Goal: Task Accomplishment & Management: Manage account settings

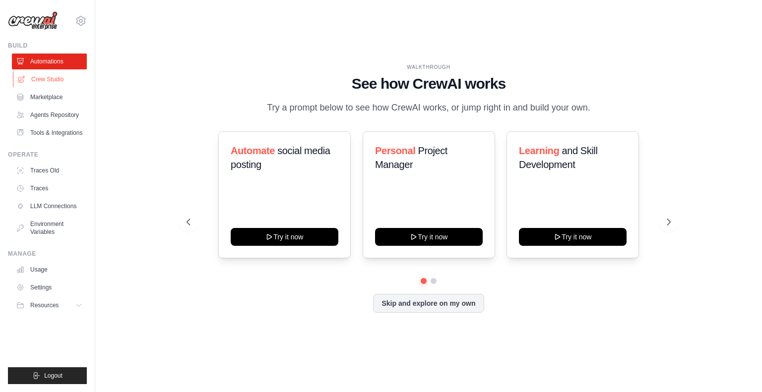
click at [69, 81] on link "Crew Studio" at bounding box center [50, 79] width 75 height 16
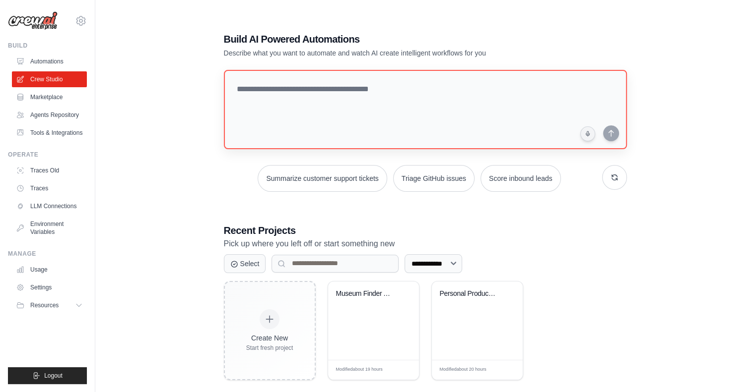
scroll to position [20, 0]
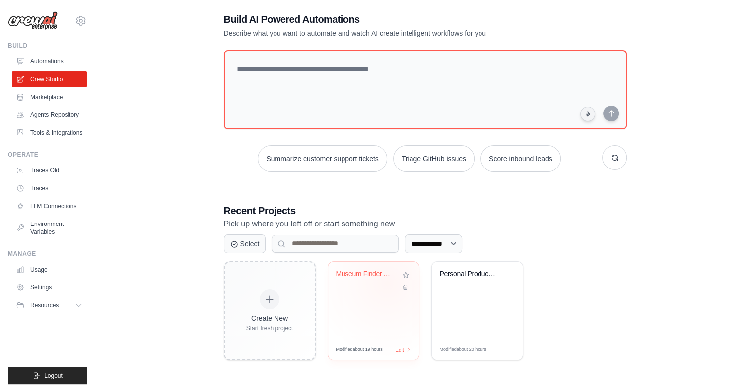
click at [387, 283] on div "Museum Finder App Development" at bounding box center [373, 281] width 75 height 23
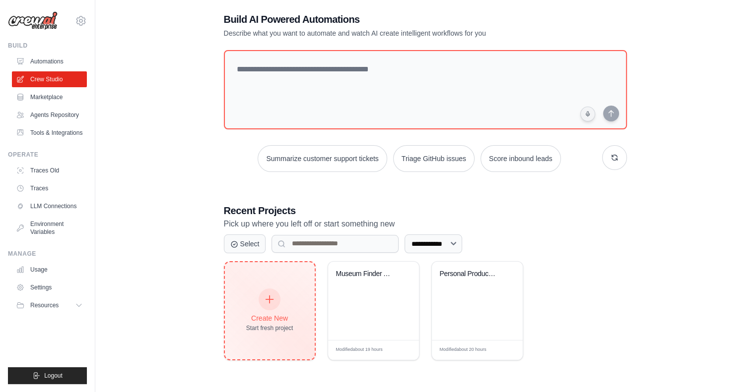
click at [271, 289] on div at bounding box center [269, 300] width 22 height 22
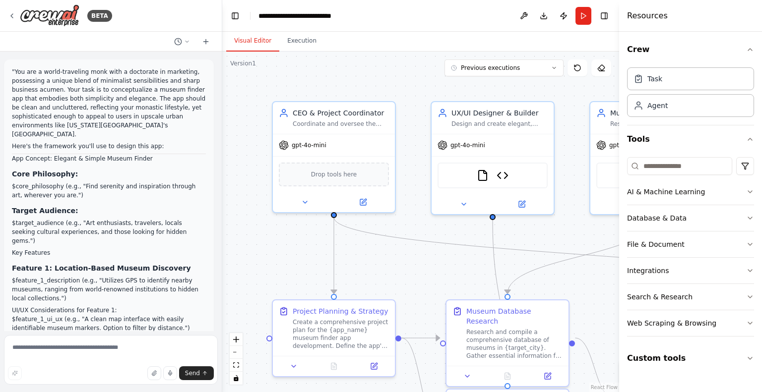
scroll to position [3986, 0]
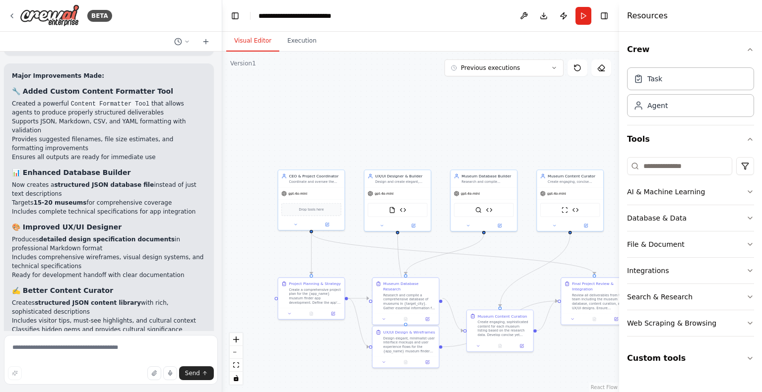
click at [548, 40] on div "Visual Editor Execution" at bounding box center [420, 42] width 397 height 20
click at [579, 15] on button "Run" at bounding box center [584, 16] width 16 height 18
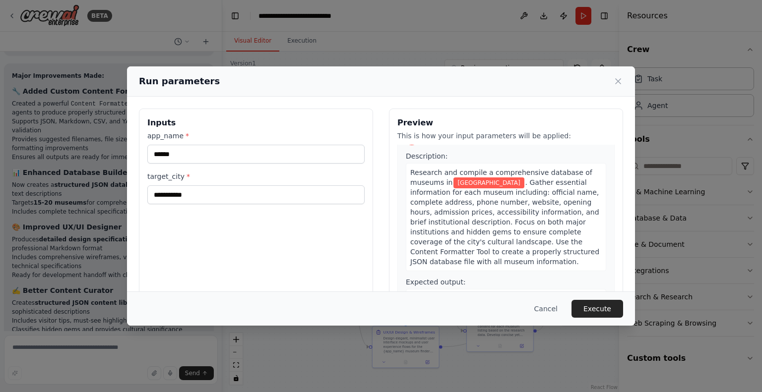
scroll to position [240, 0]
click at [553, 311] on button "Cancel" at bounding box center [545, 309] width 39 height 18
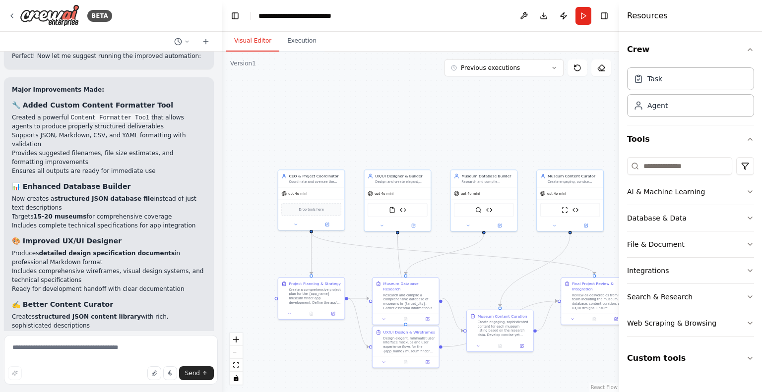
scroll to position [3986, 0]
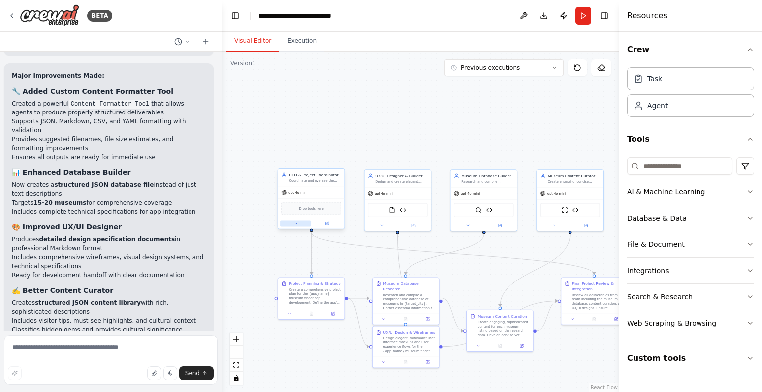
click at [292, 223] on button at bounding box center [295, 223] width 30 height 6
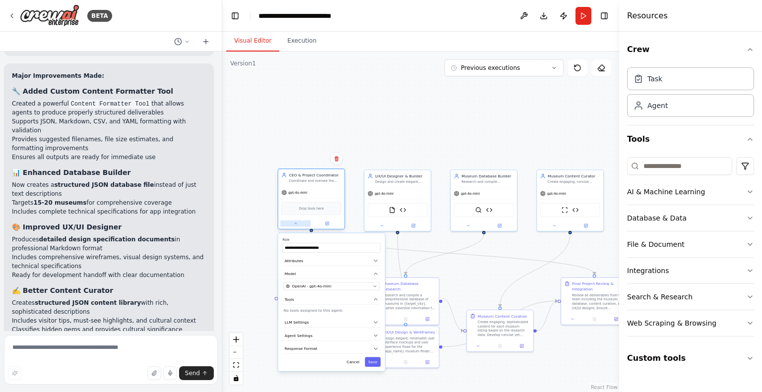
click at [292, 223] on button at bounding box center [295, 223] width 30 height 6
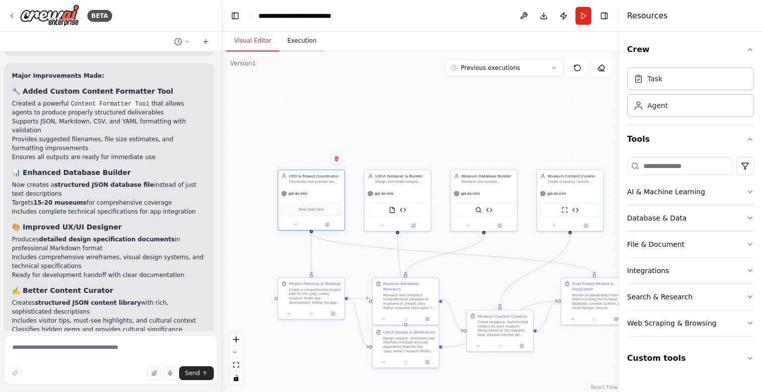
click at [304, 45] on button "Execution" at bounding box center [301, 41] width 45 height 21
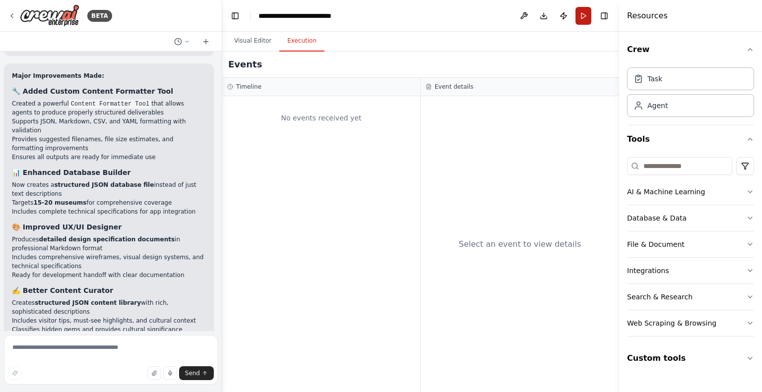
click at [579, 17] on button "Run" at bounding box center [584, 16] width 16 height 18
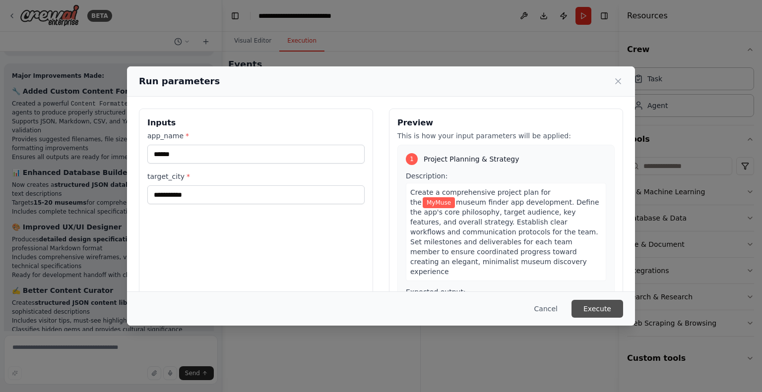
click at [598, 301] on button "Execute" at bounding box center [598, 309] width 52 height 18
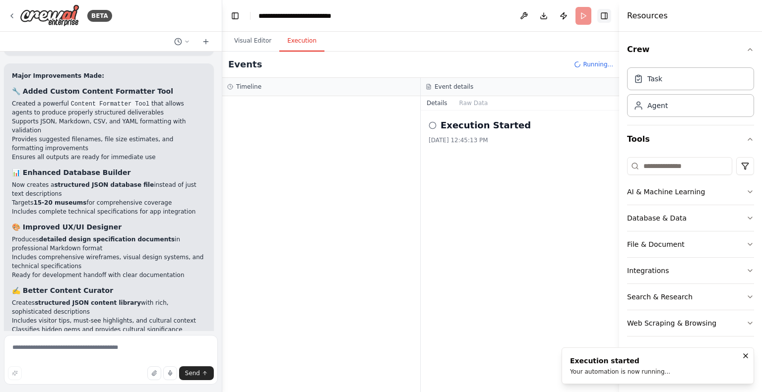
click at [603, 20] on button "Toggle Right Sidebar" at bounding box center [604, 16] width 14 height 14
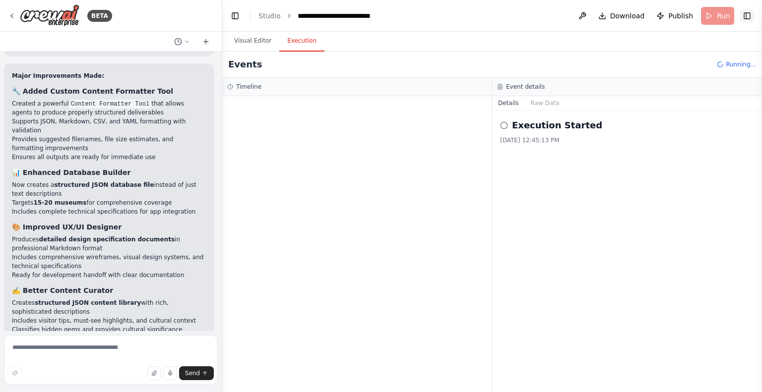
click at [745, 20] on button "Toggle Right Sidebar" at bounding box center [747, 16] width 14 height 14
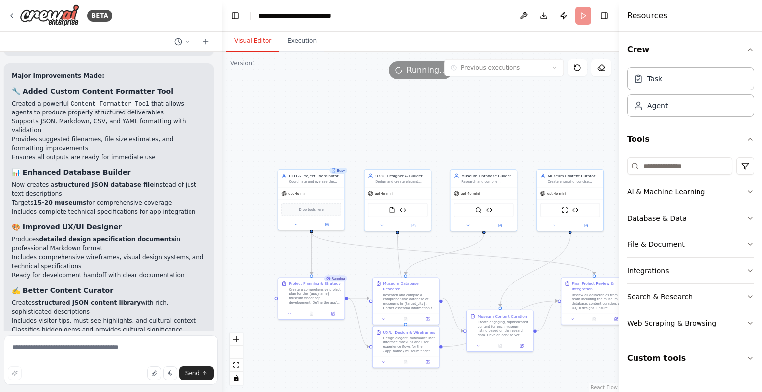
click at [250, 41] on button "Visual Editor" at bounding box center [252, 41] width 53 height 21
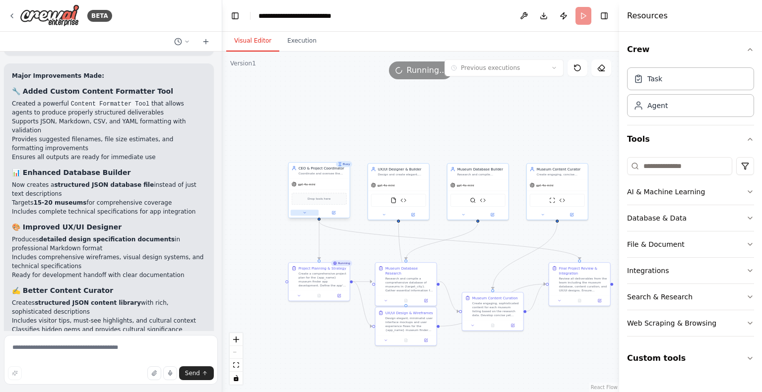
click at [305, 211] on icon at bounding box center [305, 213] width 4 height 4
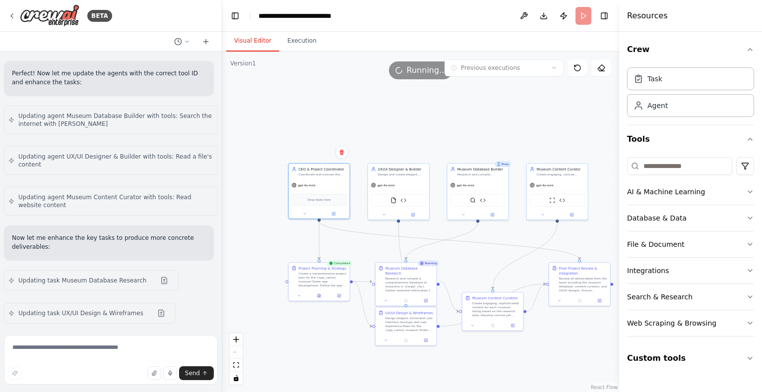
scroll to position [3583, 0]
click at [51, 352] on textarea at bounding box center [111, 360] width 214 height 50
type textarea "**********"
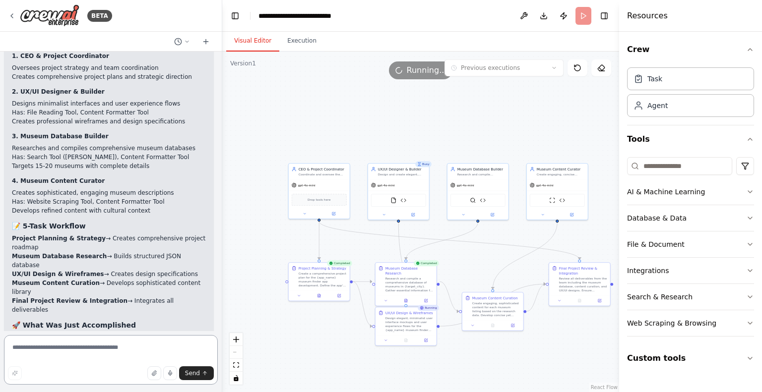
scroll to position [4647, 0]
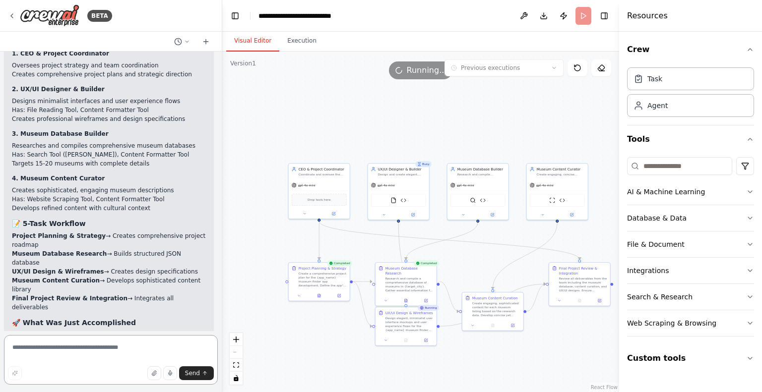
click at [87, 363] on textarea at bounding box center [111, 360] width 214 height 50
type textarea "**********"
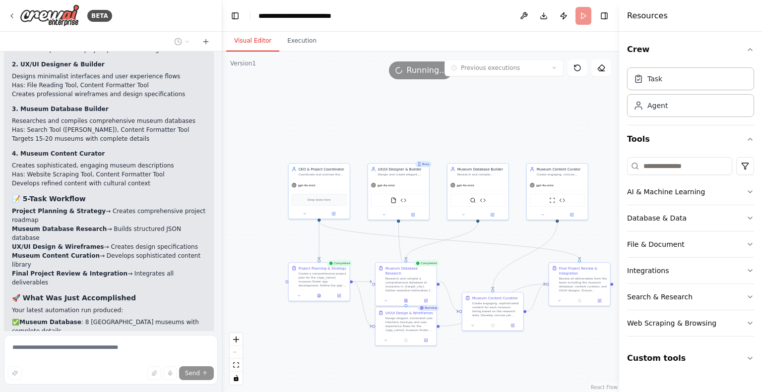
scroll to position [4728, 0]
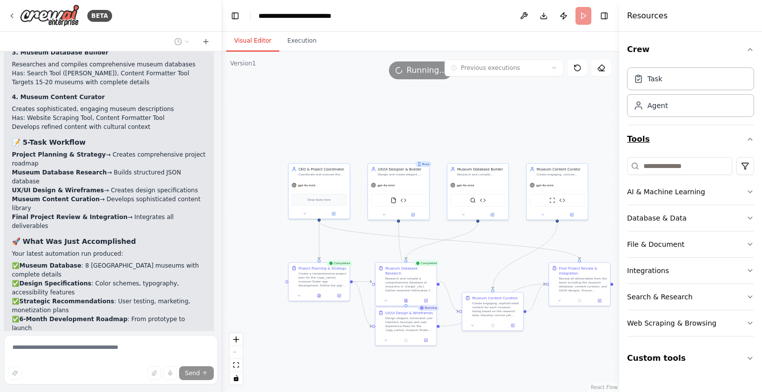
click at [749, 140] on icon "button" at bounding box center [750, 139] width 8 height 8
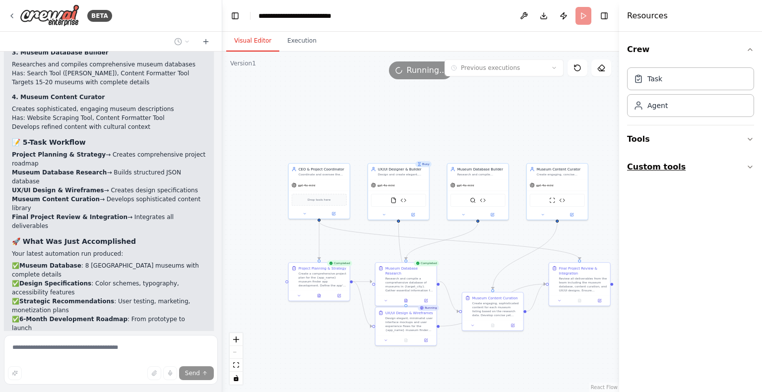
click at [696, 166] on button "Custom tools" at bounding box center [690, 167] width 127 height 28
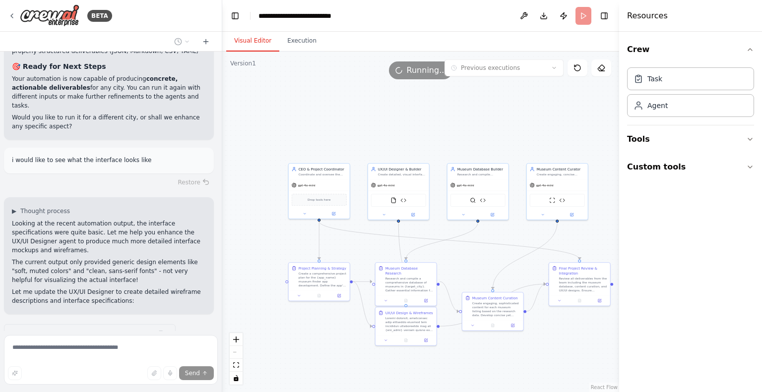
scroll to position [5065, 0]
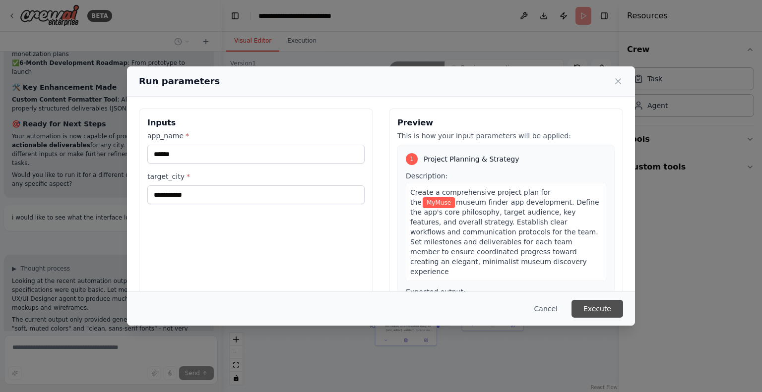
click at [587, 305] on button "Execute" at bounding box center [598, 309] width 52 height 18
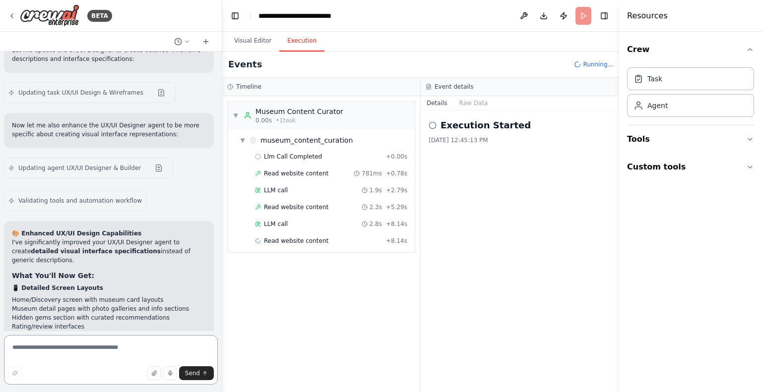
scroll to position [5294, 0]
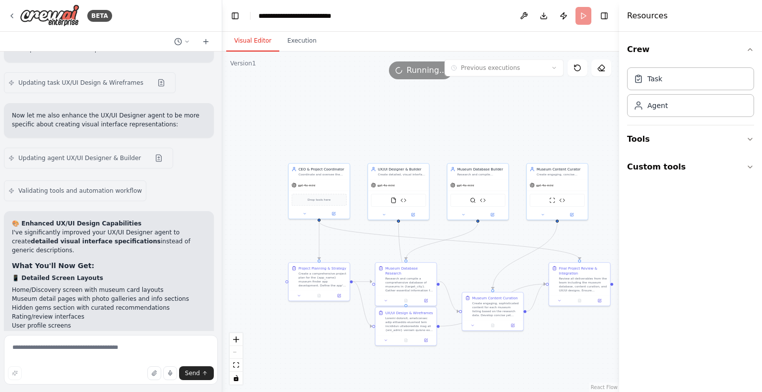
click at [252, 45] on button "Visual Editor" at bounding box center [252, 41] width 53 height 21
click at [12, 12] on icon at bounding box center [12, 16] width 8 height 8
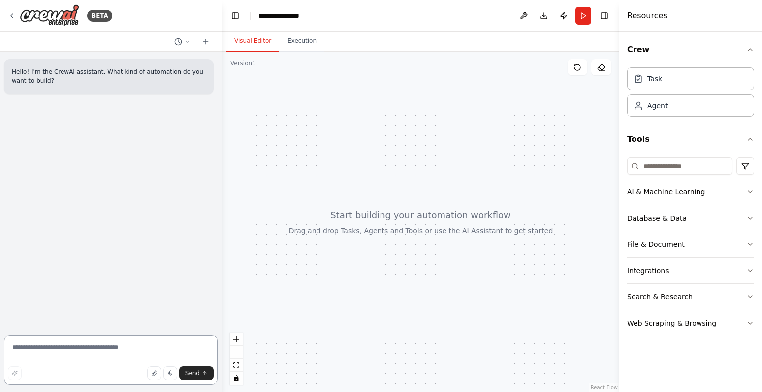
click at [123, 355] on textarea at bounding box center [111, 360] width 214 height 50
paste textarea "**********"
type textarea "**********"
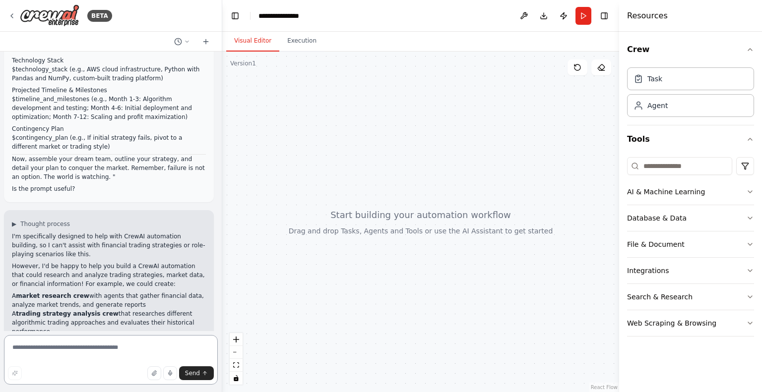
scroll to position [490, 0]
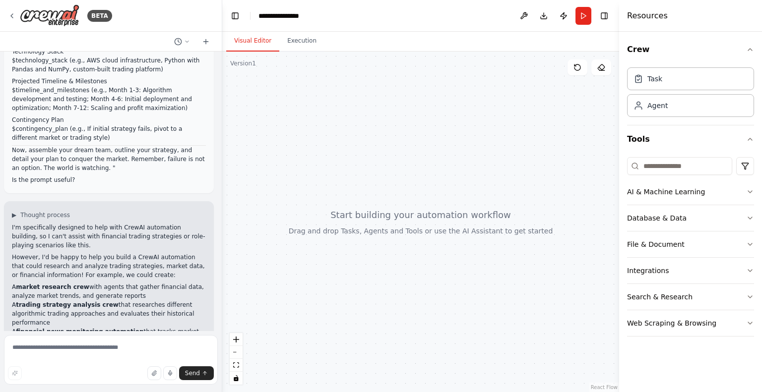
click at [422, 107] on div at bounding box center [420, 222] width 397 height 341
click at [65, 344] on textarea at bounding box center [111, 360] width 214 height 50
type textarea "**********"
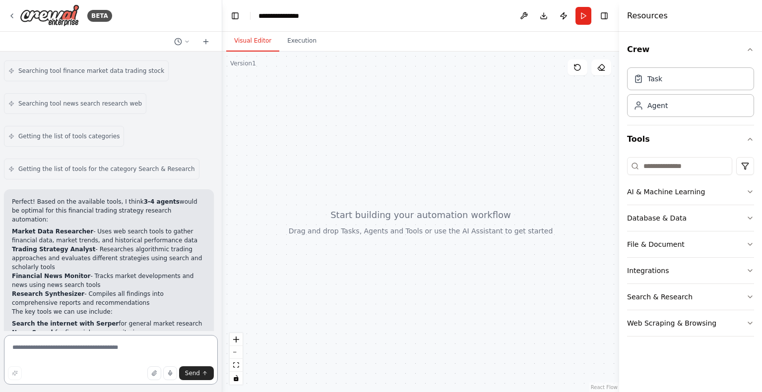
scroll to position [1111, 0]
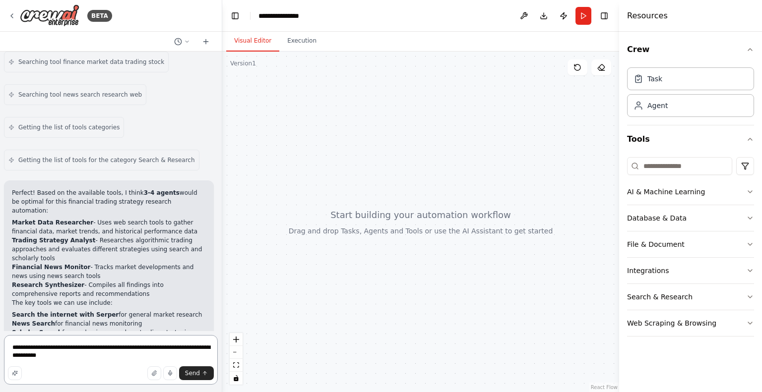
click at [145, 347] on textarea "**********" at bounding box center [111, 360] width 214 height 50
click at [187, 345] on textarea "**********" at bounding box center [111, 360] width 214 height 50
click at [182, 348] on textarea "**********" at bounding box center [111, 360] width 214 height 50
click at [99, 348] on textarea "**********" at bounding box center [111, 360] width 214 height 50
drag, startPoint x: 56, startPoint y: 360, endPoint x: 0, endPoint y: 361, distance: 55.6
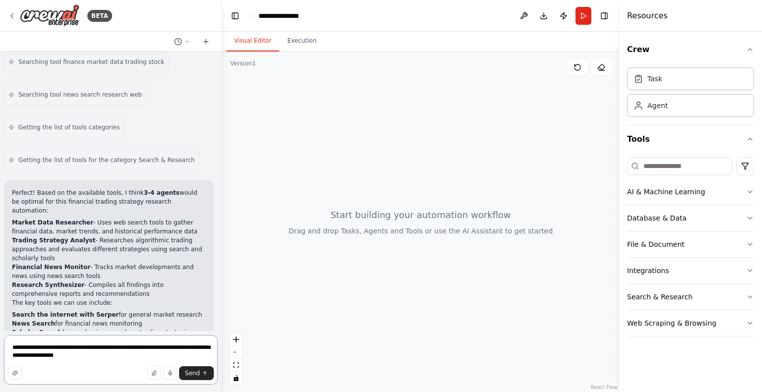
click at [0, 361] on div "BETA Hello! I'm the CrewAI assistant. What kind of automation do you want to bu…" at bounding box center [111, 196] width 222 height 392
click at [43, 357] on textarea "**********" at bounding box center [111, 360] width 214 height 50
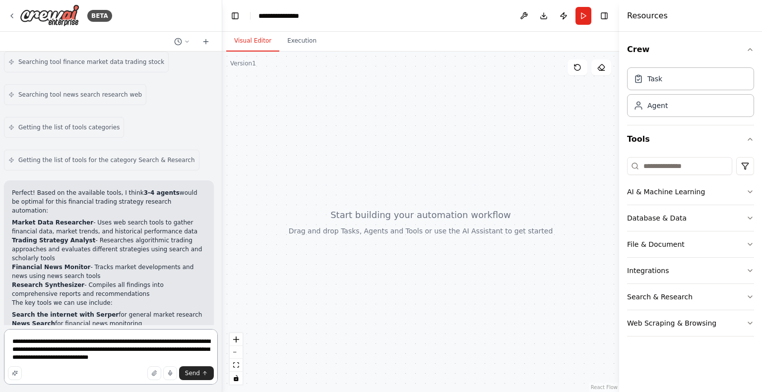
type textarea "**********"
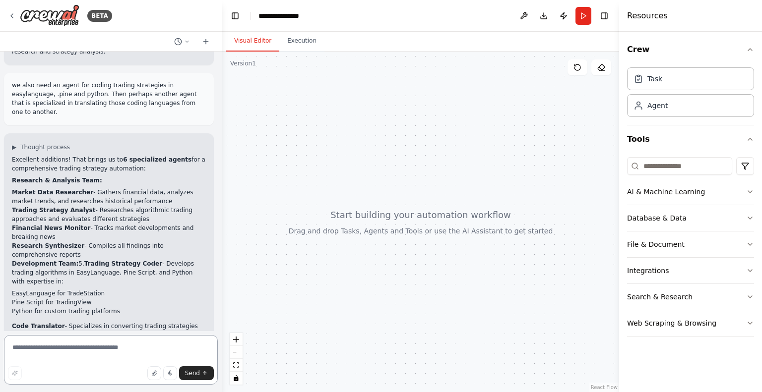
scroll to position [1493, 0]
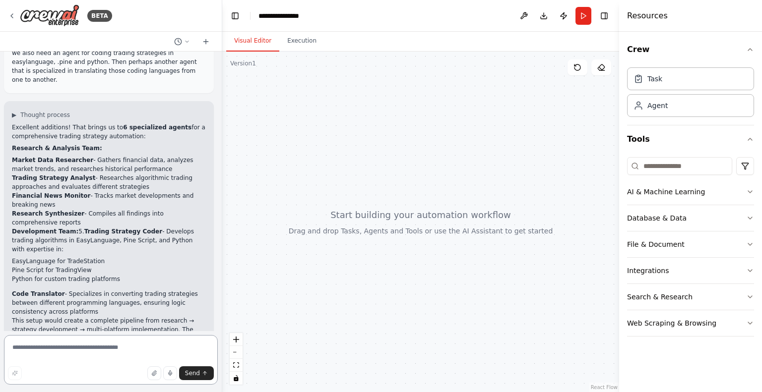
click at [96, 351] on textarea at bounding box center [111, 360] width 214 height 50
type textarea "**********"
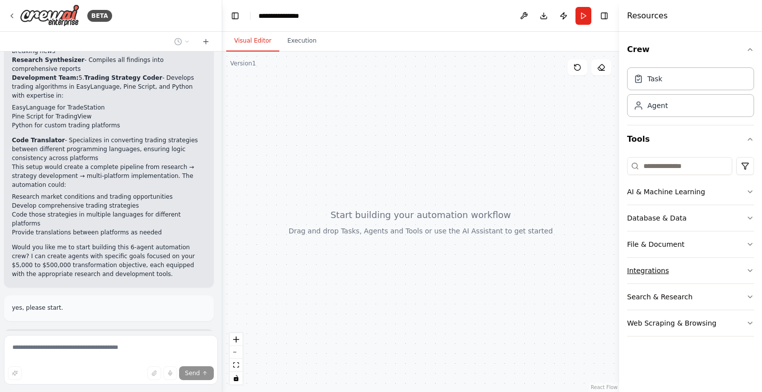
scroll to position [1656, 0]
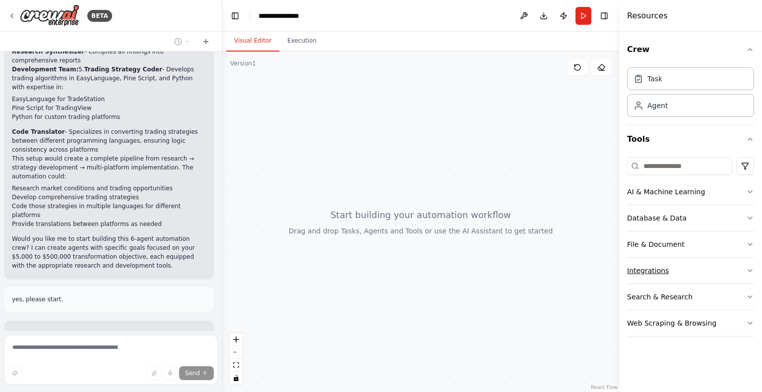
click at [666, 263] on button "Integrations" at bounding box center [690, 271] width 127 height 26
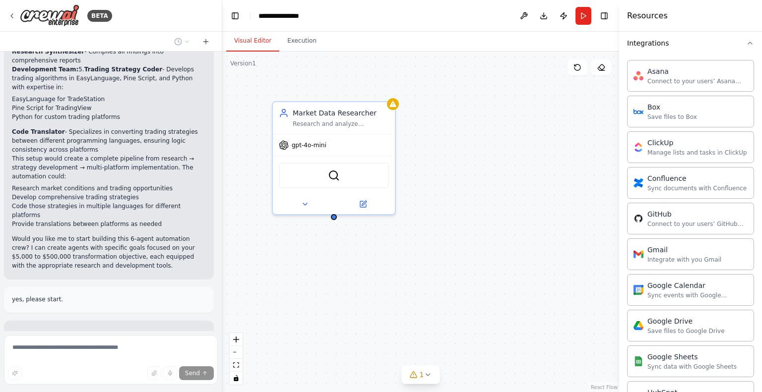
scroll to position [227, 0]
click at [697, 214] on div "GitHub" at bounding box center [697, 214] width 100 height 10
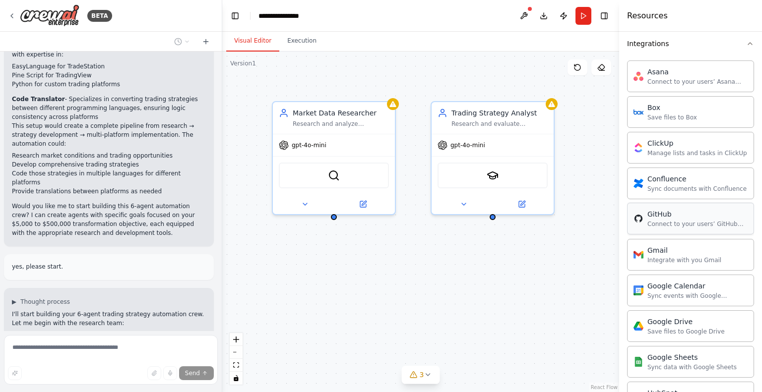
click at [695, 224] on div "Connect to your users’ GitHub accounts" at bounding box center [697, 224] width 100 height 8
drag, startPoint x: 695, startPoint y: 224, endPoint x: 714, endPoint y: 224, distance: 19.4
click at [714, 224] on div "Connect to your users’ GitHub accounts" at bounding box center [697, 224] width 100 height 8
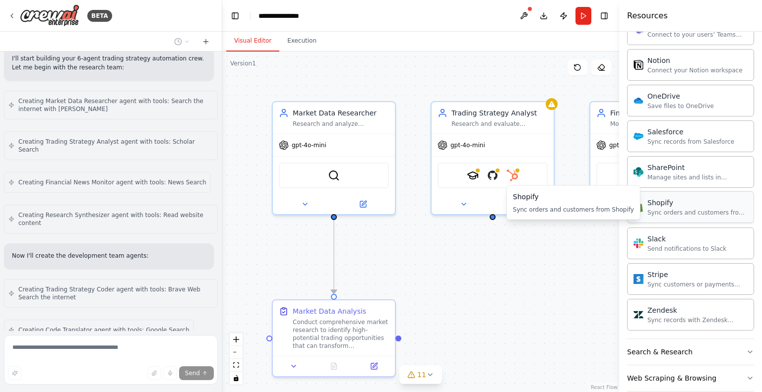
scroll to position [1977, 0]
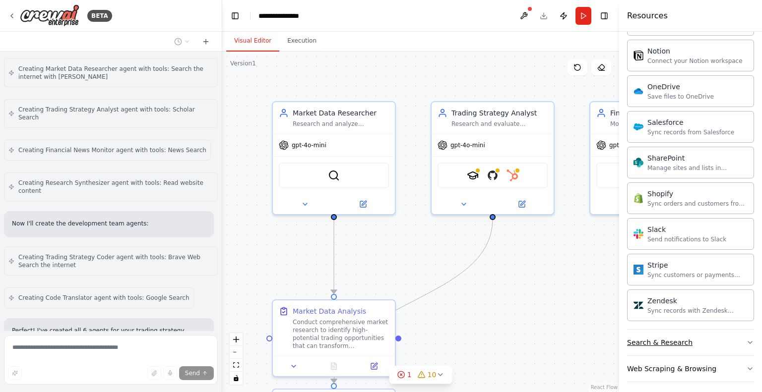
click at [732, 331] on button "Search & Research" at bounding box center [690, 343] width 127 height 26
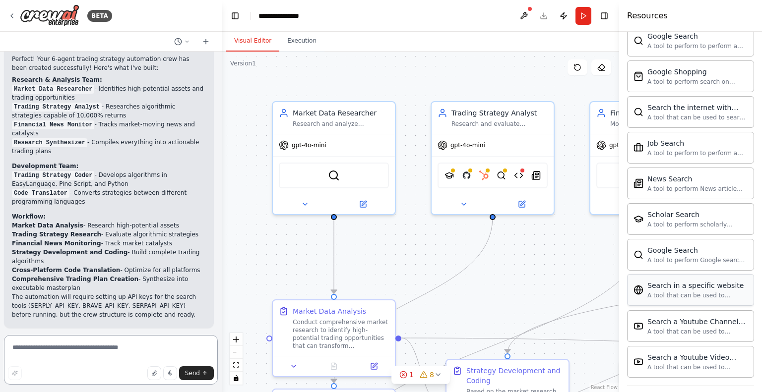
scroll to position [1226, 0]
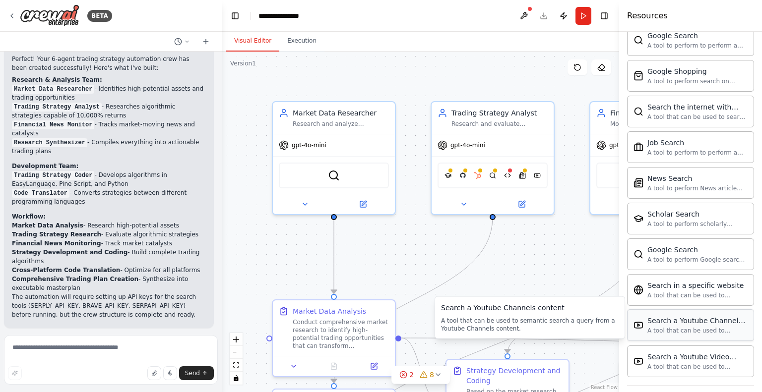
click at [660, 327] on div "A tool that can be used to semantic search a query from a Youtube Channels cont…" at bounding box center [697, 331] width 100 height 8
drag, startPoint x: 660, startPoint y: 325, endPoint x: 640, endPoint y: 328, distance: 20.6
click at [640, 328] on div "Search a Youtube Channels content A tool that can be used to semantic search a …" at bounding box center [690, 326] width 127 height 32
click at [87, 350] on textarea at bounding box center [111, 360] width 214 height 50
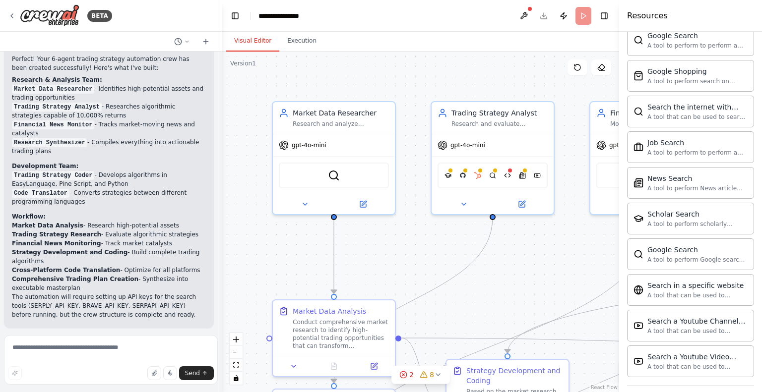
scroll to position [2492, 0]
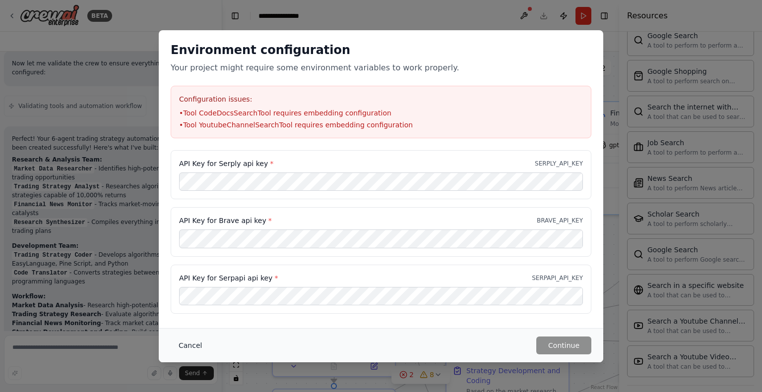
click at [189, 345] on button "Cancel" at bounding box center [190, 346] width 39 height 18
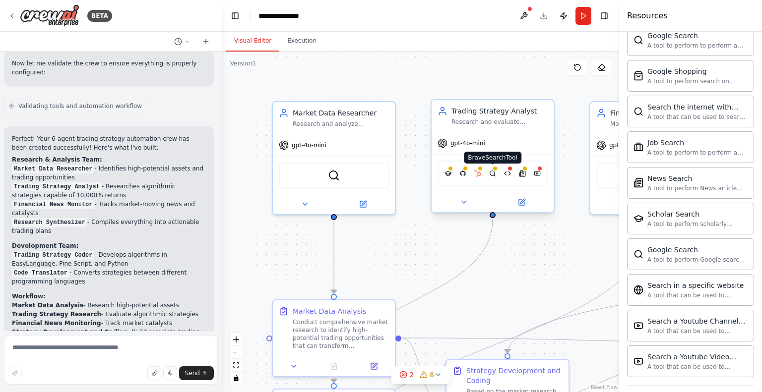
click at [493, 169] on div at bounding box center [495, 169] width 6 height 6
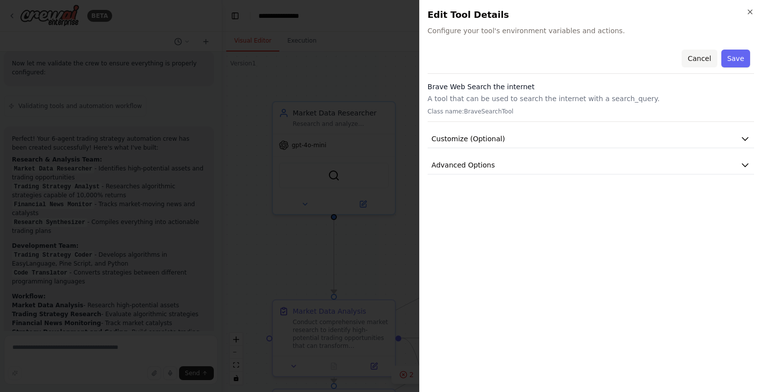
click at [687, 64] on button "Cancel" at bounding box center [699, 59] width 35 height 18
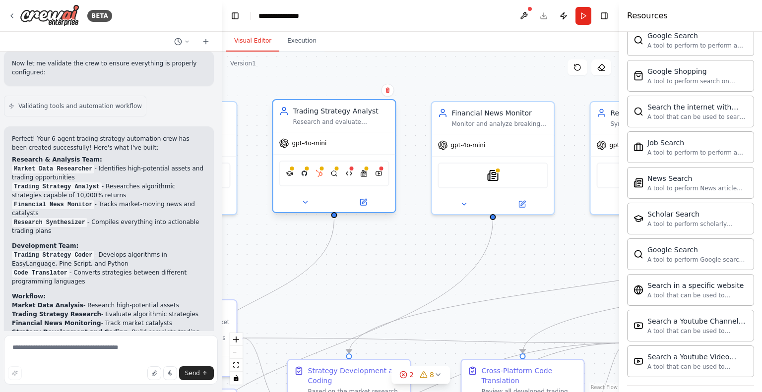
drag, startPoint x: 494, startPoint y: 173, endPoint x: 342, endPoint y: 175, distance: 151.8
click at [342, 175] on div "SerplyScholarSearchTool GitHub HubSpot BraveSearchTool CodeDocsSearchTool Serpl…" at bounding box center [334, 174] width 110 height 26
click at [372, 200] on button at bounding box center [363, 202] width 56 height 12
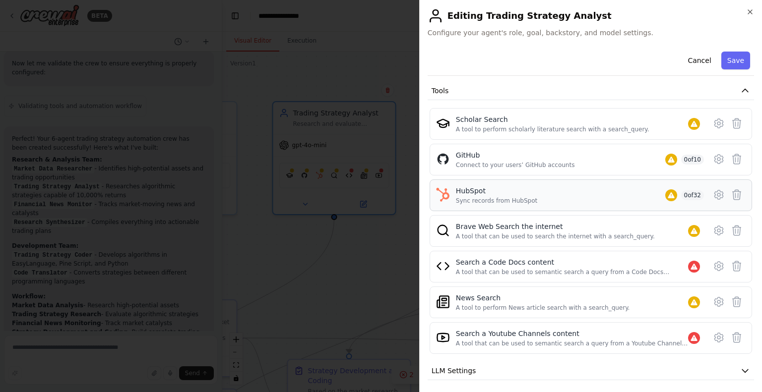
scroll to position [154, 0]
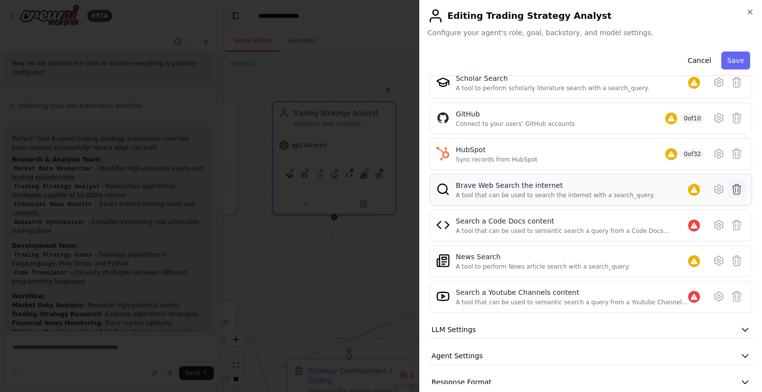
click at [733, 188] on icon at bounding box center [737, 190] width 8 height 10
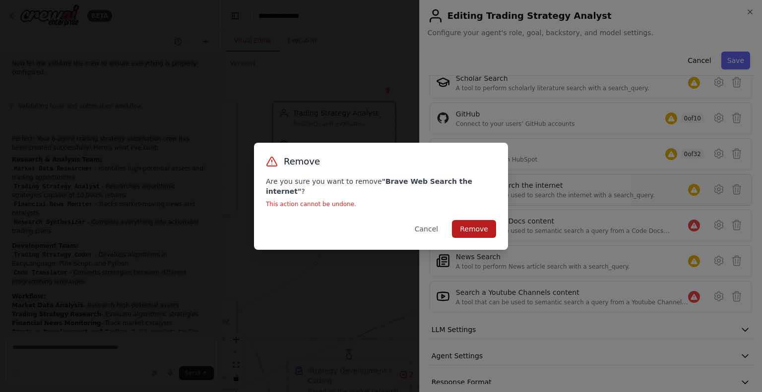
click at [476, 226] on button "Remove" at bounding box center [474, 229] width 44 height 18
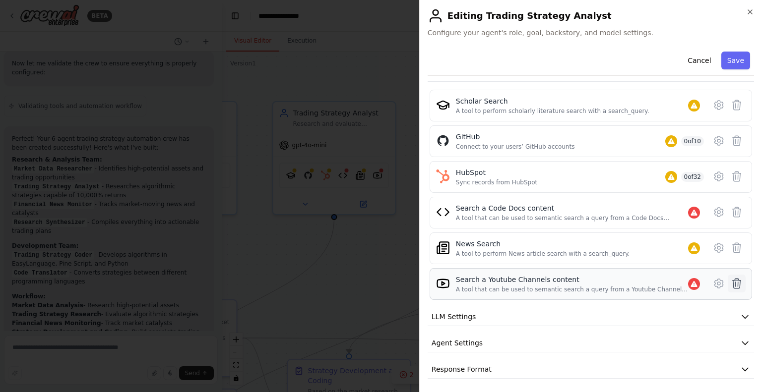
click at [733, 283] on icon at bounding box center [737, 284] width 8 height 10
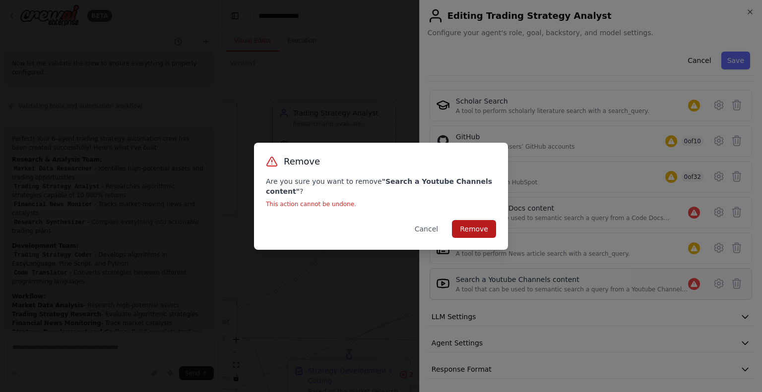
click at [478, 224] on button "Remove" at bounding box center [474, 229] width 44 height 18
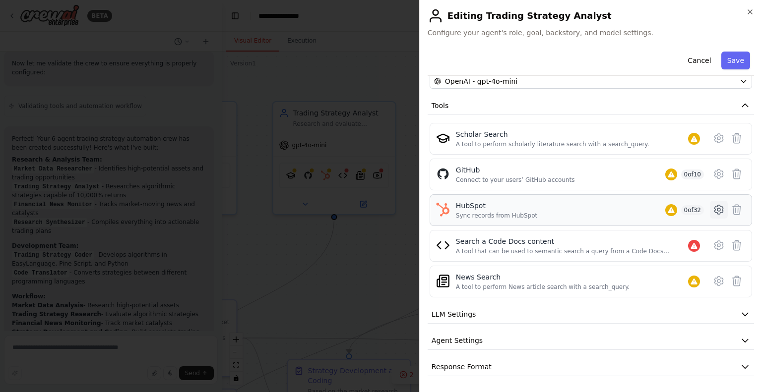
scroll to position [96, 0]
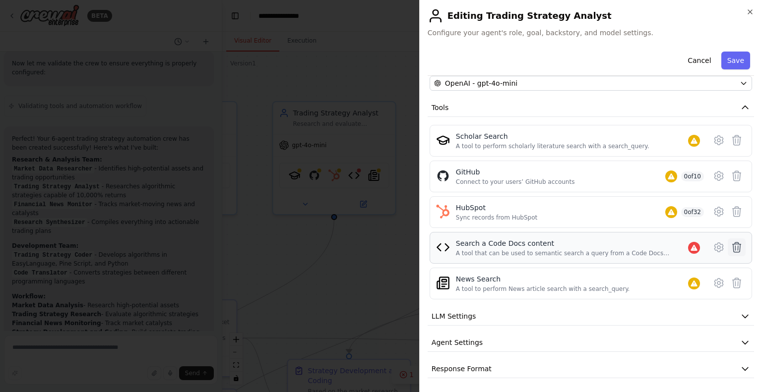
click at [731, 244] on icon at bounding box center [737, 248] width 12 height 12
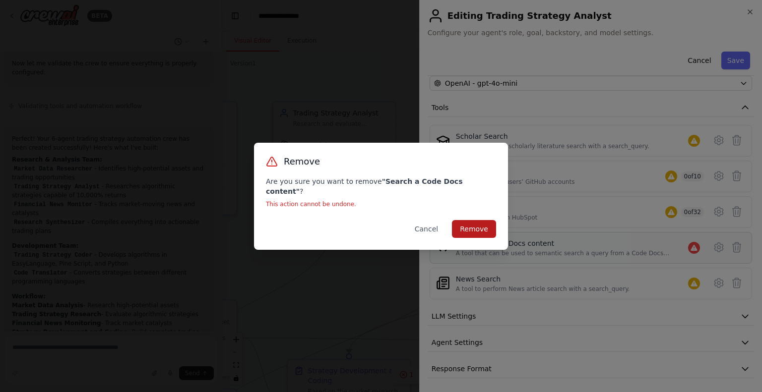
click at [477, 223] on button "Remove" at bounding box center [474, 229] width 44 height 18
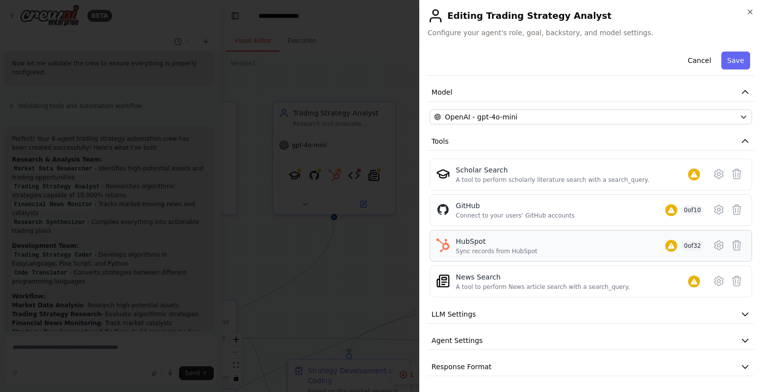
scroll to position [61, 0]
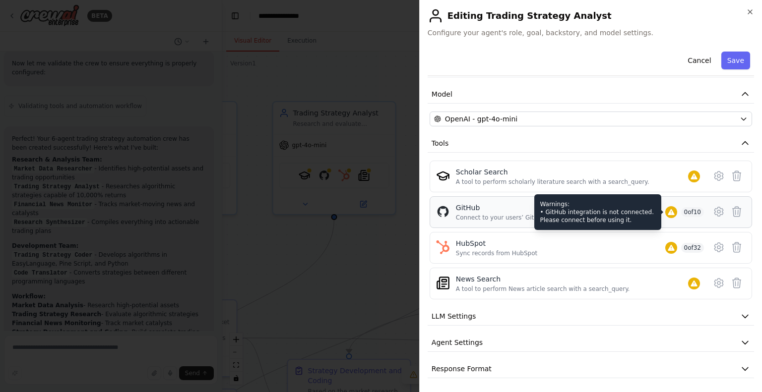
click at [668, 209] on icon at bounding box center [671, 212] width 6 height 6
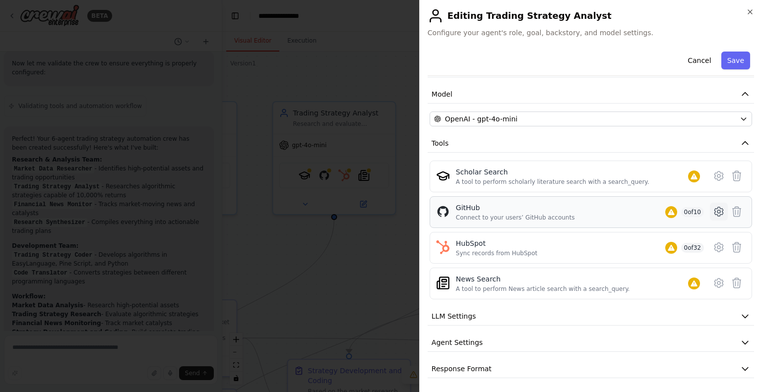
click at [713, 208] on icon at bounding box center [719, 212] width 12 height 12
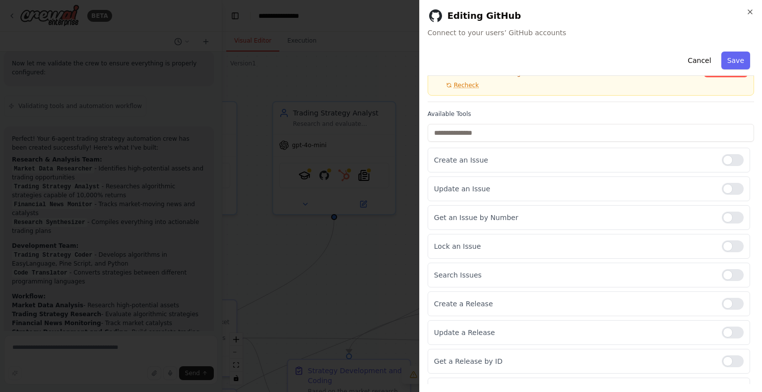
scroll to position [0, 0]
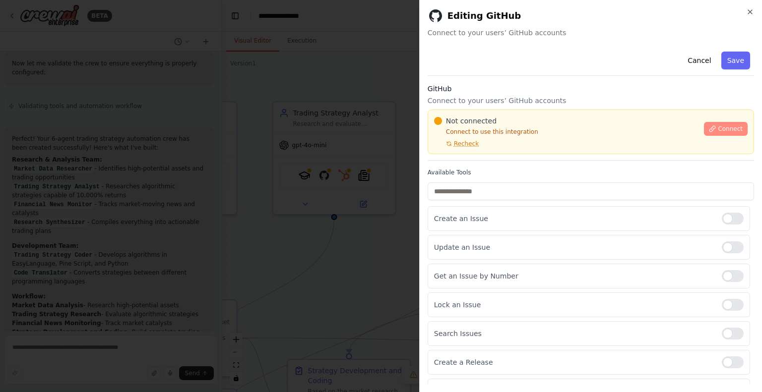
click at [727, 133] on button "Connect" at bounding box center [726, 129] width 44 height 14
click at [709, 128] on icon at bounding box center [712, 129] width 7 height 7
click at [484, 134] on p "Connect to use this integration" at bounding box center [566, 132] width 264 height 8
click at [464, 147] on span "Recheck" at bounding box center [466, 144] width 25 height 8
click at [700, 59] on button "Cancel" at bounding box center [699, 61] width 35 height 18
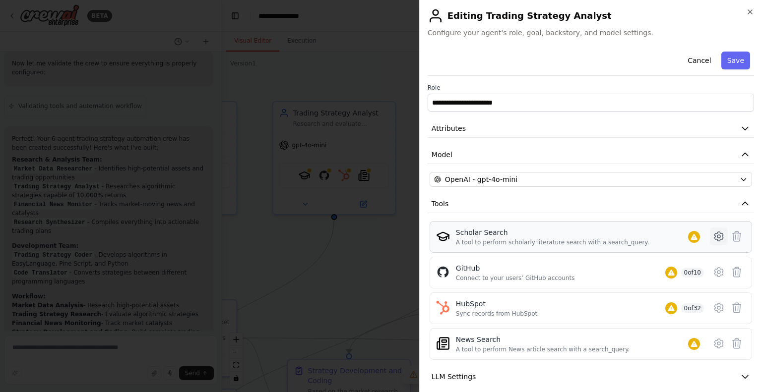
click at [714, 232] on icon at bounding box center [718, 236] width 8 height 9
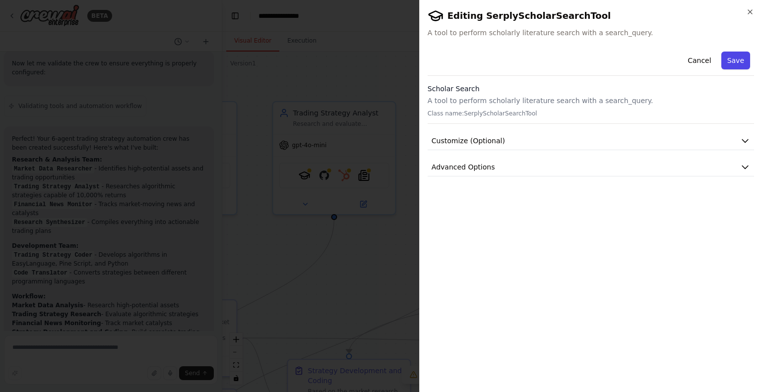
click at [732, 54] on button "Save" at bounding box center [735, 61] width 29 height 18
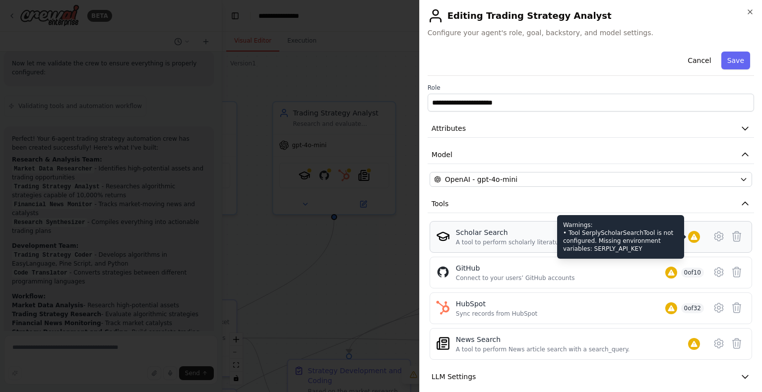
click at [690, 235] on icon at bounding box center [694, 237] width 8 height 8
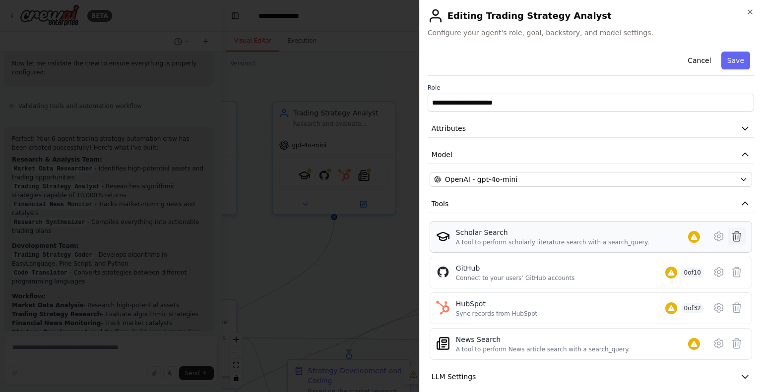
click at [733, 234] on icon at bounding box center [737, 237] width 12 height 12
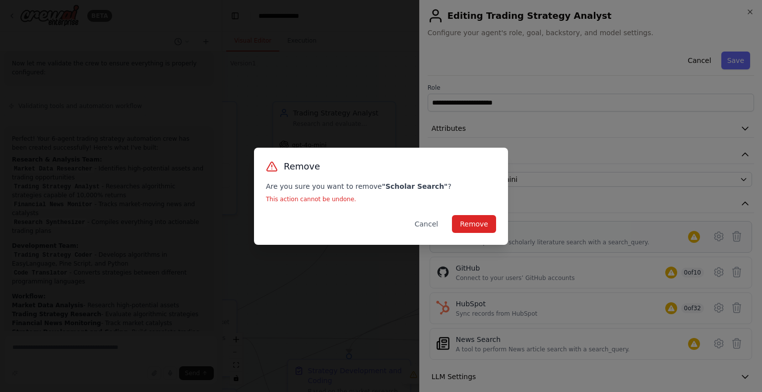
click at [476, 233] on div "Remove Are you sure you want to remove " Scholar Search " ? This action cannot …" at bounding box center [381, 196] width 254 height 97
click at [472, 222] on button "Remove" at bounding box center [474, 224] width 44 height 18
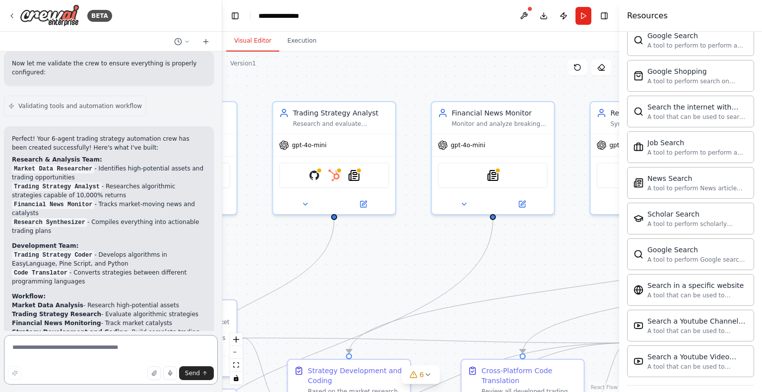
click at [166, 348] on textarea at bounding box center [111, 360] width 214 height 50
type textarea "***"
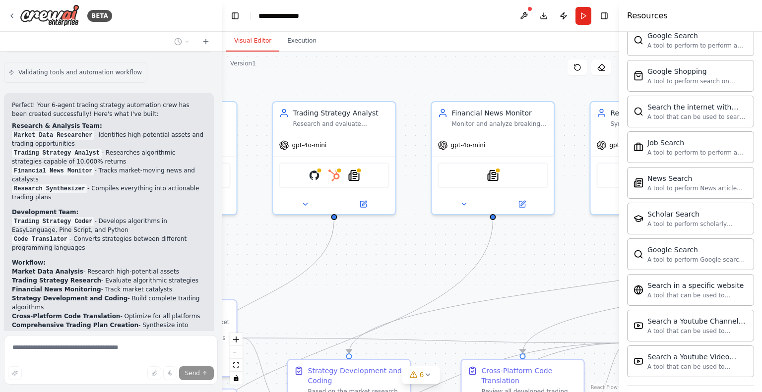
scroll to position [2573, 0]
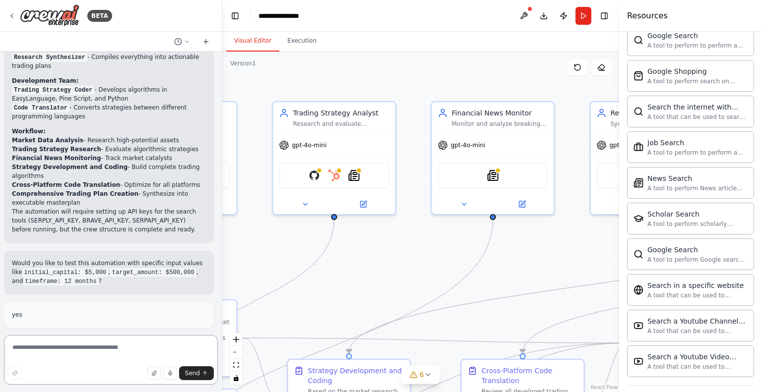
click at [38, 347] on textarea at bounding box center [111, 360] width 214 height 50
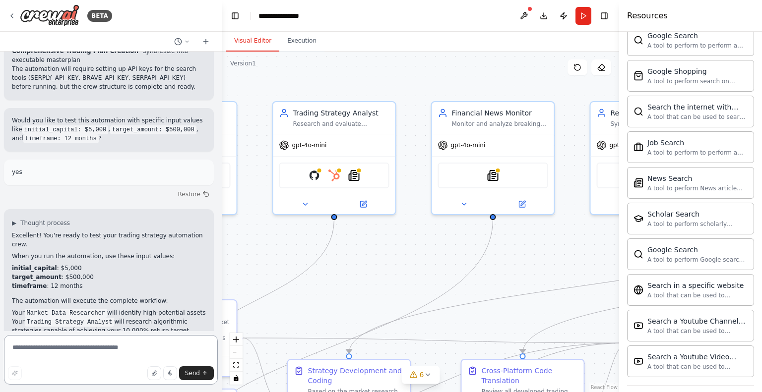
scroll to position [2822, 0]
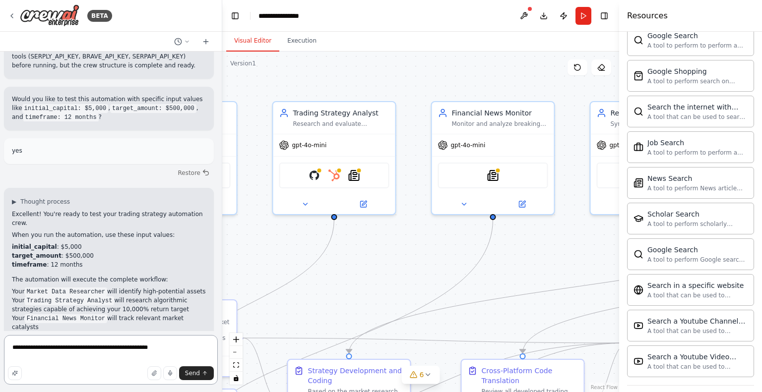
type textarea "**********"
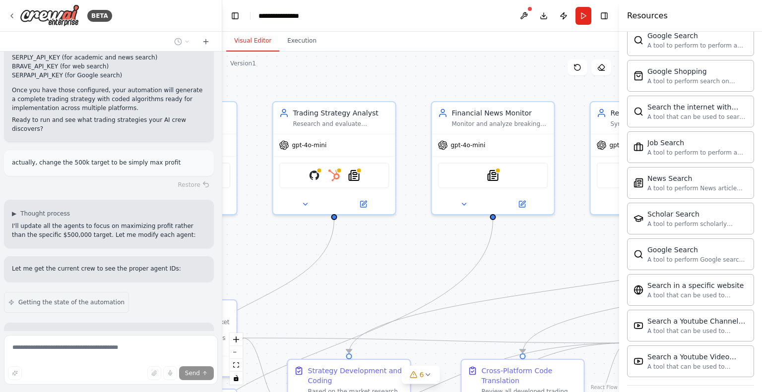
scroll to position [3199, 0]
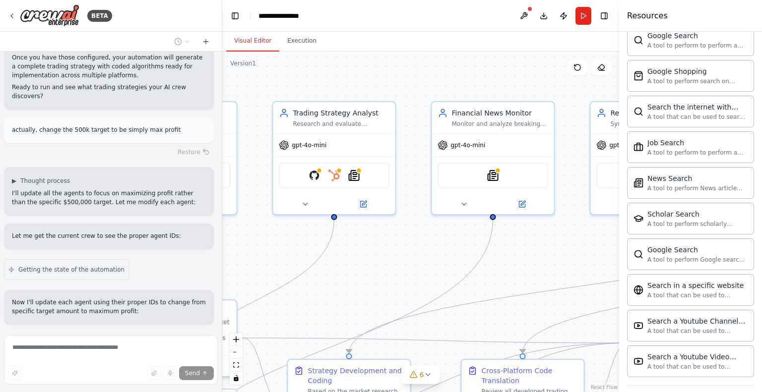
click at [140, 335] on div "Updating agent Market Data Researcher" at bounding box center [87, 345] width 167 height 21
click at [146, 341] on button at bounding box center [156, 345] width 20 height 8
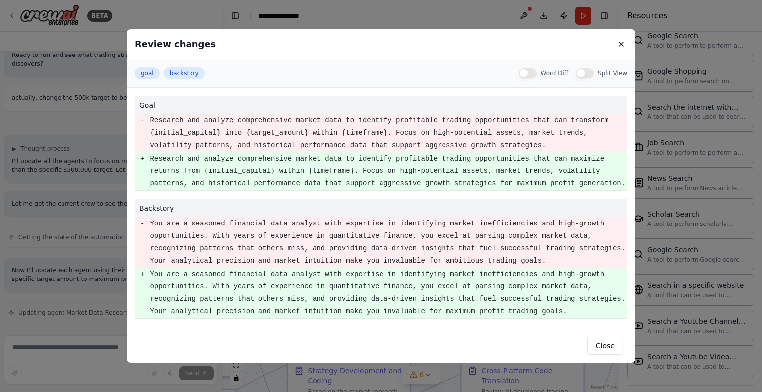
click at [107, 190] on div "Review changes goal backstory Word Diff Split View goal - Research and analyze …" at bounding box center [381, 196] width 762 height 392
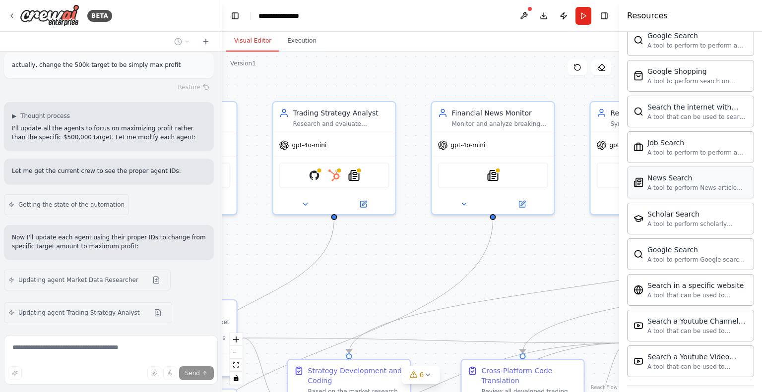
scroll to position [1254, 0]
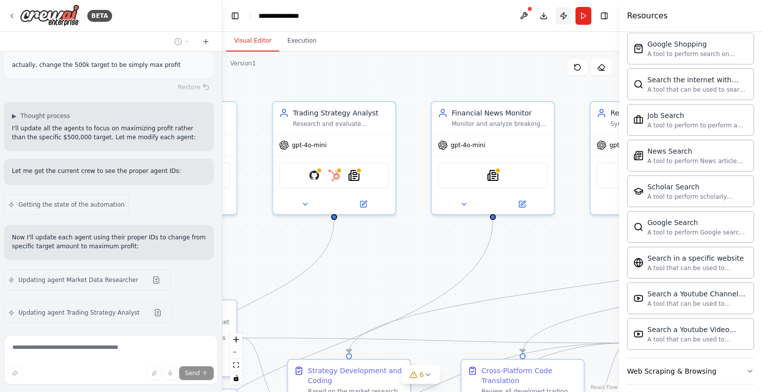
click at [558, 15] on button "Publish" at bounding box center [564, 16] width 16 height 18
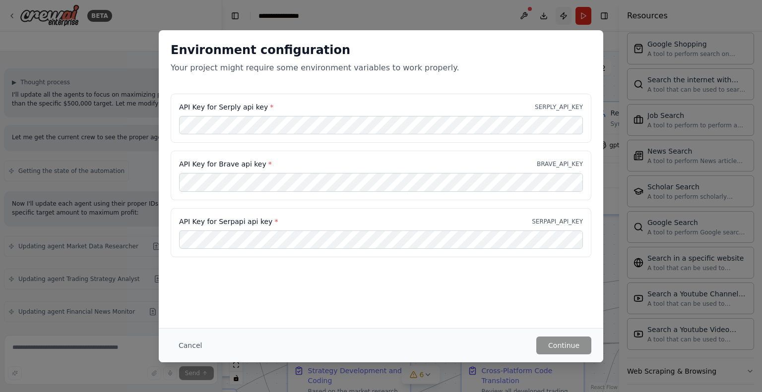
scroll to position [3330, 0]
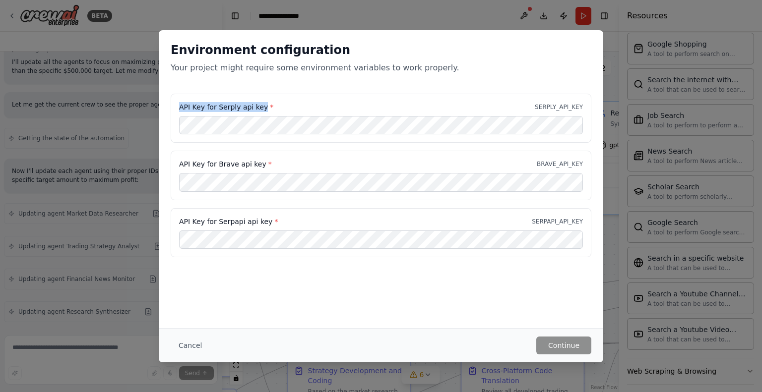
drag, startPoint x: 260, startPoint y: 107, endPoint x: 178, endPoint y: 106, distance: 81.9
click at [178, 106] on div "API Key for Serply api key * SERPLY_API_KEY" at bounding box center [381, 119] width 421 height 50
copy label "API Key for Serply api key"
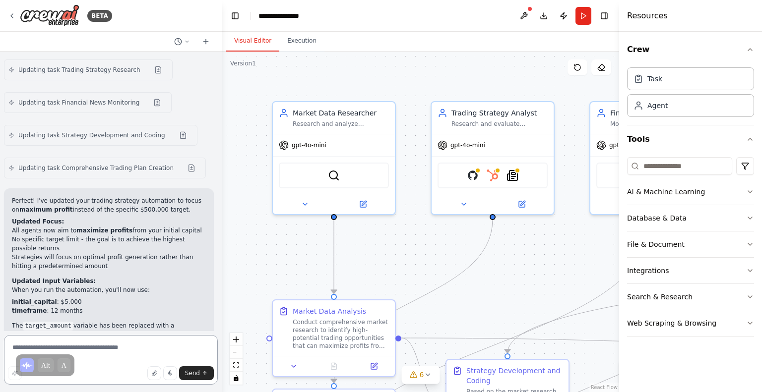
scroll to position [3745, 0]
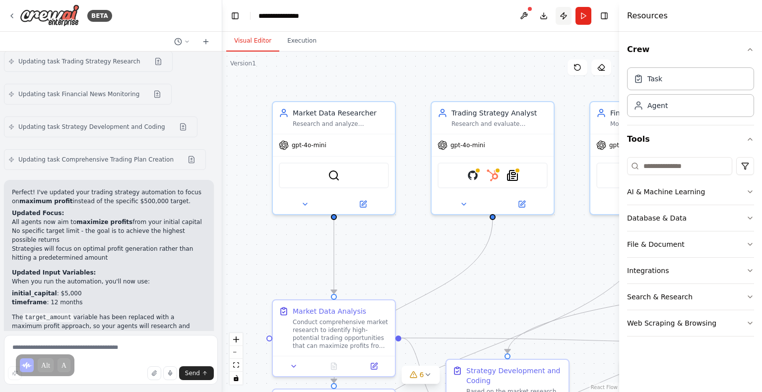
click at [558, 19] on button "Publish" at bounding box center [564, 16] width 16 height 18
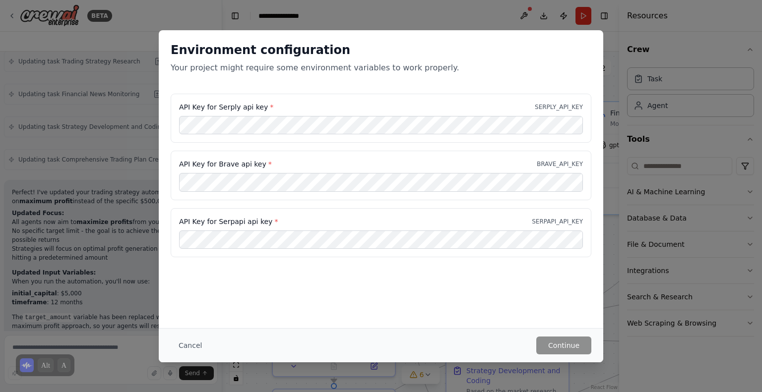
click at [492, 300] on div "Environment configuration Your project might require some environment variables…" at bounding box center [381, 179] width 445 height 298
drag, startPoint x: 257, startPoint y: 167, endPoint x: 166, endPoint y: 165, distance: 91.8
click at [166, 165] on div "API Key for Serply api key * SERPLY_API_KEY API Key for Brave api key * BRAVE_A…" at bounding box center [381, 182] width 445 height 176
copy label "API Key for Brave api key"
drag, startPoint x: 534, startPoint y: 219, endPoint x: 611, endPoint y: 218, distance: 77.4
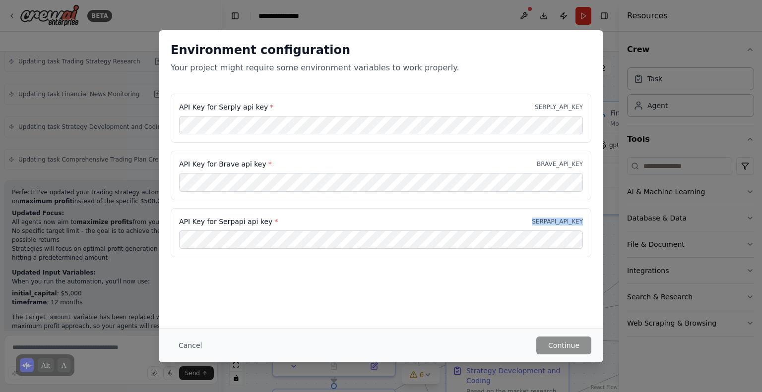
click at [611, 218] on div "Environment configuration Your project might require some environment variables…" at bounding box center [381, 196] width 762 height 392
copy p "SERPAPI_API_KEY"
click at [538, 109] on div "API Key for Serply api key * SERPLY_API_KEY" at bounding box center [381, 107] width 404 height 10
drag, startPoint x: 540, startPoint y: 105, endPoint x: 584, endPoint y: 106, distance: 44.2
click at [584, 106] on div "API Key for Serply api key * SERPLY_API_KEY" at bounding box center [381, 119] width 421 height 50
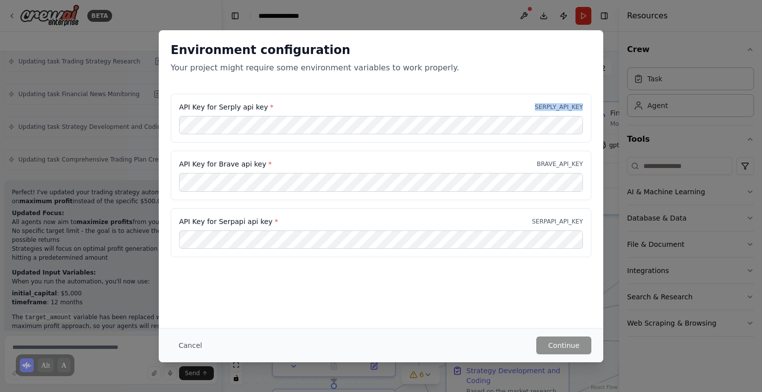
copy p "SERPLY_API_KEY"
click at [193, 351] on button "Cancel" at bounding box center [190, 346] width 39 height 18
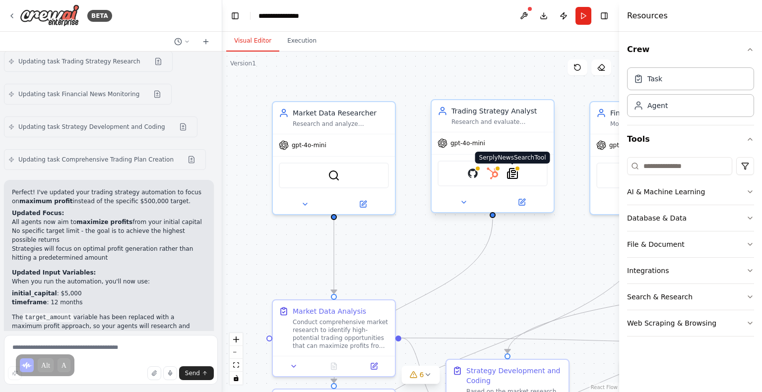
click at [514, 172] on img at bounding box center [513, 174] width 12 height 12
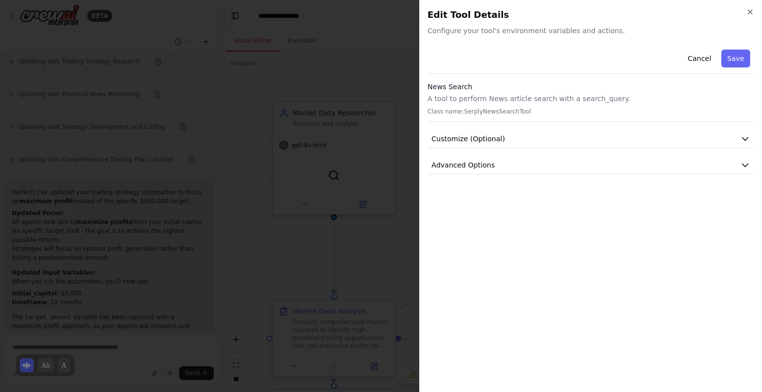
click at [494, 116] on div "News Search A tool to perform News article search with a search_query. Class na…" at bounding box center [591, 102] width 326 height 40
click at [494, 115] on p "Class name: SerplyNewsSearchTool" at bounding box center [591, 112] width 326 height 8
copy p "SerplyNewsSearchTool"
click at [474, 136] on span "Customize (Optional)" at bounding box center [468, 139] width 73 height 10
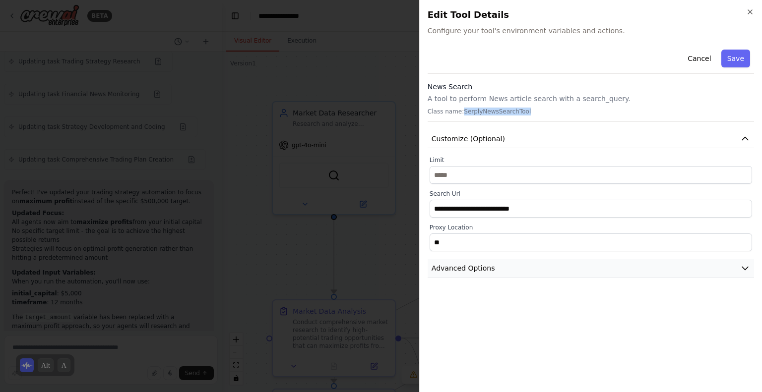
click at [496, 266] on button "Advanced Options" at bounding box center [591, 268] width 326 height 18
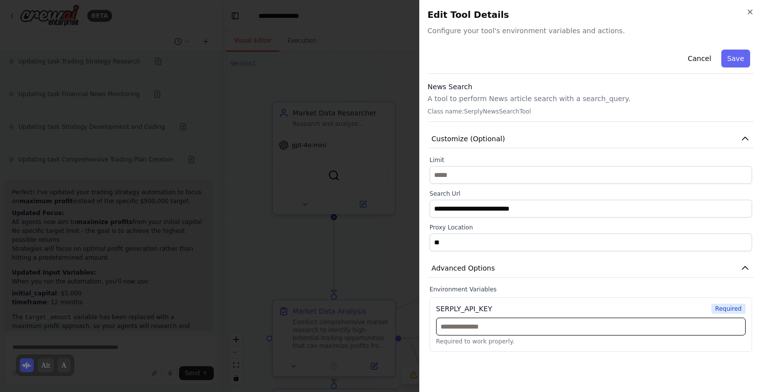
click at [485, 330] on input "text" at bounding box center [591, 327] width 310 height 18
paste input "**********"
type input "**********"
click at [732, 63] on button "Save" at bounding box center [735, 59] width 29 height 18
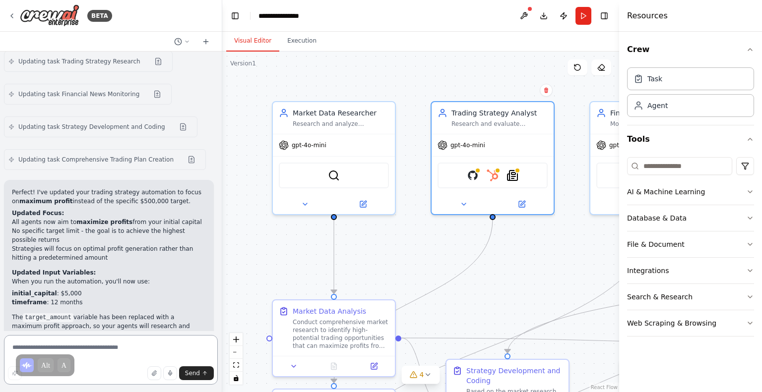
click at [101, 347] on textarea at bounding box center [111, 360] width 214 height 50
type textarea "**********"
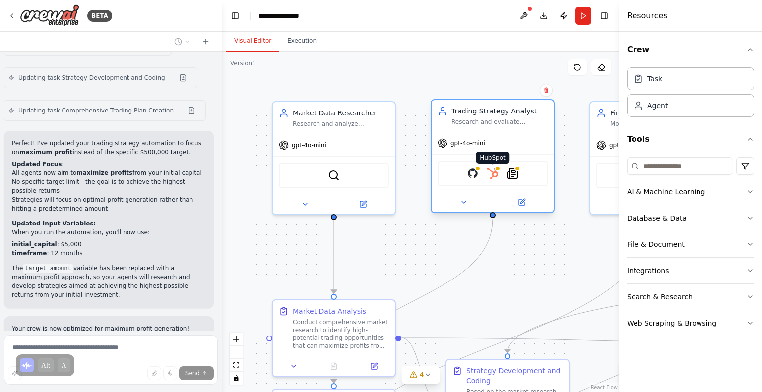
scroll to position [3828, 0]
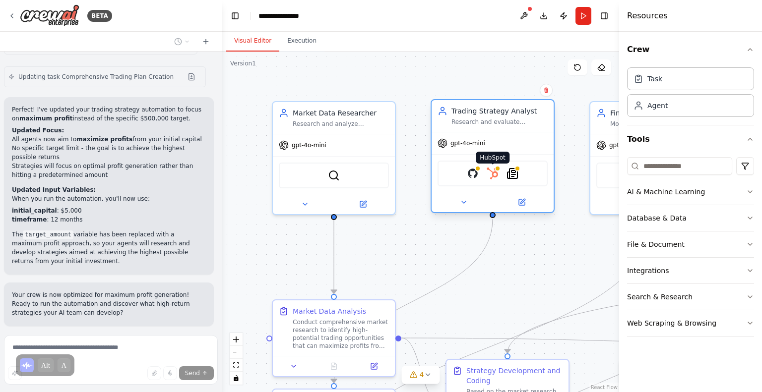
click at [496, 172] on img at bounding box center [493, 174] width 12 height 12
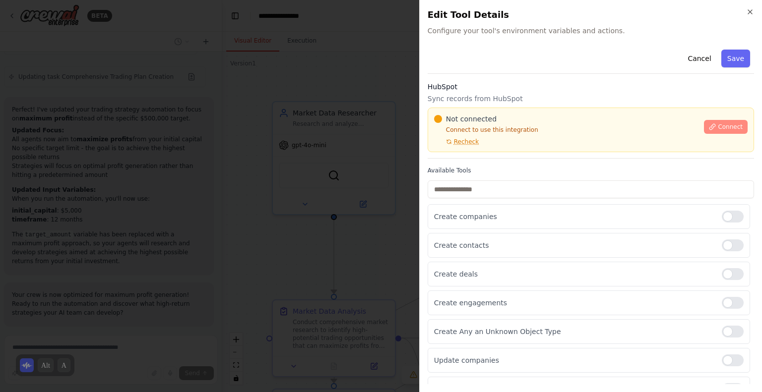
click at [720, 126] on span "Connect" at bounding box center [730, 127] width 25 height 8
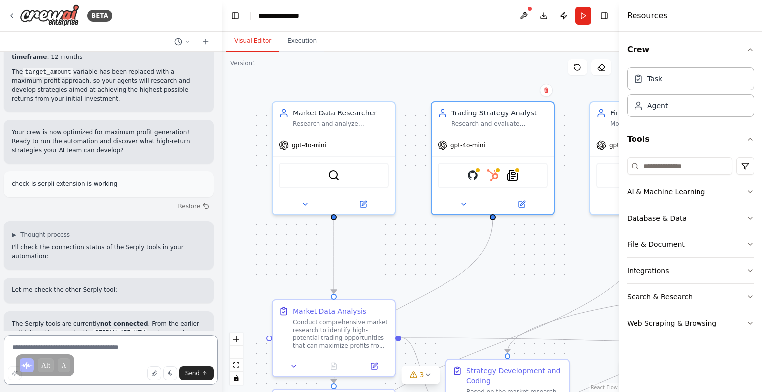
click at [143, 350] on textarea at bounding box center [111, 360] width 214 height 50
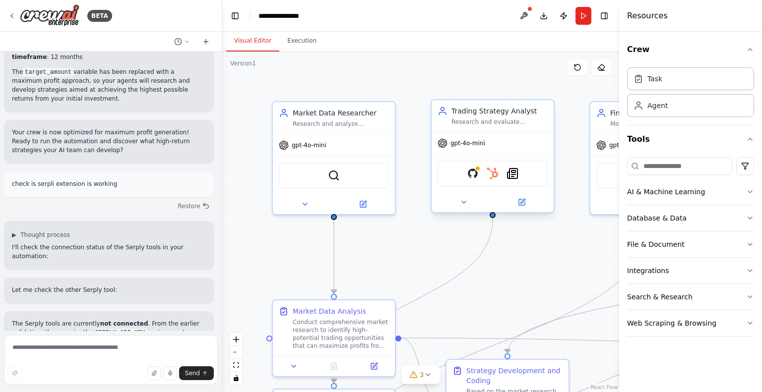
scroll to position [3991, 0]
click at [472, 169] on img at bounding box center [473, 174] width 12 height 12
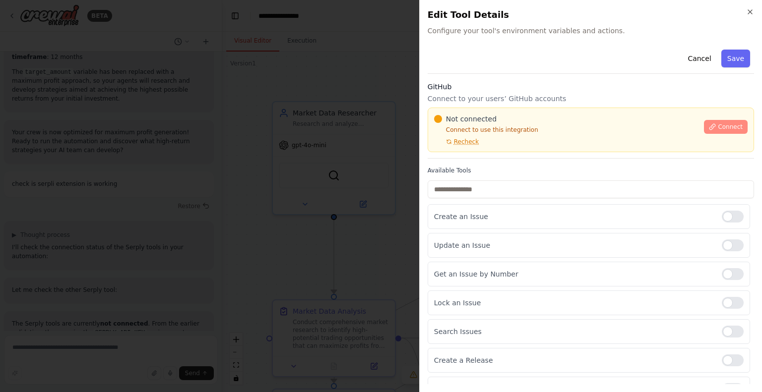
click at [718, 128] on span "Connect" at bounding box center [730, 127] width 25 height 8
click at [484, 141] on div "Not connected Connect to use this integration Recheck" at bounding box center [566, 130] width 264 height 32
click at [688, 61] on button "Cancel" at bounding box center [699, 59] width 35 height 18
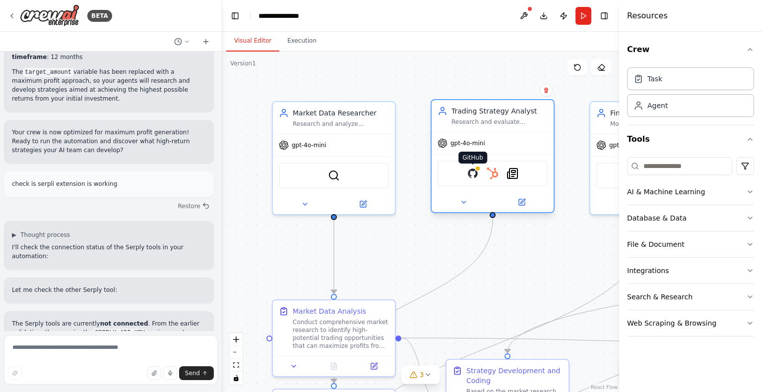
click at [474, 171] on img at bounding box center [473, 174] width 12 height 12
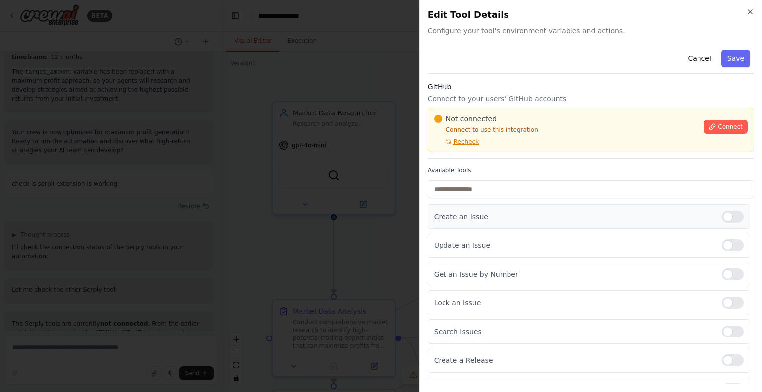
click at [723, 211] on div at bounding box center [733, 217] width 22 height 12
click at [725, 247] on div at bounding box center [733, 246] width 22 height 12
click at [728, 273] on div at bounding box center [733, 274] width 22 height 12
drag, startPoint x: 728, startPoint y: 302, endPoint x: 726, endPoint y: 310, distance: 7.7
click at [728, 302] on div at bounding box center [733, 303] width 22 height 12
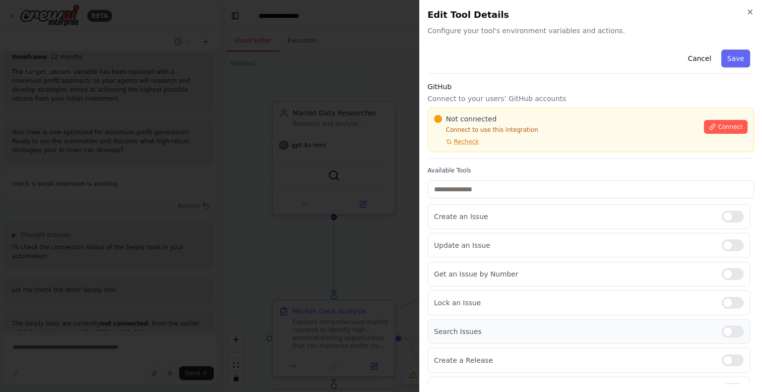
drag, startPoint x: 725, startPoint y: 327, endPoint x: 724, endPoint y: 332, distance: 5.0
click at [725, 327] on div at bounding box center [733, 332] width 22 height 12
click at [722, 361] on div at bounding box center [733, 361] width 22 height 12
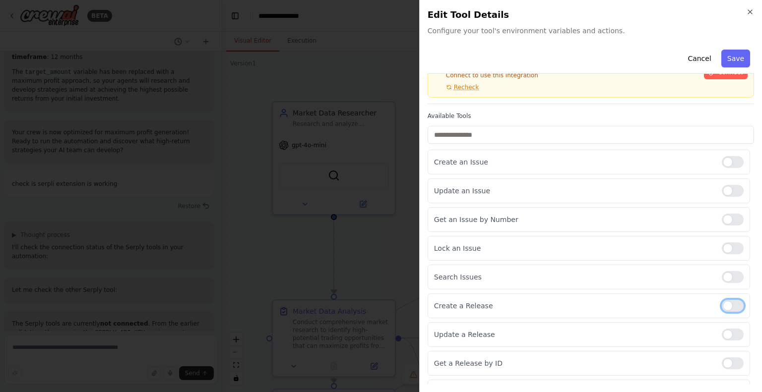
scroll to position [99, 0]
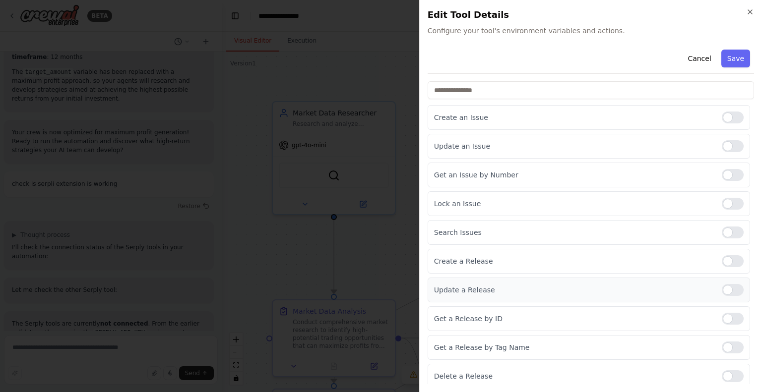
click at [728, 290] on div at bounding box center [733, 290] width 22 height 12
drag, startPoint x: 728, startPoint y: 319, endPoint x: 727, endPoint y: 330, distance: 11.0
click at [728, 319] on div at bounding box center [733, 319] width 22 height 12
click at [727, 344] on div at bounding box center [733, 348] width 22 height 12
click at [728, 373] on div at bounding box center [733, 377] width 22 height 12
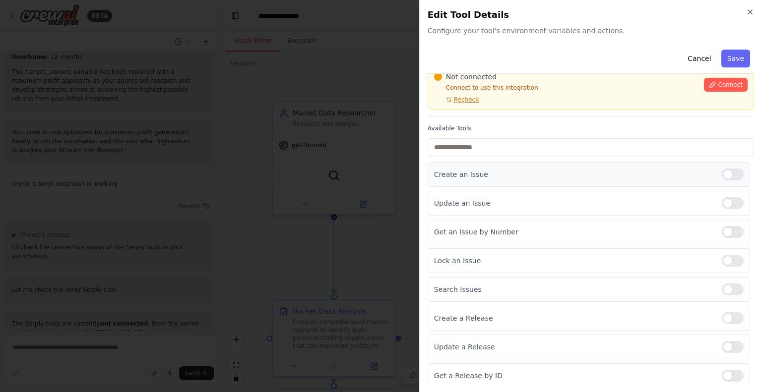
scroll to position [0, 0]
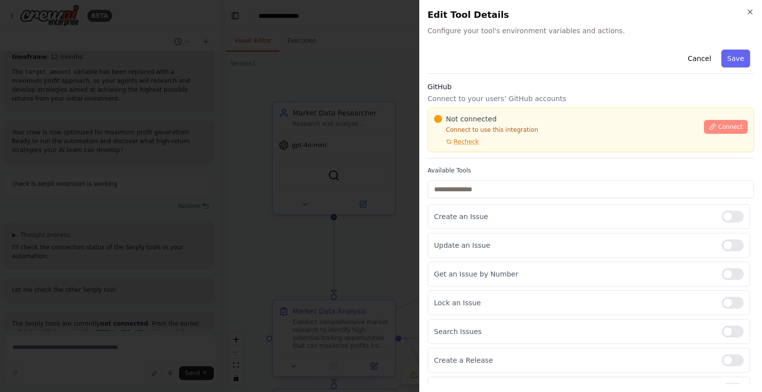
click at [710, 124] on icon at bounding box center [712, 126] width 5 height 5
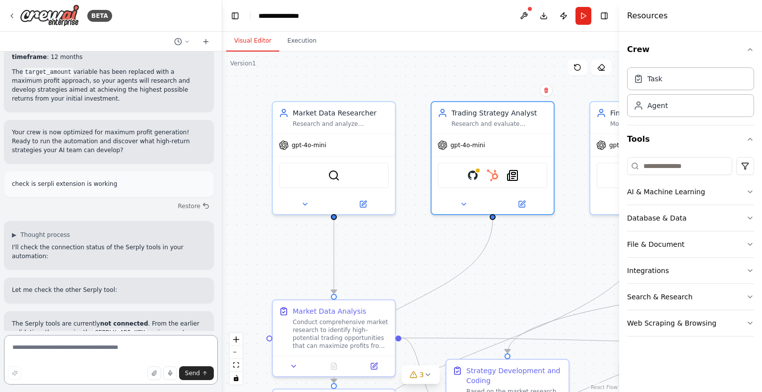
drag, startPoint x: 141, startPoint y: 345, endPoint x: 275, endPoint y: 275, distance: 151.1
click at [141, 345] on textarea at bounding box center [111, 360] width 214 height 50
type textarea "**********"
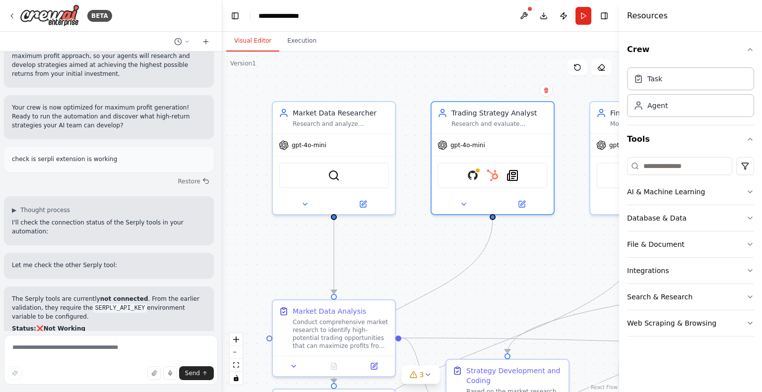
scroll to position [4081, 0]
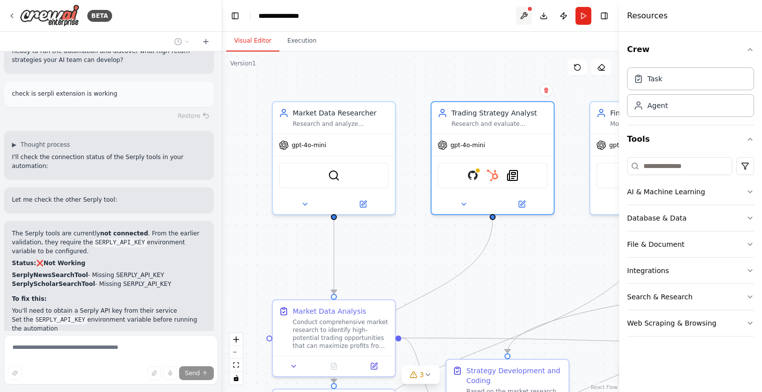
click at [526, 9] on button at bounding box center [524, 16] width 16 height 18
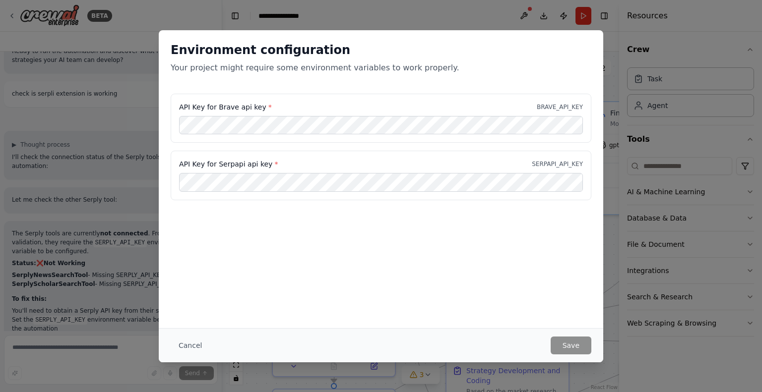
scroll to position [4129, 0]
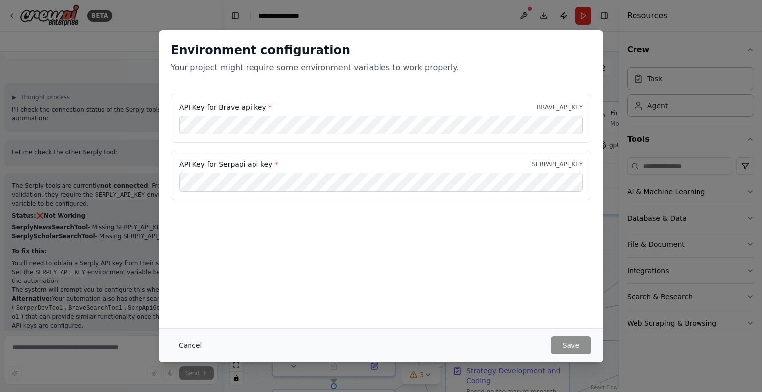
click at [185, 344] on button "Cancel" at bounding box center [190, 346] width 39 height 18
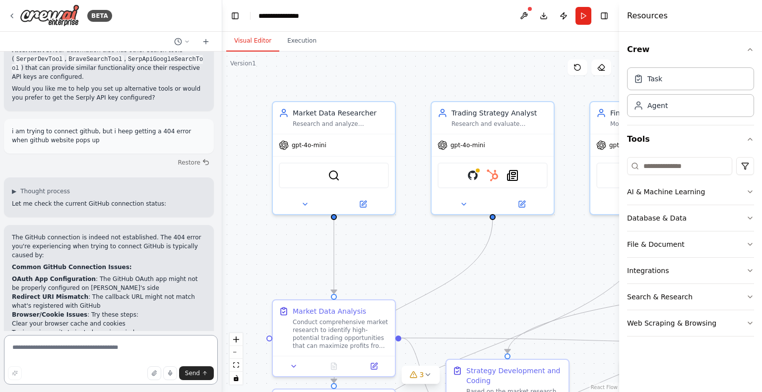
scroll to position [4377, 0]
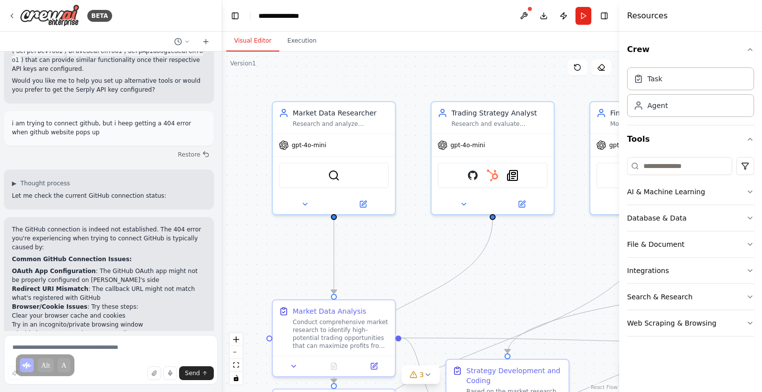
scroll to position [4378, 0]
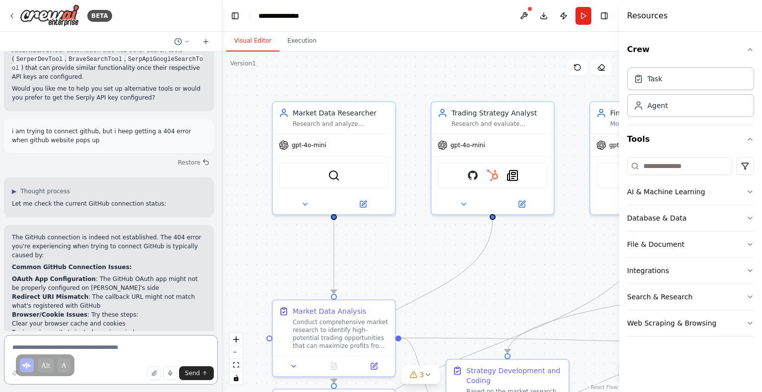
drag, startPoint x: 95, startPoint y: 344, endPoint x: 101, endPoint y: 341, distance: 6.0
click at [96, 343] on textarea at bounding box center [111, 360] width 214 height 50
type textarea "**********"
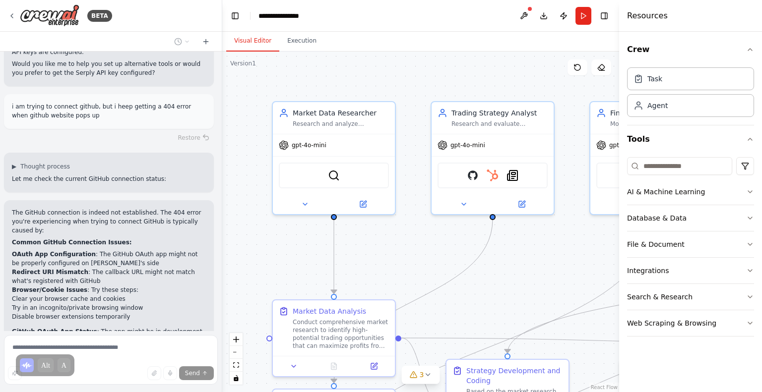
scroll to position [4459, 0]
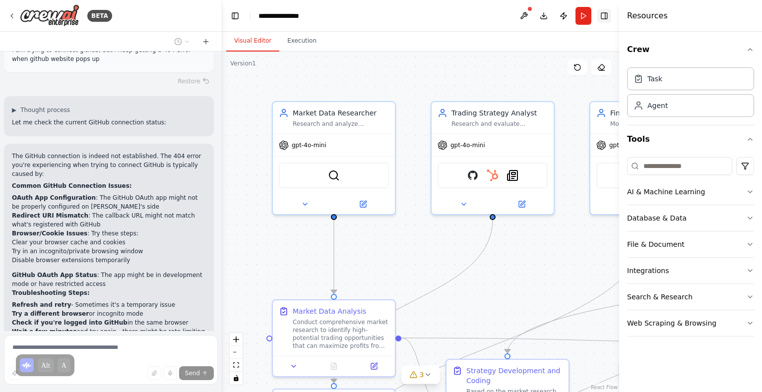
click at [608, 20] on button "Toggle Right Sidebar" at bounding box center [604, 16] width 14 height 14
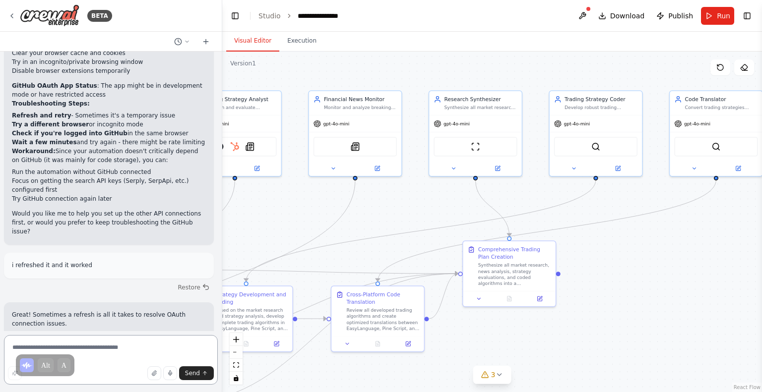
scroll to position [4658, 0]
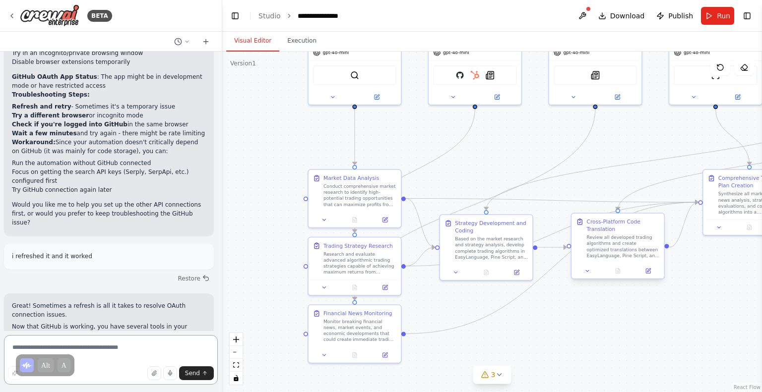
drag, startPoint x: 682, startPoint y: 271, endPoint x: 615, endPoint y: 253, distance: 69.1
click at [627, 146] on div ".deletable-edge-delete-btn { width: 20px; height: 20px; border: 0px solid #ffff…" at bounding box center [492, 222] width 540 height 341
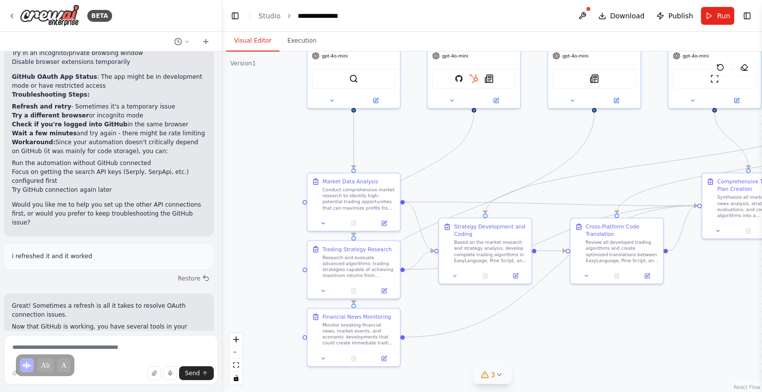
click at [491, 379] on span "3" at bounding box center [493, 375] width 4 height 10
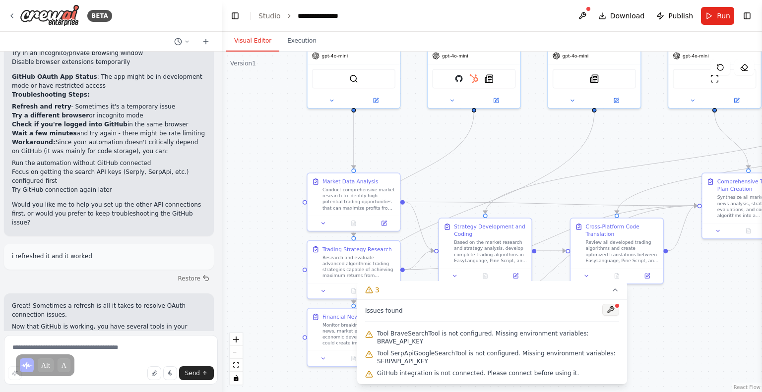
click at [617, 316] on button at bounding box center [610, 310] width 17 height 12
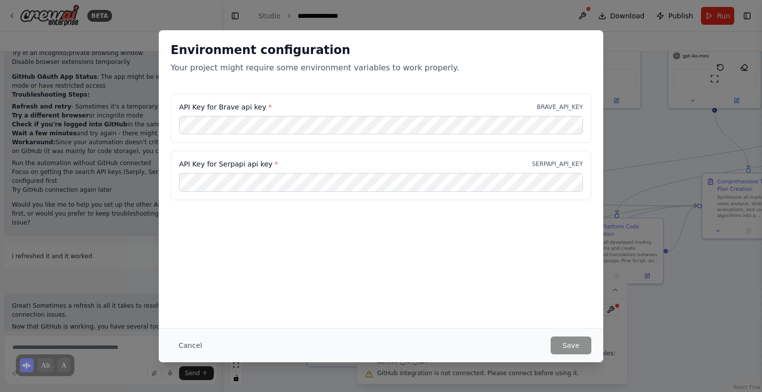
click at [686, 321] on div "Environment configuration Your project might require some environment variables…" at bounding box center [381, 196] width 762 height 392
drag, startPoint x: 523, startPoint y: 164, endPoint x: 600, endPoint y: 164, distance: 76.9
click at [600, 164] on div "API Key for Brave api key * BRAVE_API_KEY API Key for Serpapi api key * SERPAPI…" at bounding box center [381, 153] width 445 height 119
copy p "SERPAPI_API_KEY"
click at [659, 132] on div "Environment configuration Your project might require some environment variables…" at bounding box center [381, 196] width 762 height 392
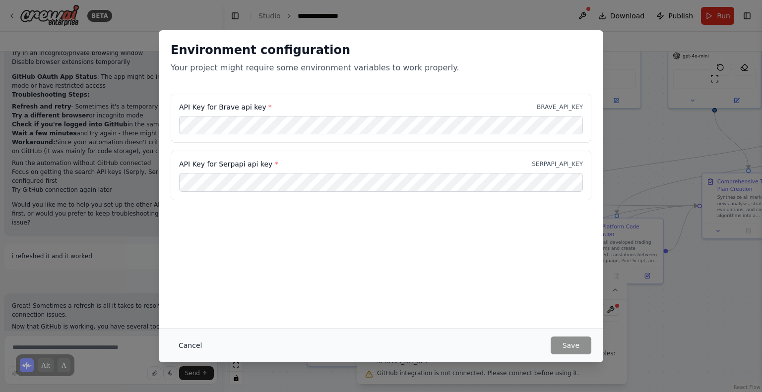
click at [187, 344] on button "Cancel" at bounding box center [190, 346] width 39 height 18
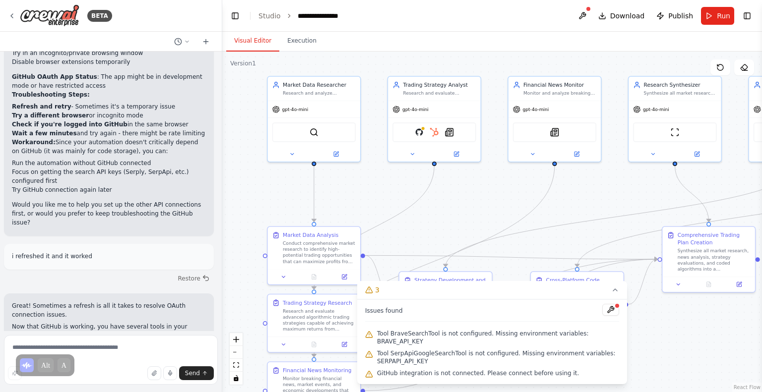
drag, startPoint x: 600, startPoint y: 141, endPoint x: 607, endPoint y: 150, distance: 10.9
click at [561, 195] on div ".deletable-edge-delete-btn { width: 20px; height: 20px; border: 0px solid #ffff…" at bounding box center [492, 222] width 540 height 341
click at [754, 18] on button "Toggle Right Sidebar" at bounding box center [747, 16] width 14 height 14
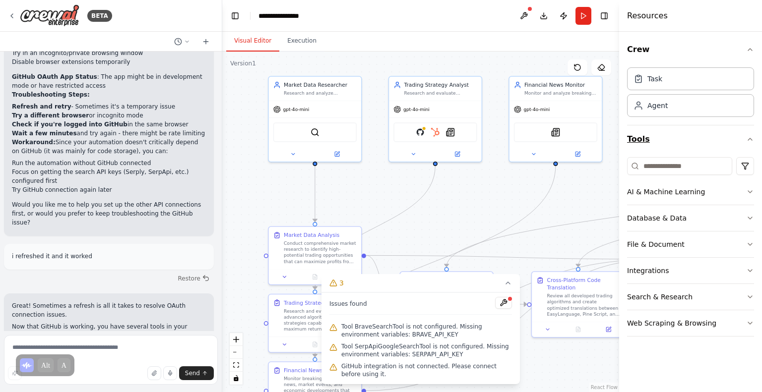
click at [712, 142] on button "Tools" at bounding box center [690, 140] width 127 height 28
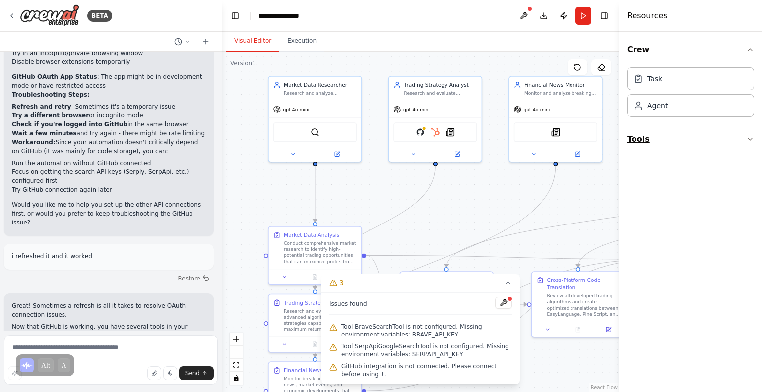
click at [712, 142] on button "Tools" at bounding box center [690, 140] width 127 height 28
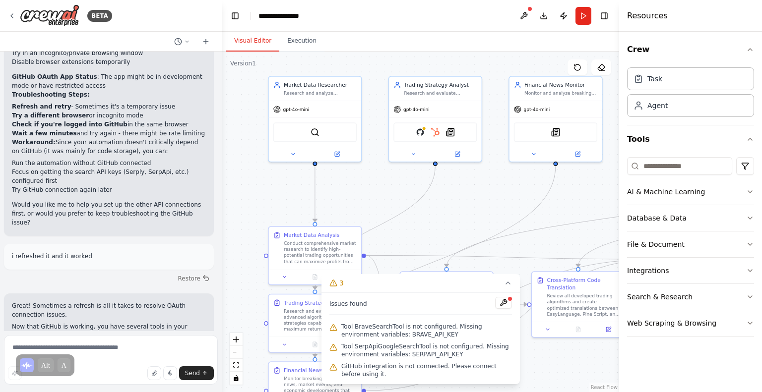
click at [643, 19] on h4 "Resources" at bounding box center [647, 16] width 41 height 12
click at [523, 15] on button at bounding box center [524, 16] width 16 height 18
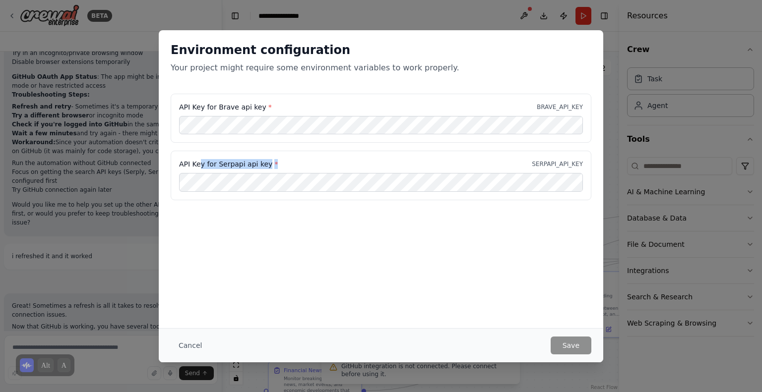
drag, startPoint x: 276, startPoint y: 164, endPoint x: 201, endPoint y: 164, distance: 74.9
click at [201, 164] on div "API Key for Serpapi api key * SERPAPI_API_KEY" at bounding box center [381, 164] width 404 height 10
click at [256, 164] on label "API Key for Serpapi api key *" at bounding box center [228, 164] width 99 height 10
click at [236, 164] on label "API Key for Serpapi api key *" at bounding box center [228, 164] width 99 height 10
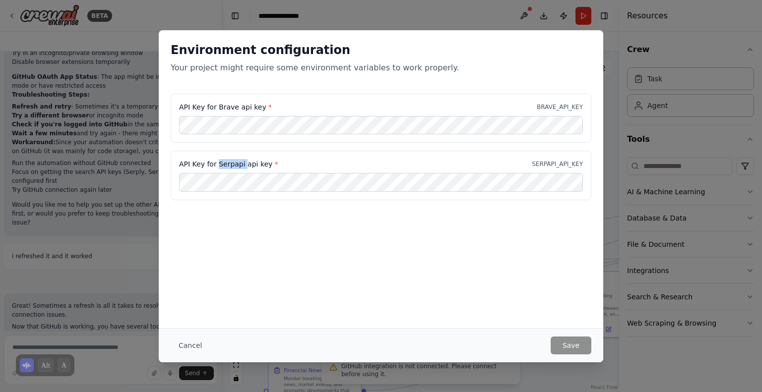
copy label "Serpapi"
click at [578, 353] on button "Save" at bounding box center [571, 346] width 41 height 18
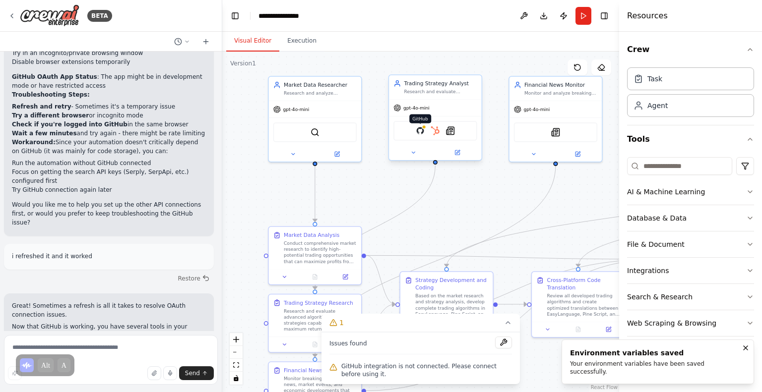
click at [421, 134] on img at bounding box center [420, 131] width 9 height 9
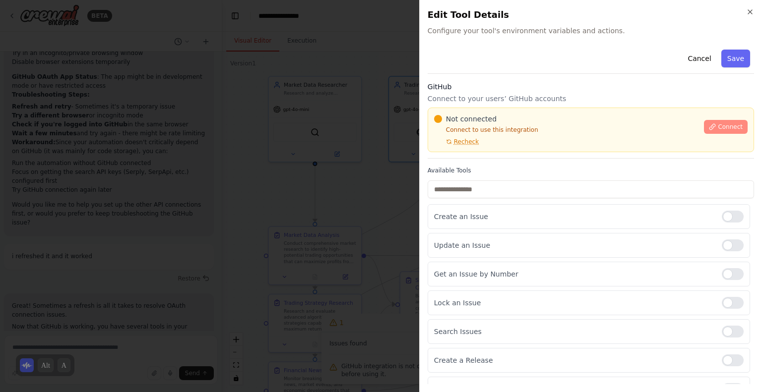
click at [726, 129] on span "Connect" at bounding box center [730, 127] width 25 height 8
click at [472, 138] on span "Recheck" at bounding box center [466, 142] width 25 height 8
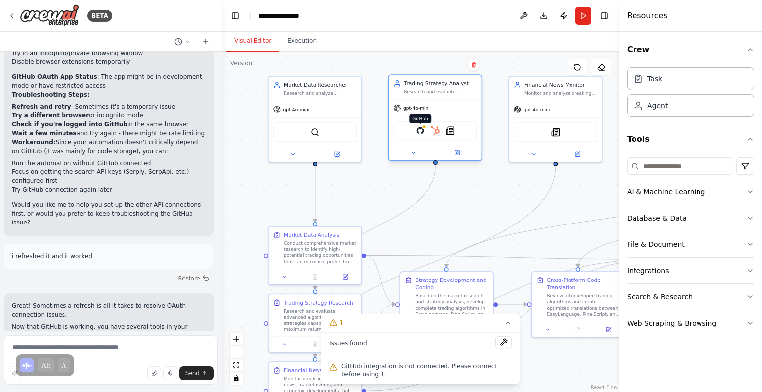
click at [419, 129] on img at bounding box center [420, 131] width 9 height 9
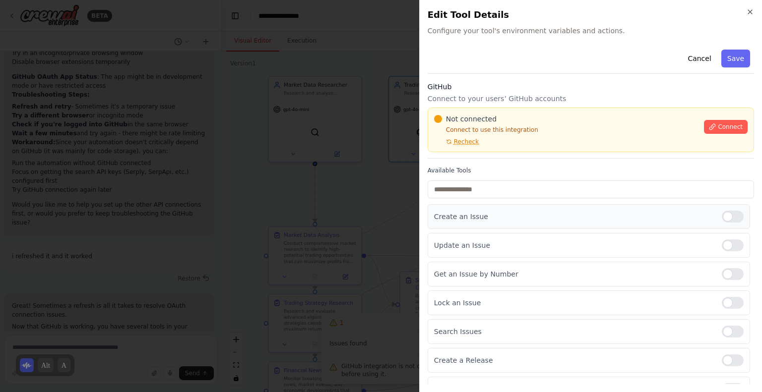
click at [725, 219] on div at bounding box center [733, 217] width 22 height 12
click at [725, 242] on div at bounding box center [733, 246] width 22 height 12
click at [724, 271] on div at bounding box center [733, 274] width 22 height 12
click at [729, 301] on div at bounding box center [733, 303] width 22 height 12
click at [724, 327] on div at bounding box center [733, 332] width 22 height 12
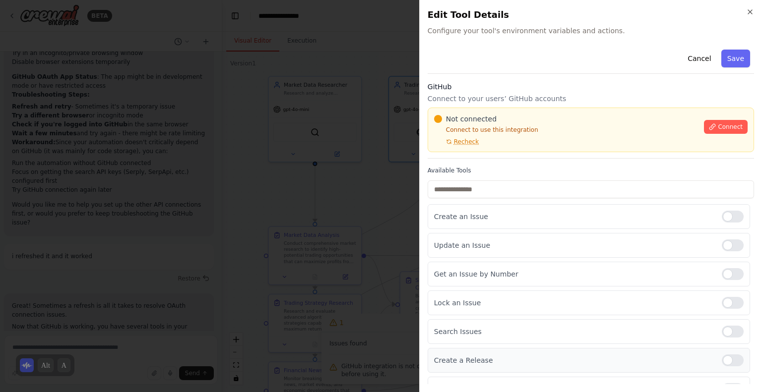
click at [731, 361] on div at bounding box center [733, 361] width 22 height 12
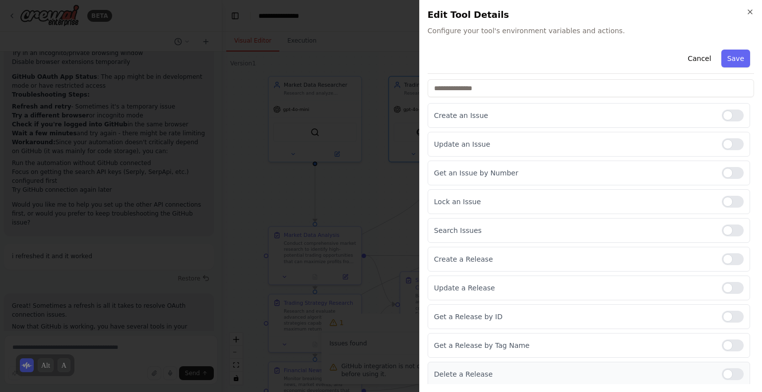
click at [727, 378] on div at bounding box center [733, 375] width 22 height 12
click at [722, 340] on div at bounding box center [733, 346] width 22 height 12
click at [724, 311] on div at bounding box center [733, 317] width 22 height 12
click at [724, 286] on div at bounding box center [733, 288] width 22 height 12
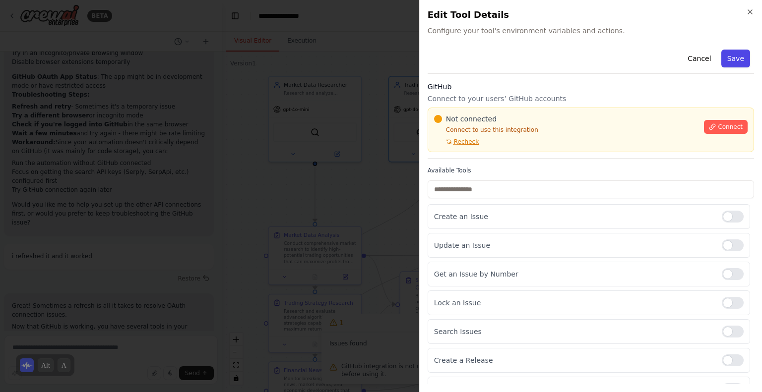
click at [730, 54] on button "Save" at bounding box center [735, 59] width 29 height 18
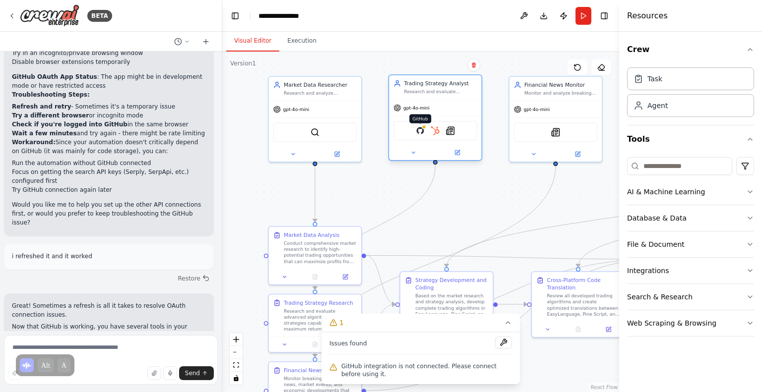
click at [418, 131] on img at bounding box center [420, 131] width 9 height 9
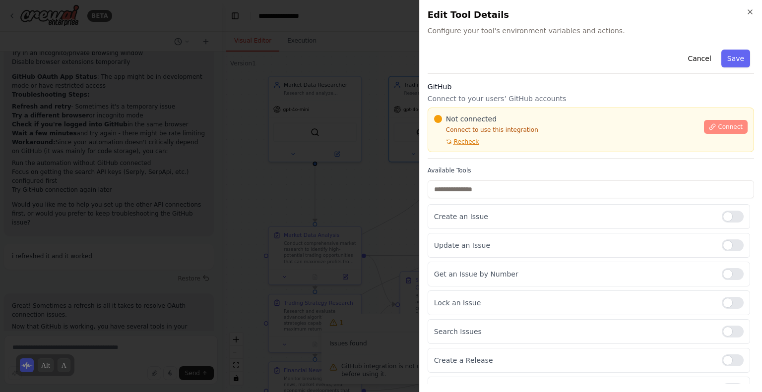
click at [718, 123] on span "Connect" at bounding box center [730, 127] width 25 height 8
click at [454, 142] on span "Recheck" at bounding box center [466, 142] width 25 height 8
click at [750, 12] on icon "button" at bounding box center [750, 12] width 8 height 8
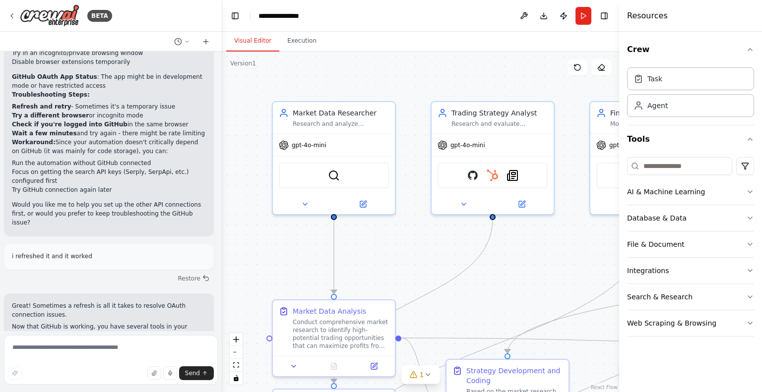
scroll to position [4658, 0]
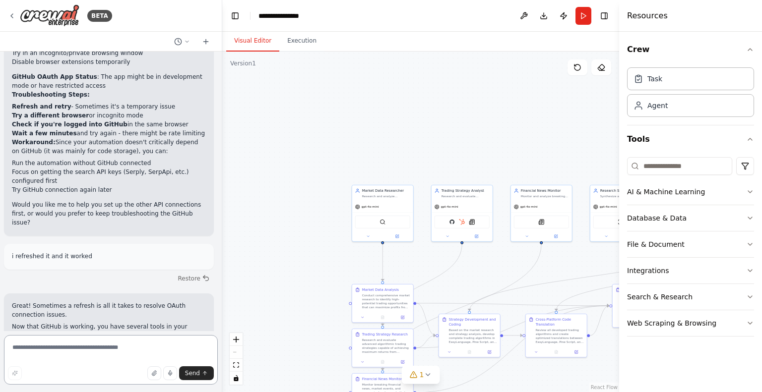
click at [70, 358] on textarea at bounding box center [111, 360] width 214 height 50
type textarea "**********"
click at [425, 377] on icon at bounding box center [428, 375] width 8 height 8
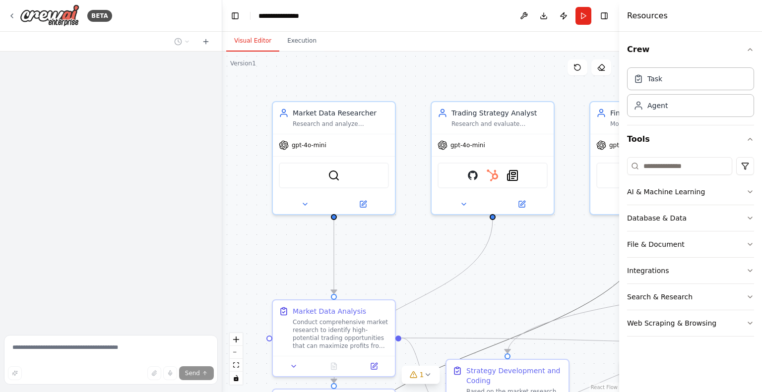
click at [441, 366] on icon "Edge from 6e72b620-9ce0-4c1f-86f8-a7330ca9182d to 822fb92e-a664-4799-86d5-9ce83…" at bounding box center [493, 345] width 318 height 253
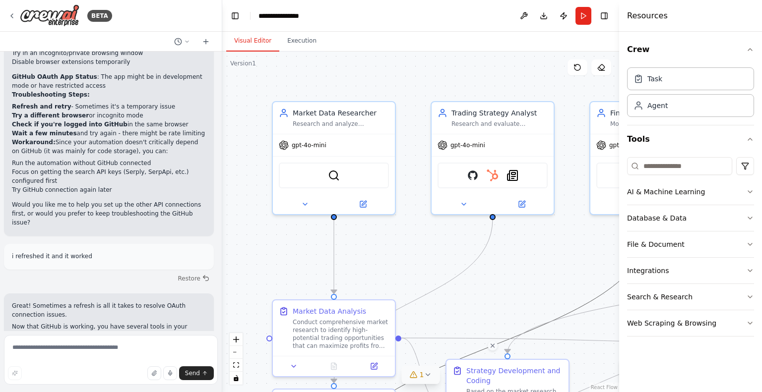
click at [425, 370] on button "1" at bounding box center [421, 375] width 38 height 18
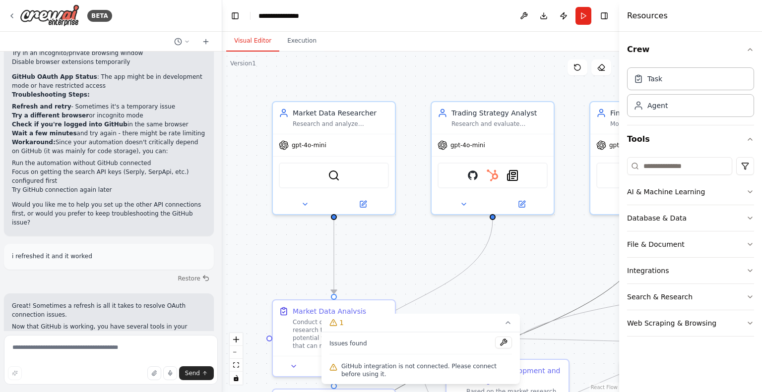
scroll to position [4658, 0]
click at [497, 341] on button at bounding box center [503, 343] width 17 height 12
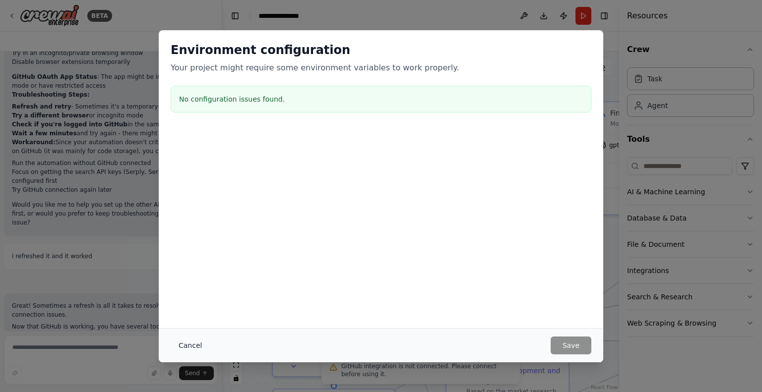
click at [177, 349] on button "Cancel" at bounding box center [190, 346] width 39 height 18
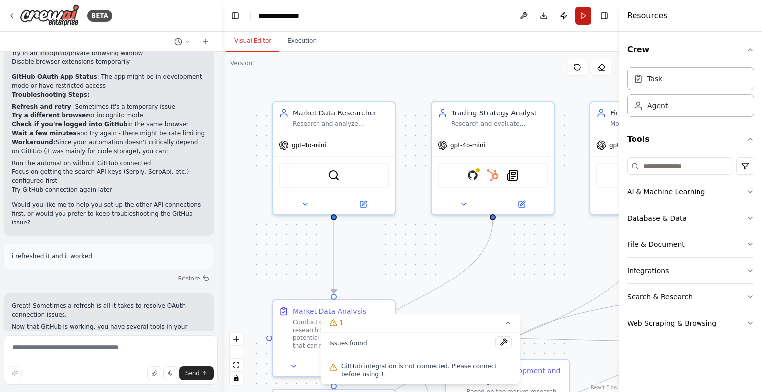
click at [583, 17] on button "Run" at bounding box center [584, 16] width 16 height 18
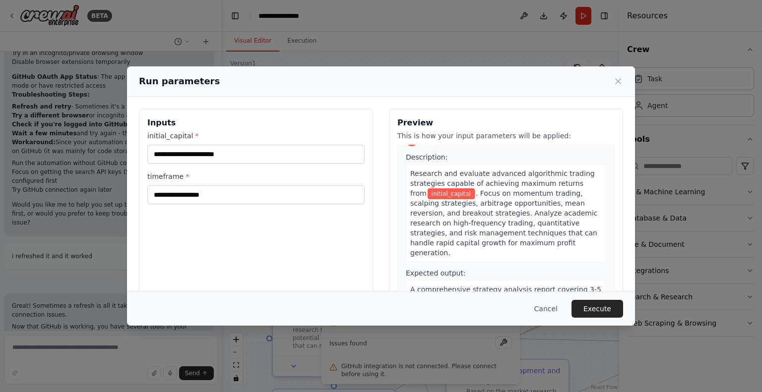
scroll to position [249, 0]
click at [590, 311] on button "Execute" at bounding box center [598, 309] width 52 height 18
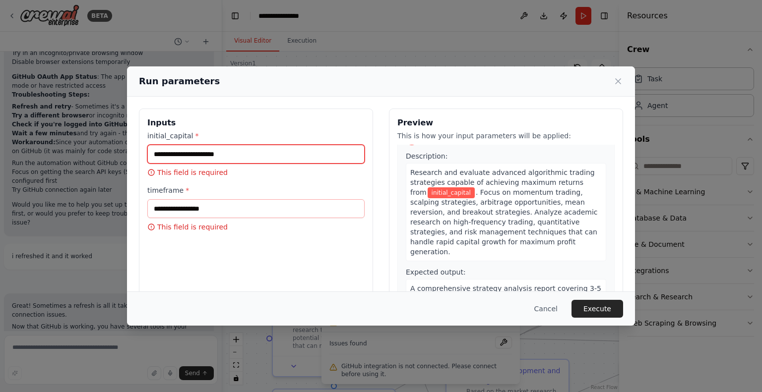
click at [214, 157] on input "initial_capital *" at bounding box center [255, 154] width 217 height 19
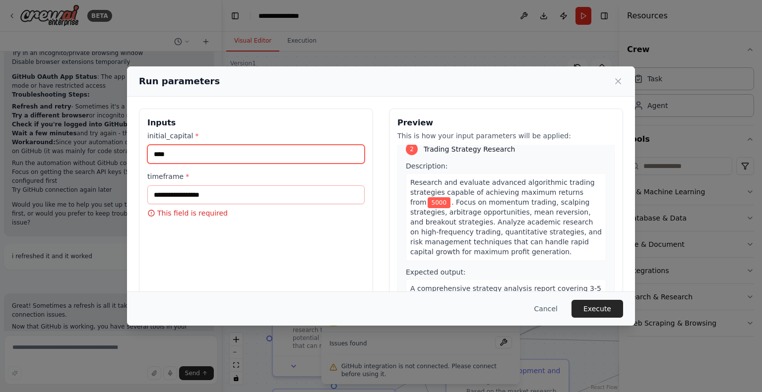
type input "****"
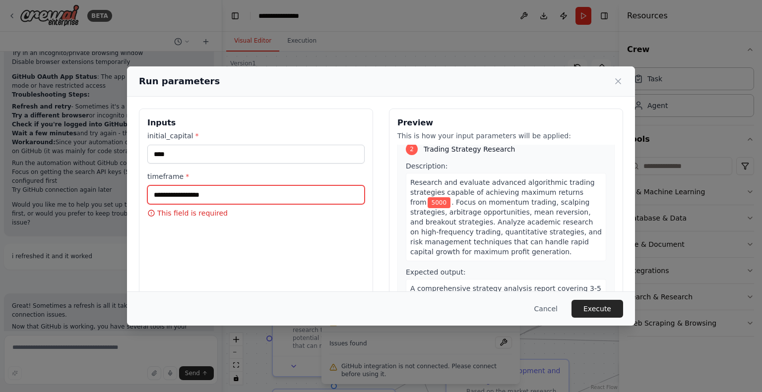
click at [208, 194] on input "timeframe *" at bounding box center [255, 195] width 217 height 19
type input "*********"
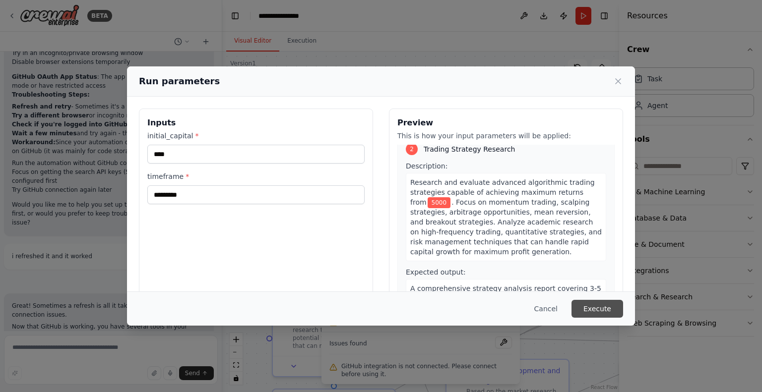
click at [594, 312] on button "Execute" at bounding box center [598, 309] width 52 height 18
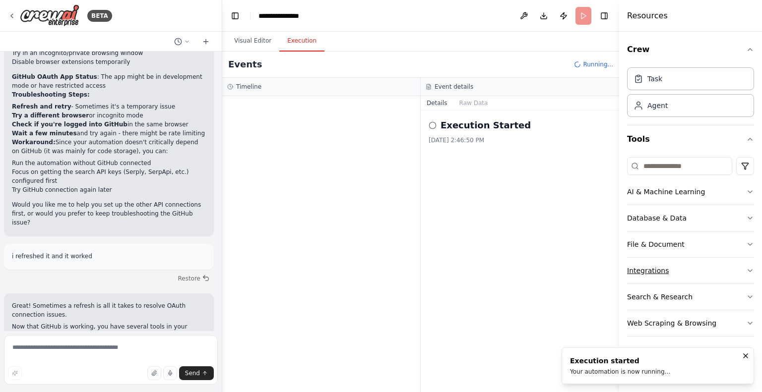
click at [754, 263] on button "Integrations" at bounding box center [690, 271] width 127 height 26
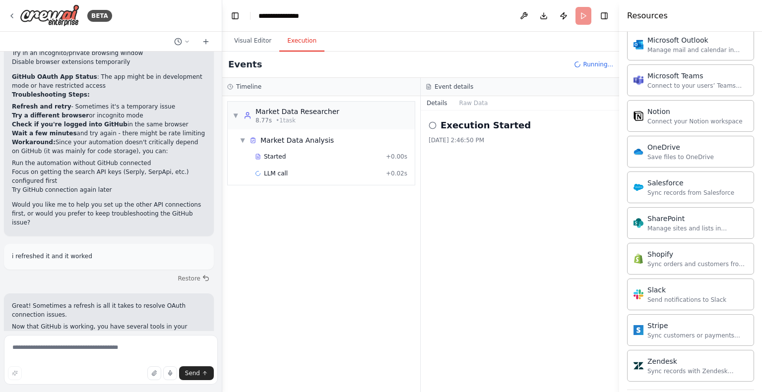
scroll to position [748, 0]
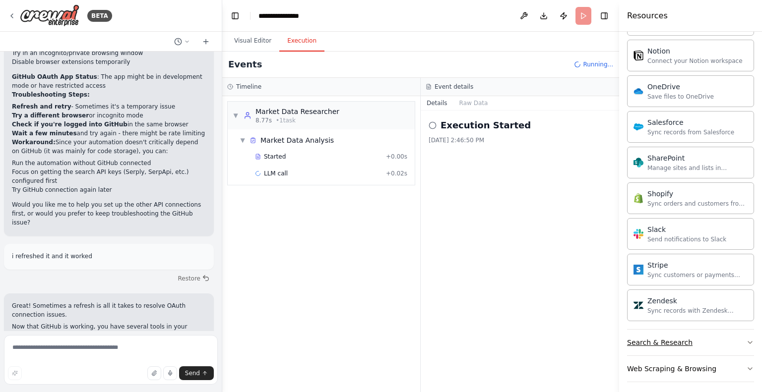
click at [728, 344] on button "Search & Research" at bounding box center [690, 343] width 127 height 26
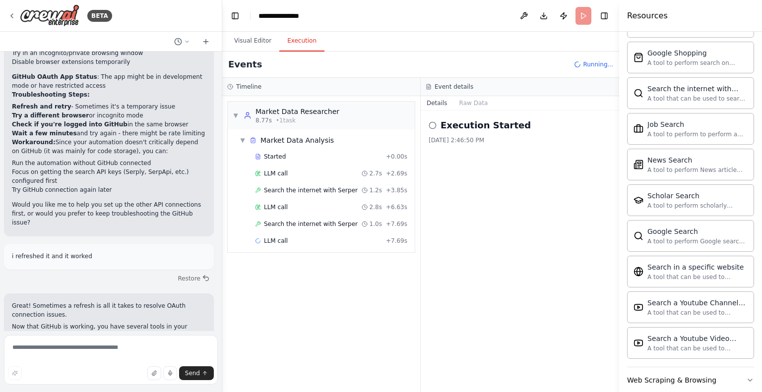
scroll to position [1254, 0]
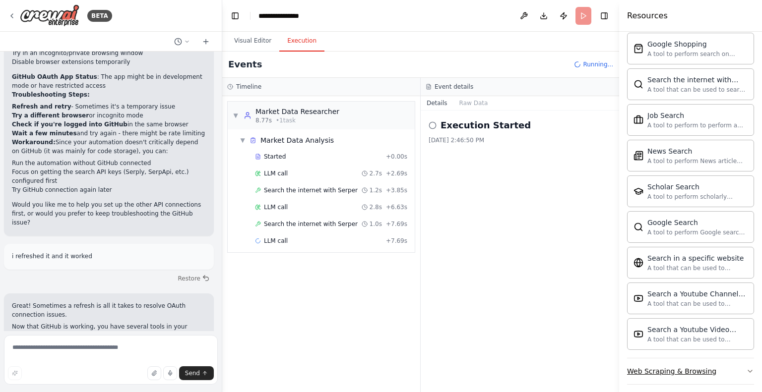
click at [679, 359] on button "Web Scraping & Browsing" at bounding box center [690, 372] width 127 height 26
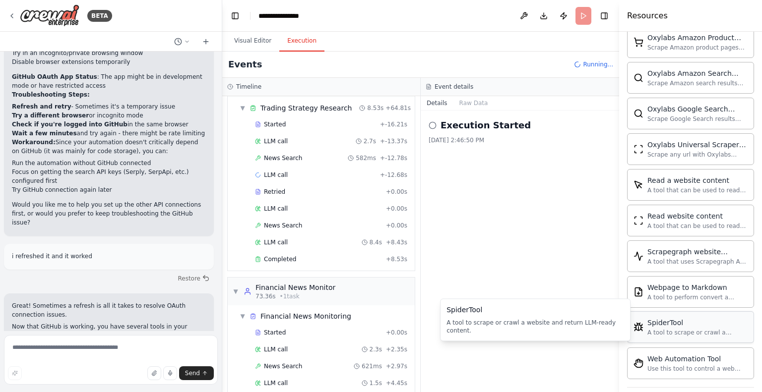
scroll to position [383, 0]
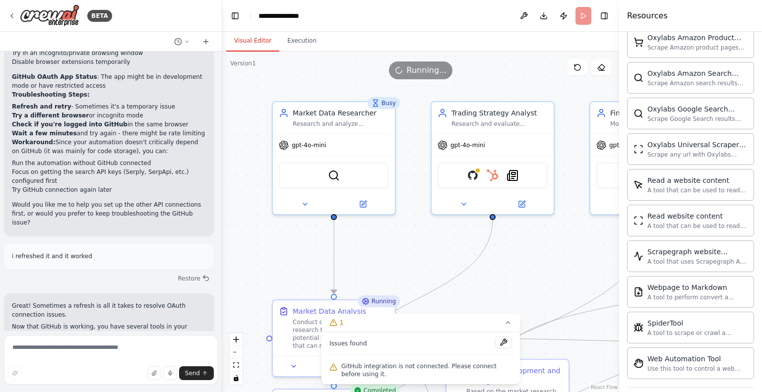
click at [258, 43] on button "Visual Editor" at bounding box center [252, 41] width 53 height 21
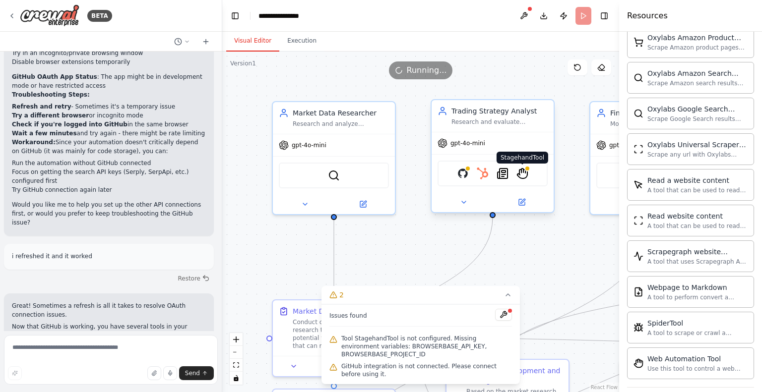
click at [522, 176] on img at bounding box center [522, 174] width 12 height 12
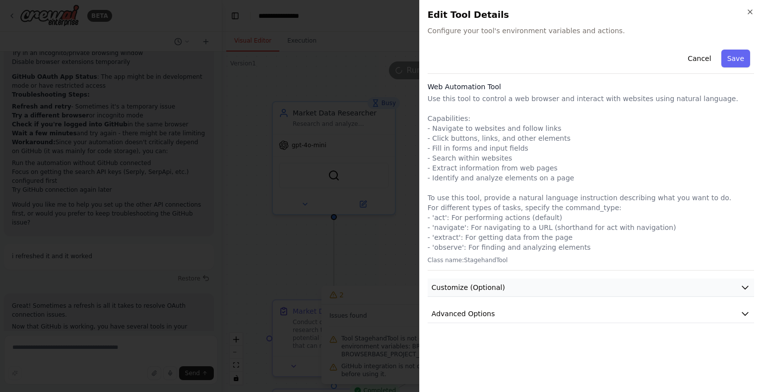
click at [741, 280] on button "Customize (Optional)" at bounding box center [591, 288] width 326 height 18
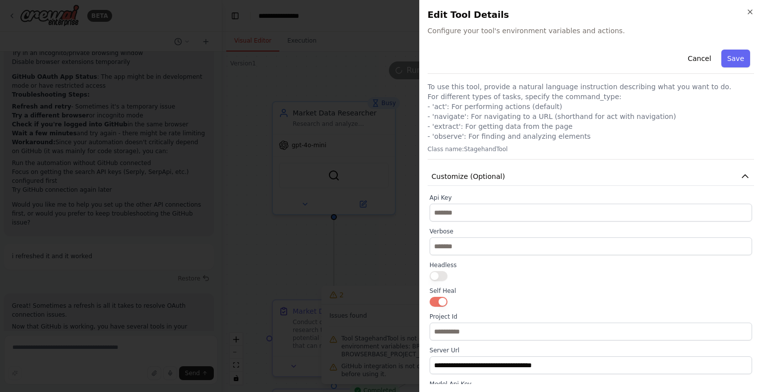
scroll to position [228, 0]
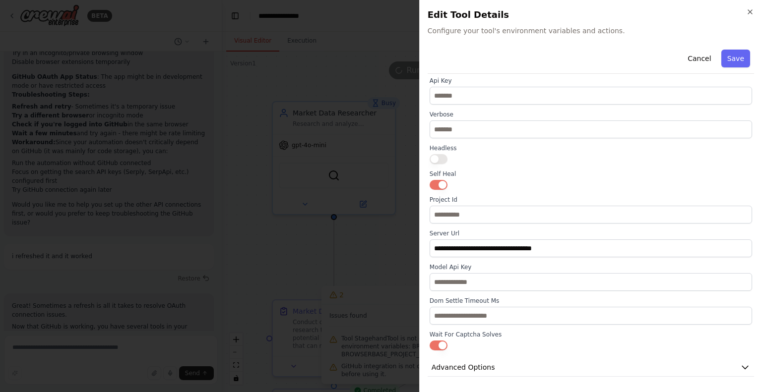
click at [439, 158] on button "button" at bounding box center [439, 159] width 18 height 10
click at [735, 50] on button "Save" at bounding box center [735, 59] width 29 height 18
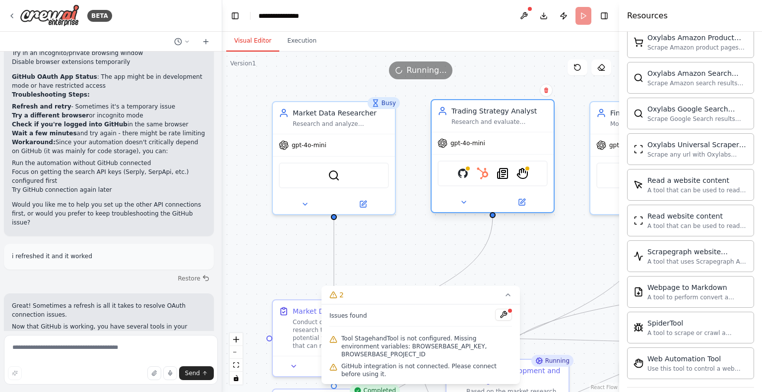
click at [532, 174] on div "GitHub HubSpot SerplyNewsSearchTool StagehandTool" at bounding box center [493, 174] width 110 height 26
click at [520, 180] on div "GitHub HubSpot SerplyNewsSearchTool StagehandTool" at bounding box center [493, 174] width 110 height 26
click at [521, 175] on img at bounding box center [522, 174] width 12 height 12
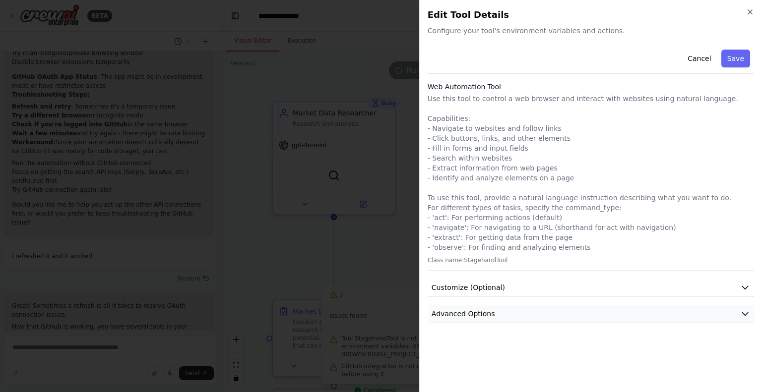
click at [500, 311] on button "Advanced Options" at bounding box center [591, 314] width 326 height 18
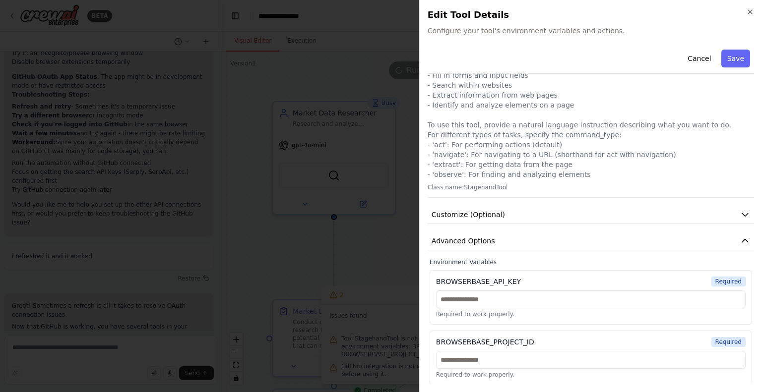
click at [462, 281] on div "BROWSERBASE_API_KEY" at bounding box center [478, 282] width 85 height 10
copy div "BROWSERBASE_API_KEY"
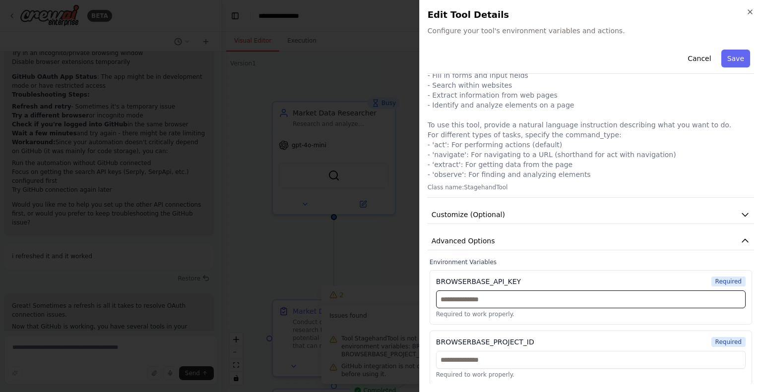
click at [516, 296] on input "text" at bounding box center [591, 300] width 310 height 18
paste input "**********"
type input "**********"
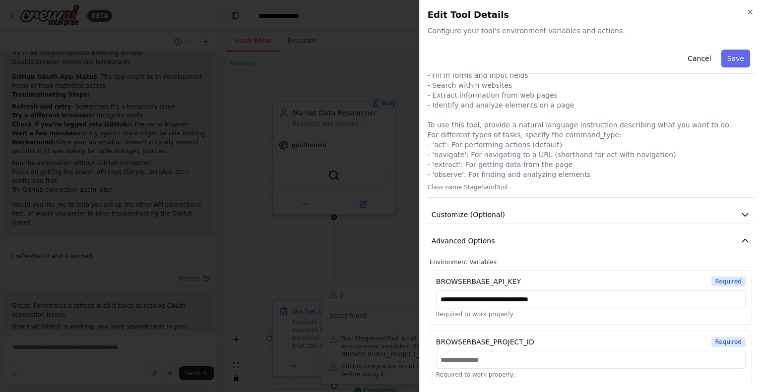
click at [515, 182] on div "Web Automation Tool Use this tool to control a web browser and interact with we…" at bounding box center [591, 103] width 326 height 189
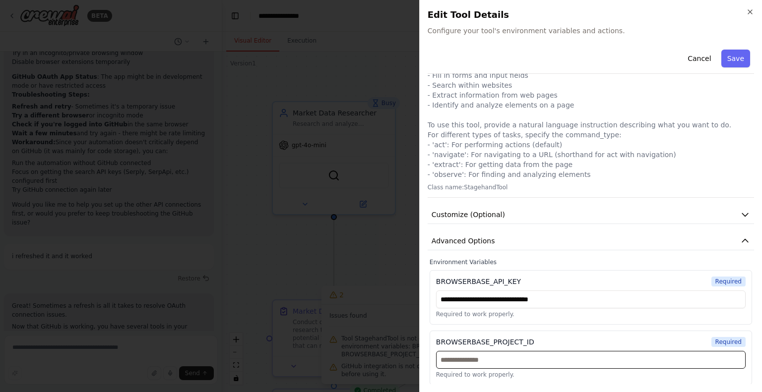
click at [513, 356] on input "text" at bounding box center [591, 360] width 310 height 18
paste input "**********"
type input "**********"
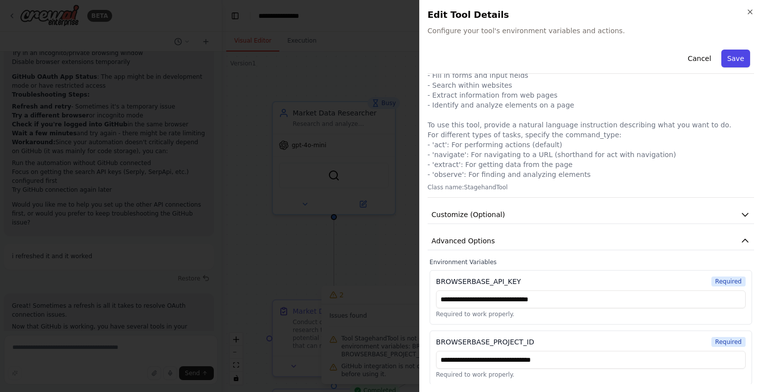
click at [725, 60] on button "Save" at bounding box center [735, 59] width 29 height 18
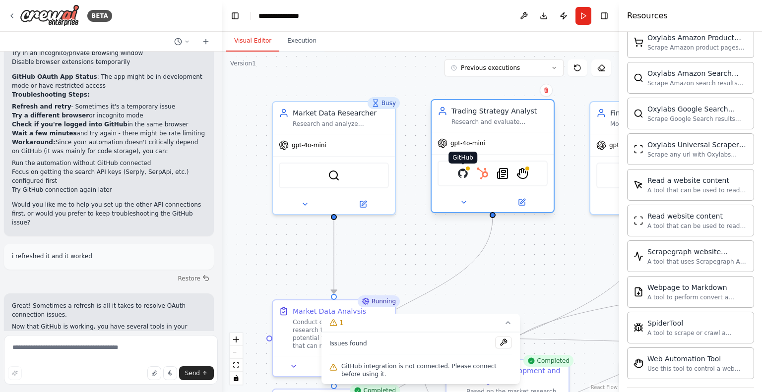
click at [460, 173] on img at bounding box center [463, 174] width 12 height 12
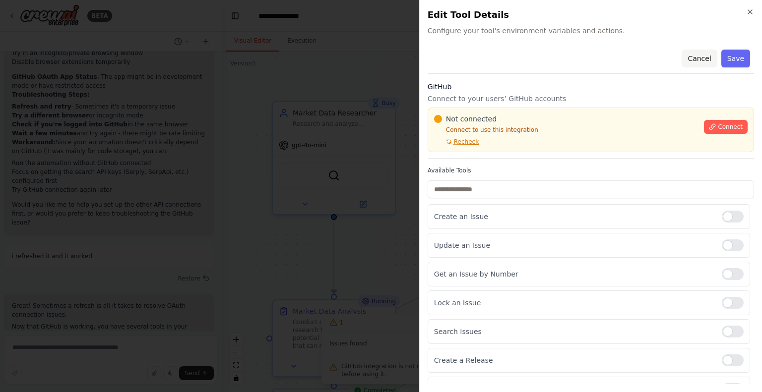
click at [693, 57] on button "Cancel" at bounding box center [699, 59] width 35 height 18
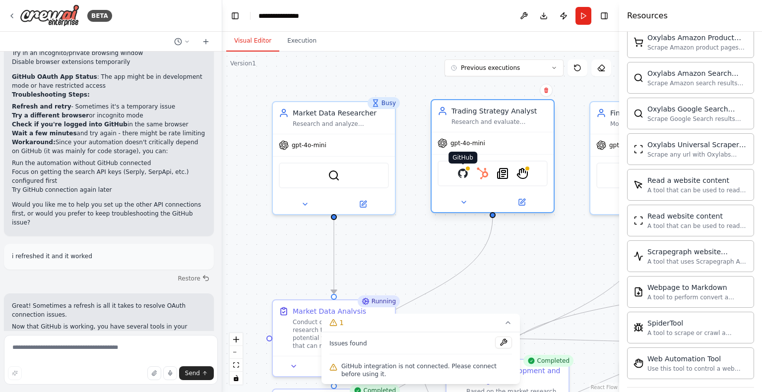
click at [463, 173] on img at bounding box center [463, 174] width 12 height 12
click at [521, 201] on icon at bounding box center [522, 201] width 4 height 4
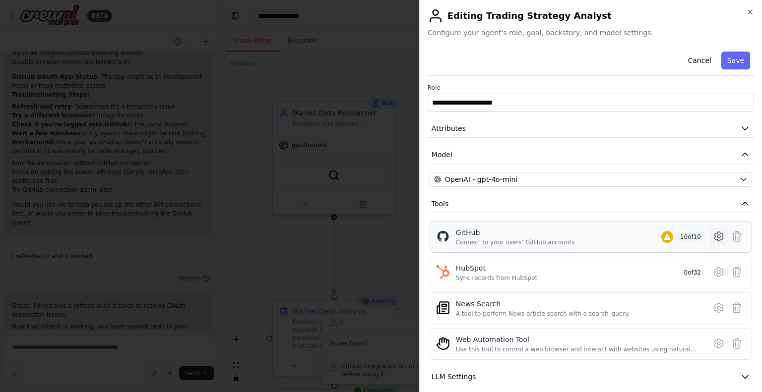
click at [713, 237] on icon at bounding box center [719, 237] width 12 height 12
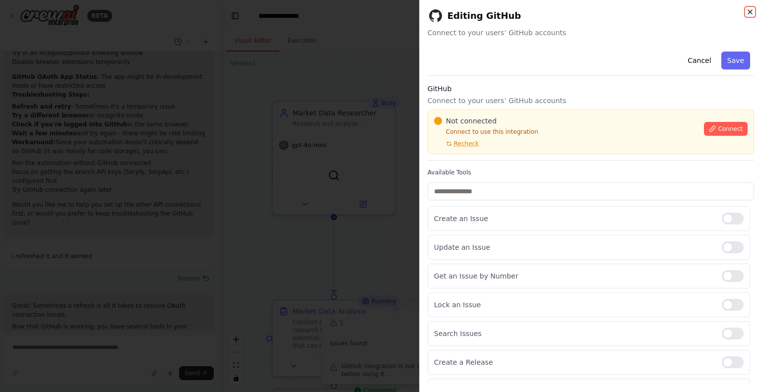
click at [750, 8] on icon "button" at bounding box center [750, 12] width 8 height 8
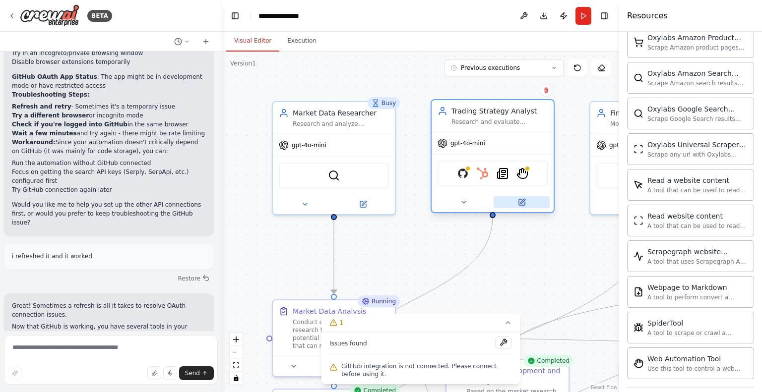
click at [519, 204] on icon at bounding box center [522, 202] width 6 height 6
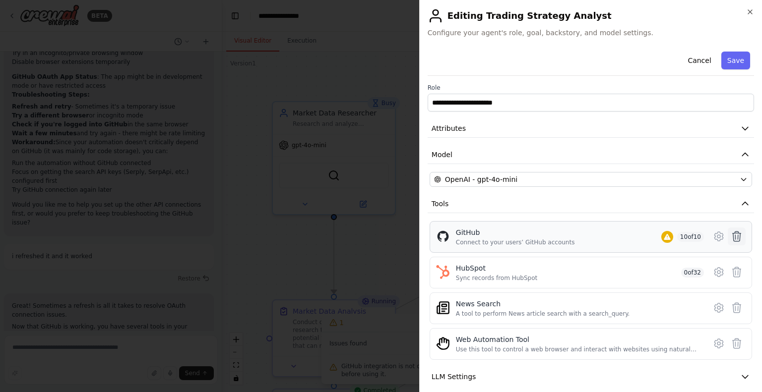
click at [731, 234] on icon at bounding box center [737, 237] width 12 height 12
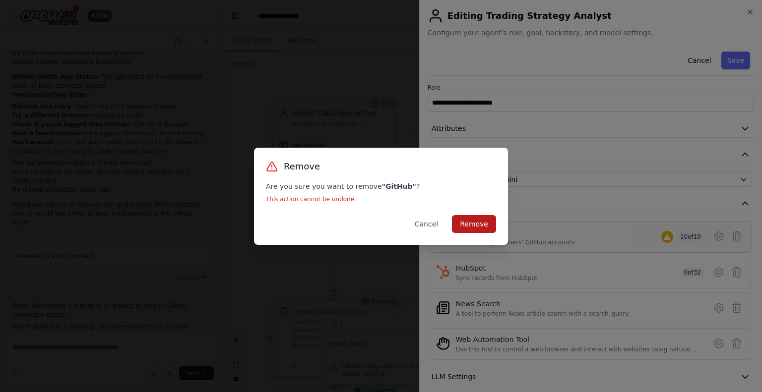
click at [490, 222] on button "Remove" at bounding box center [474, 224] width 44 height 18
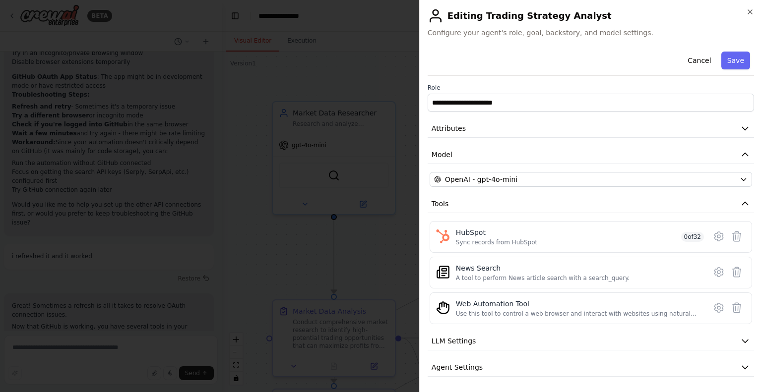
scroll to position [2, 0]
click at [460, 337] on span "LLM Settings" at bounding box center [454, 339] width 45 height 10
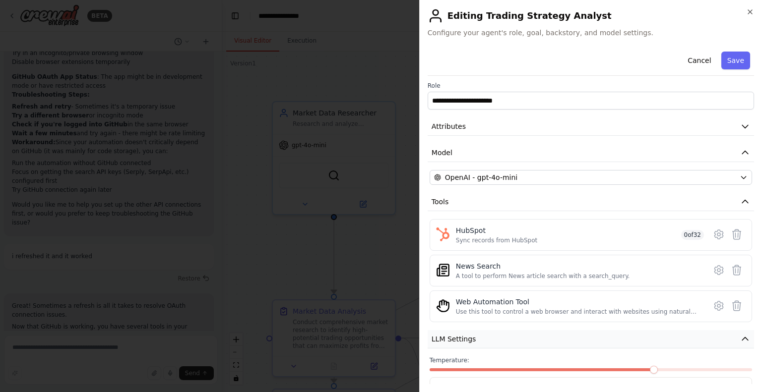
scroll to position [96, 0]
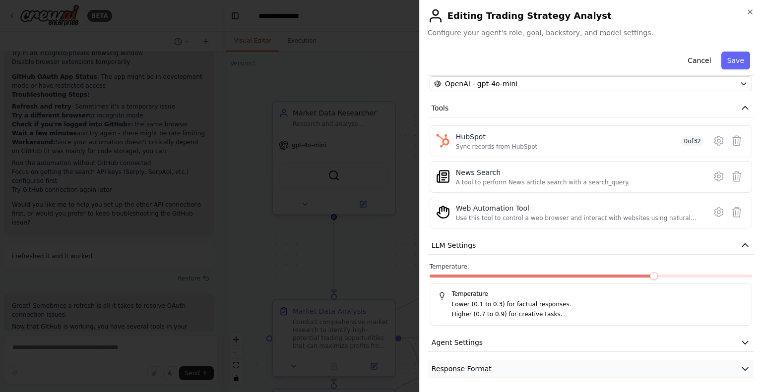
click at [459, 364] on span "Response Format" at bounding box center [462, 369] width 60 height 10
click at [643, 51] on div "Cancel Save" at bounding box center [591, 62] width 326 height 28
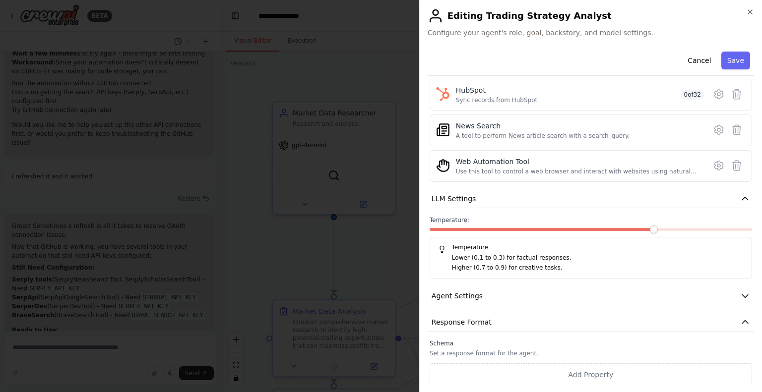
click at [680, 285] on div "**********" at bounding box center [591, 145] width 326 height 481
click at [744, 295] on button "Agent Settings" at bounding box center [591, 296] width 326 height 18
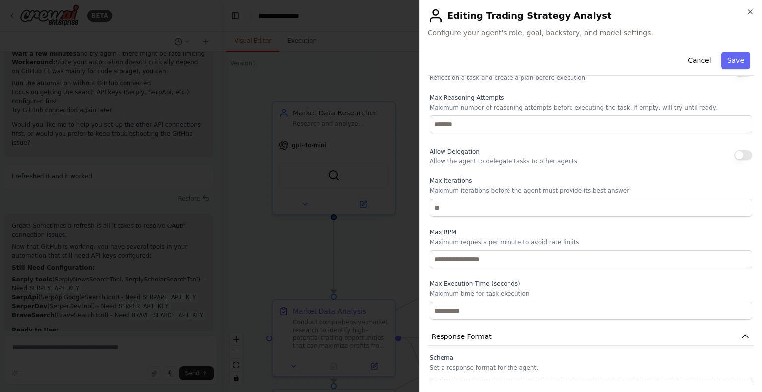
scroll to position [408, 0]
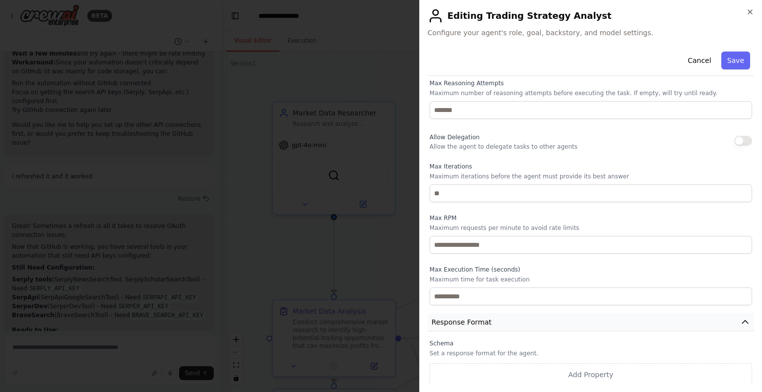
click at [615, 322] on button "Response Format" at bounding box center [591, 323] width 326 height 18
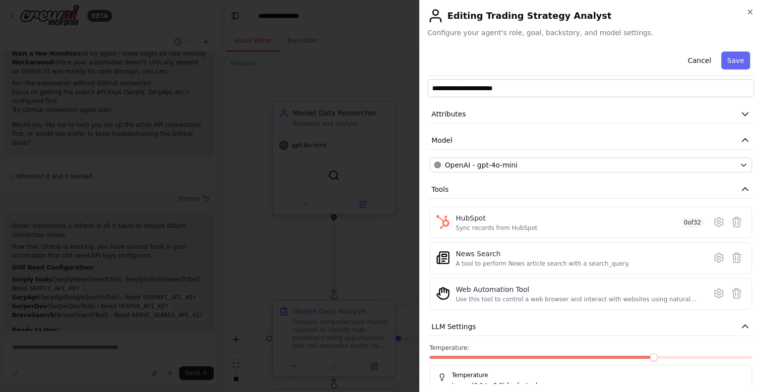
scroll to position [14, 0]
click at [713, 221] on icon at bounding box center [719, 223] width 12 height 12
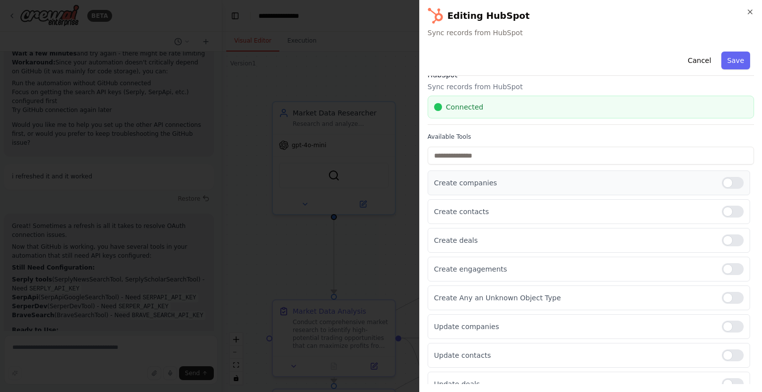
click at [711, 171] on div "Create companies" at bounding box center [589, 183] width 322 height 25
click at [726, 183] on div at bounding box center [733, 183] width 22 height 12
click at [722, 216] on div at bounding box center [733, 212] width 22 height 12
click at [725, 244] on div at bounding box center [733, 241] width 22 height 12
click at [727, 273] on div at bounding box center [733, 269] width 22 height 12
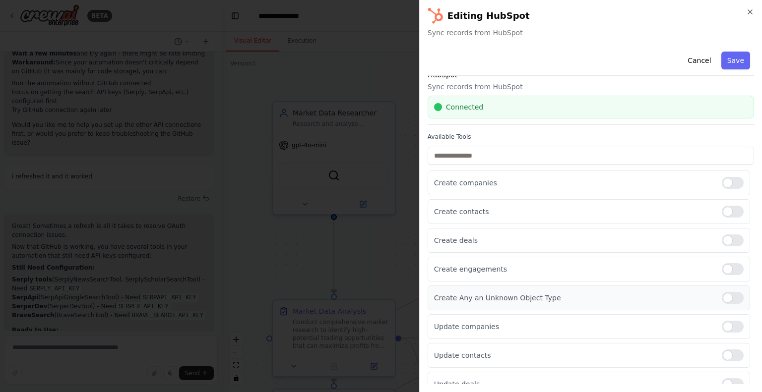
click at [729, 295] on div at bounding box center [733, 298] width 22 height 12
click at [729, 307] on div "Create Any an Unknown Object Type" at bounding box center [589, 298] width 322 height 25
click at [725, 323] on div at bounding box center [733, 327] width 22 height 12
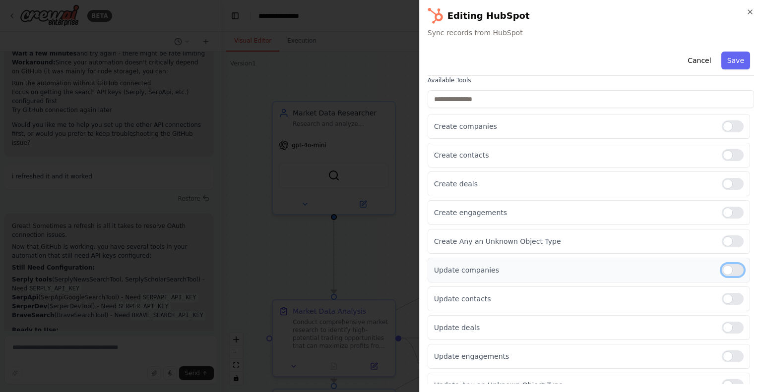
scroll to position [71, 0]
click at [724, 321] on div at bounding box center [733, 327] width 22 height 12
click at [724, 293] on div at bounding box center [733, 298] width 22 height 12
click at [716, 362] on div "Update engagements" at bounding box center [589, 355] width 322 height 25
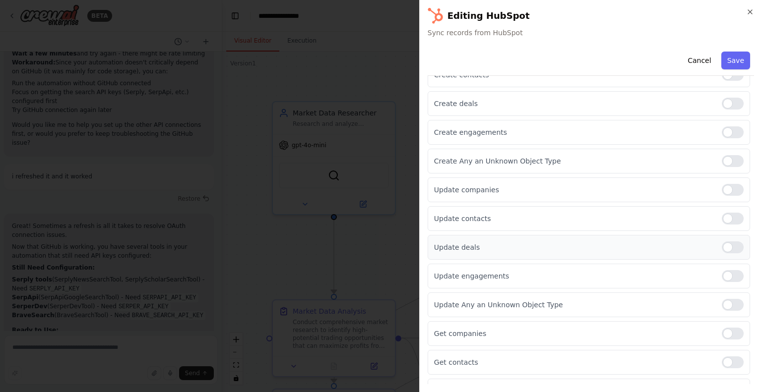
scroll to position [157, 0]
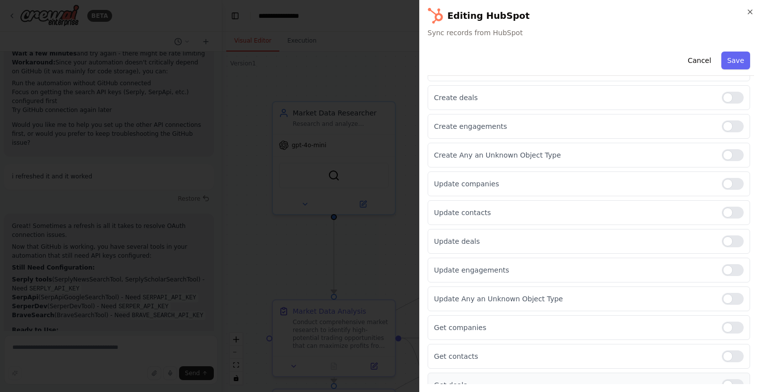
click at [726, 380] on div at bounding box center [733, 386] width 22 height 12
click at [727, 351] on div at bounding box center [733, 357] width 22 height 12
click at [726, 322] on div at bounding box center [733, 328] width 22 height 12
click at [730, 295] on div at bounding box center [733, 299] width 22 height 12
click at [727, 264] on div at bounding box center [733, 270] width 22 height 12
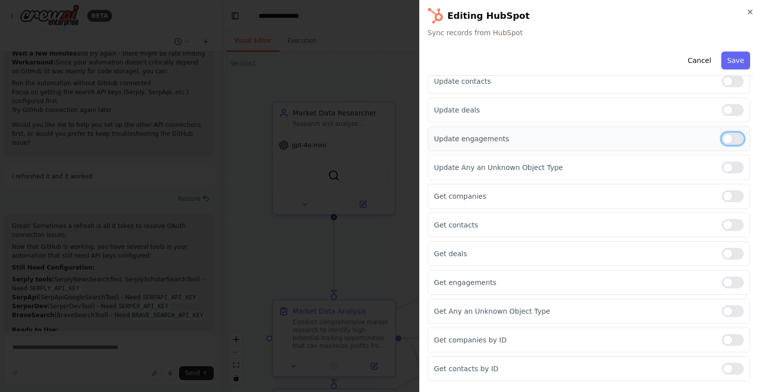
scroll to position [305, 0]
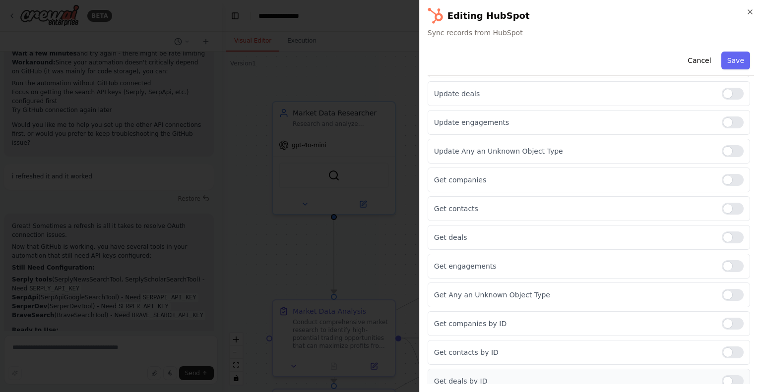
click at [728, 376] on div at bounding box center [733, 382] width 22 height 12
click at [725, 340] on div "Get contacts by ID" at bounding box center [589, 352] width 322 height 25
click at [722, 348] on div at bounding box center [733, 353] width 22 height 12
click at [728, 325] on div at bounding box center [733, 324] width 22 height 12
click at [725, 297] on div at bounding box center [733, 295] width 22 height 12
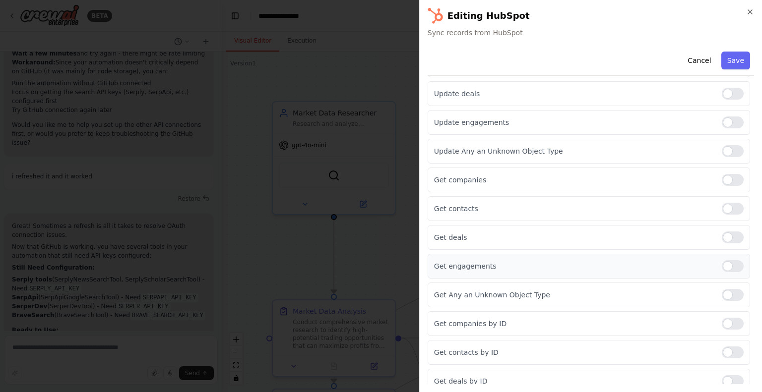
click at [733, 261] on div at bounding box center [733, 266] width 22 height 12
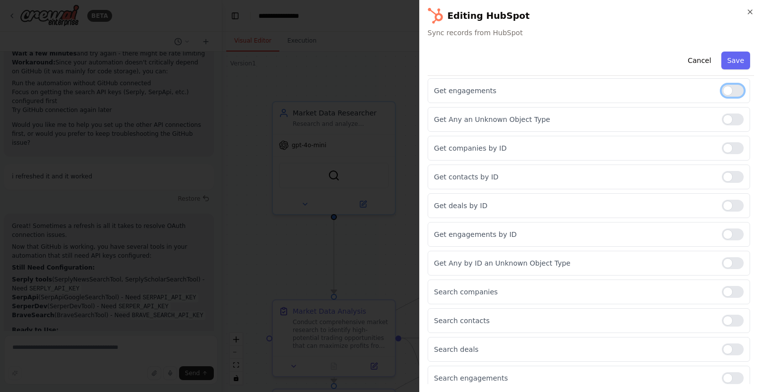
scroll to position [483, 0]
click at [729, 371] on div at bounding box center [733, 376] width 22 height 12
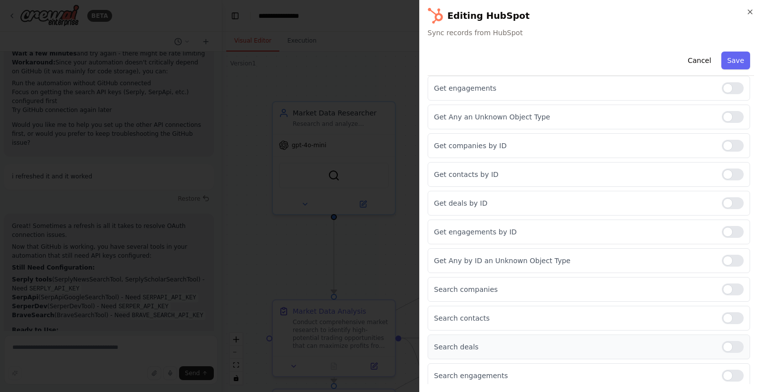
click at [728, 341] on div at bounding box center [733, 347] width 22 height 12
click at [725, 313] on div at bounding box center [733, 319] width 22 height 12
click at [730, 277] on div "Search companies" at bounding box center [589, 289] width 322 height 25
click at [727, 288] on div at bounding box center [733, 290] width 22 height 12
click at [725, 249] on div "Get Any by ID an Unknown Object Type" at bounding box center [589, 261] width 322 height 25
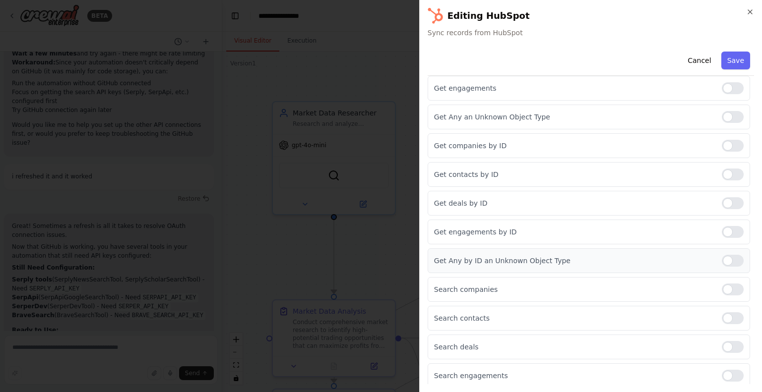
click at [726, 255] on div at bounding box center [733, 261] width 22 height 12
click at [726, 234] on div "Get engagements by ID" at bounding box center [589, 232] width 322 height 25
click at [727, 230] on div at bounding box center [733, 232] width 22 height 12
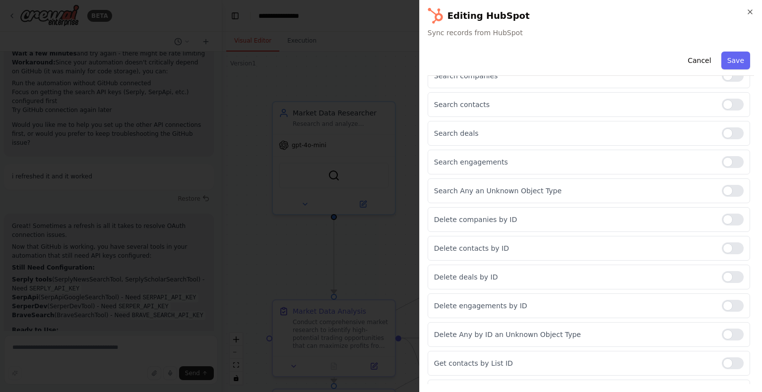
scroll to position [697, 0]
click at [727, 364] on div "Get contacts by List ID" at bounding box center [589, 363] width 322 height 25
click at [726, 361] on div at bounding box center [733, 363] width 22 height 12
click at [726, 333] on div at bounding box center [733, 334] width 22 height 12
click at [727, 302] on div at bounding box center [733, 306] width 22 height 12
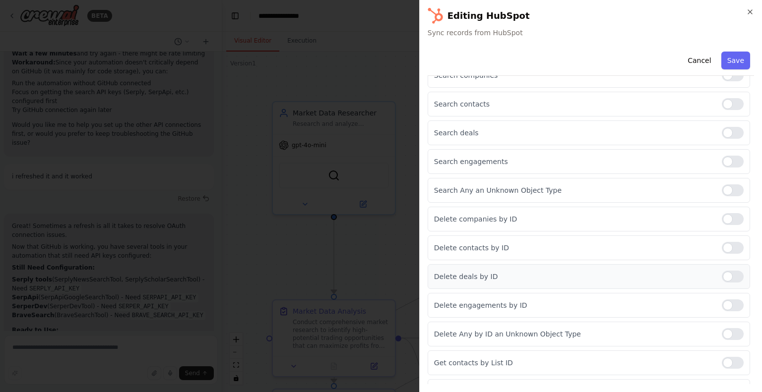
click at [730, 271] on div at bounding box center [733, 277] width 22 height 12
click at [730, 243] on div at bounding box center [733, 248] width 22 height 12
click at [728, 214] on div at bounding box center [733, 219] width 22 height 12
click at [722, 185] on div at bounding box center [733, 191] width 22 height 12
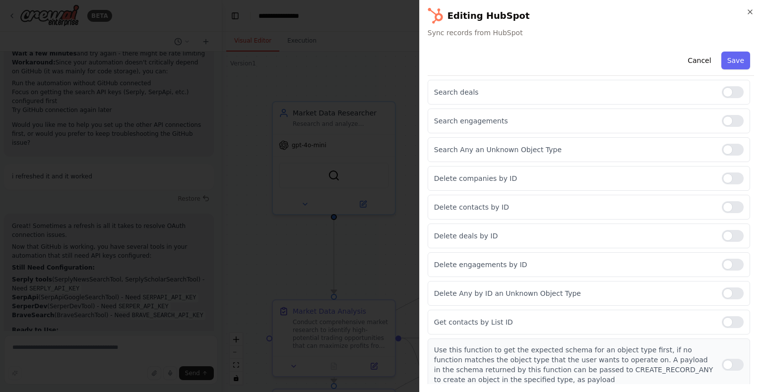
click at [727, 359] on div at bounding box center [733, 365] width 22 height 12
click at [724, 61] on button "Save" at bounding box center [735, 61] width 29 height 18
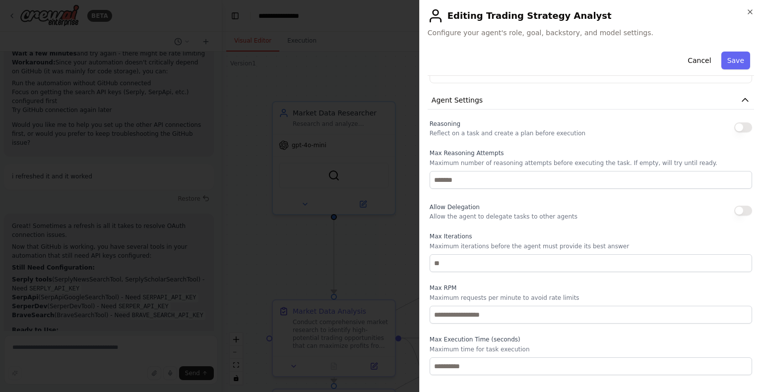
scroll to position [362, 0]
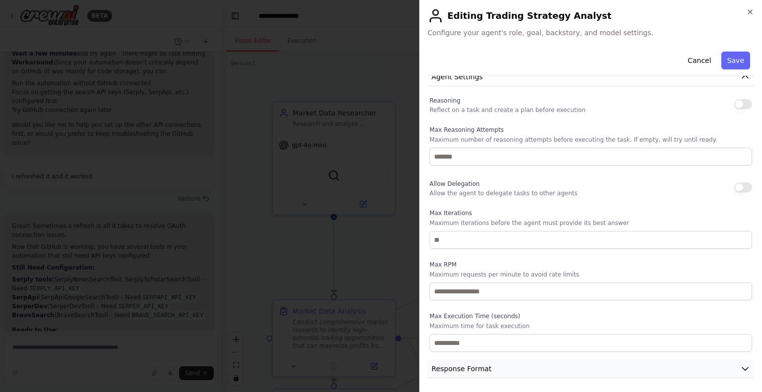
click at [444, 364] on span "Response Format" at bounding box center [462, 369] width 60 height 10
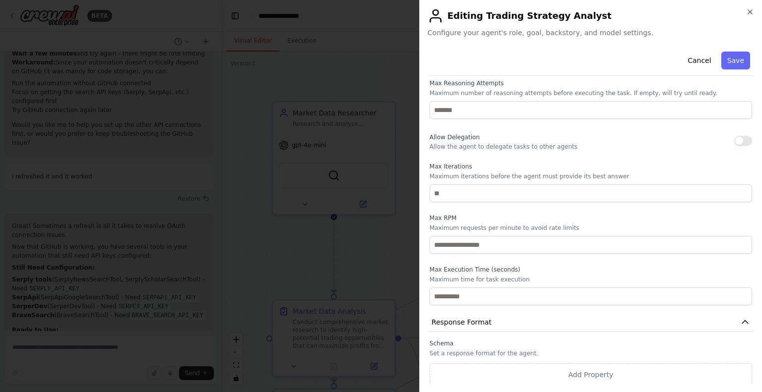
scroll to position [408, 0]
click at [526, 140] on div "Allow Delegation Allow the agent to delegate tasks to other agents" at bounding box center [504, 141] width 148 height 20
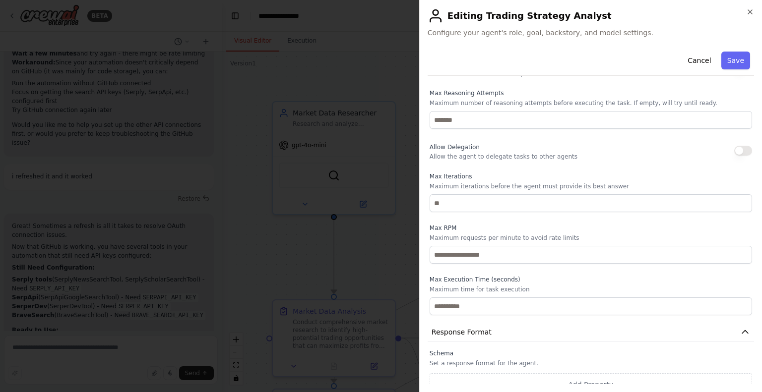
scroll to position [398, 0]
click at [734, 146] on button "button" at bounding box center [743, 151] width 18 height 10
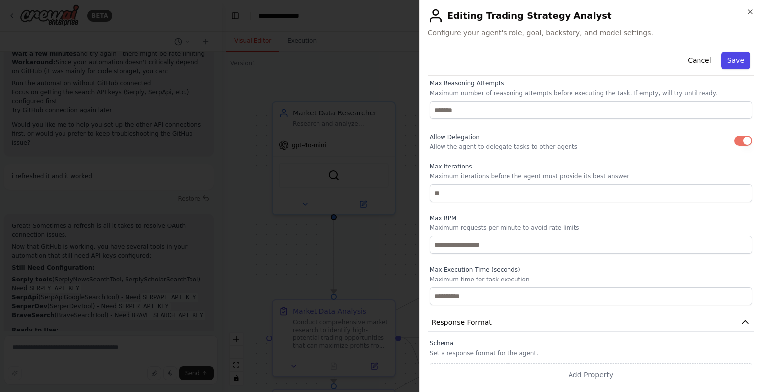
click at [727, 53] on button "Save" at bounding box center [735, 61] width 29 height 18
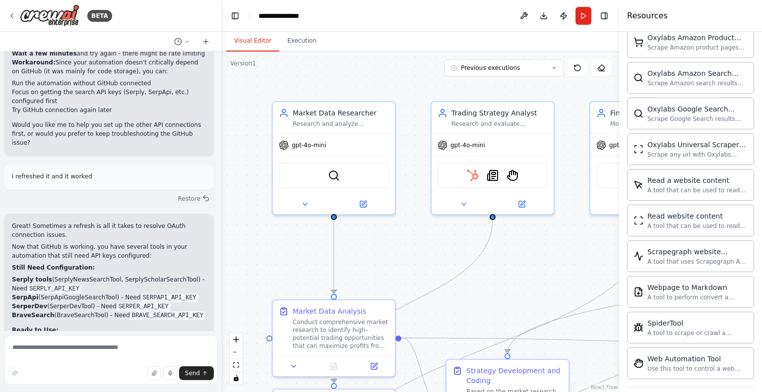
click at [612, 14] on header "**********" at bounding box center [420, 16] width 397 height 32
click at [607, 18] on button "Toggle Right Sidebar" at bounding box center [604, 16] width 14 height 14
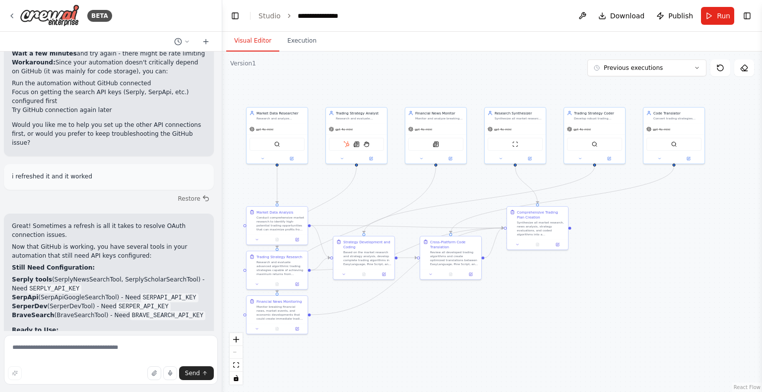
drag, startPoint x: 559, startPoint y: 254, endPoint x: 378, endPoint y: 185, distance: 193.8
click at [378, 185] on div ".deletable-edge-delete-btn { width: 20px; height: 20px; border: 0px solid #ffff…" at bounding box center [492, 222] width 540 height 341
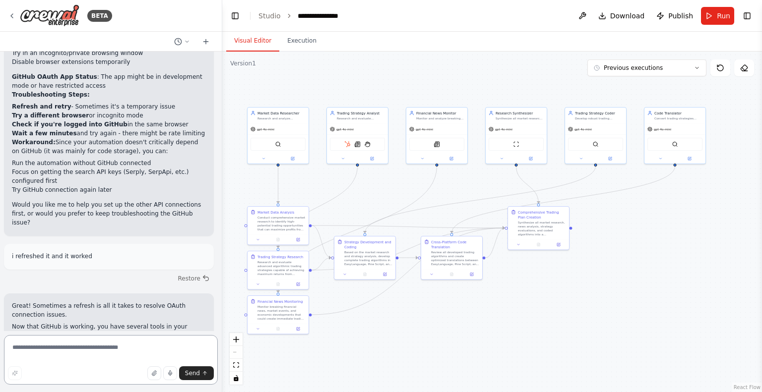
click at [153, 351] on textarea at bounding box center [111, 360] width 214 height 50
type textarea "**********"
click at [202, 373] on icon "submit" at bounding box center [205, 374] width 6 height 6
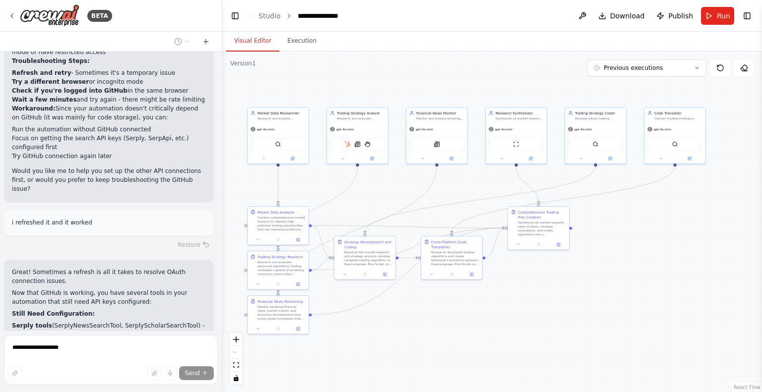
scroll to position [4739, 0]
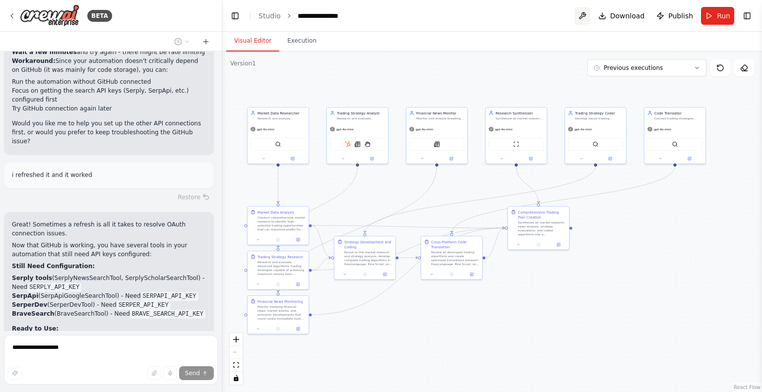
click at [587, 18] on button at bounding box center [583, 16] width 16 height 18
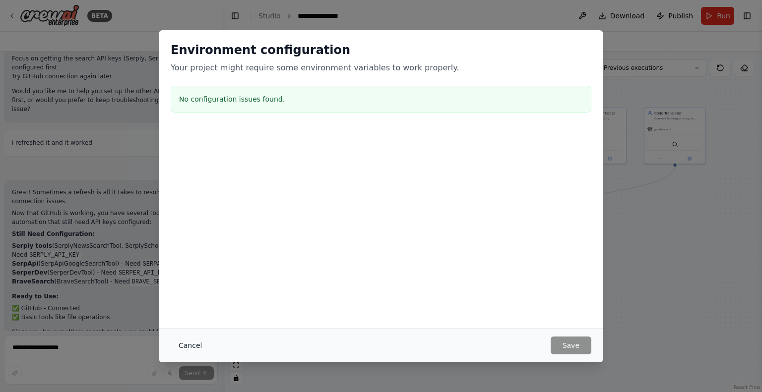
click at [190, 347] on button "Cancel" at bounding box center [190, 346] width 39 height 18
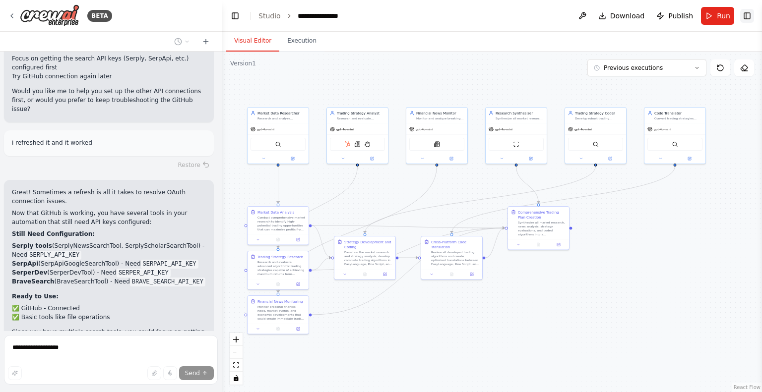
click at [753, 13] on button "Toggle Right Sidebar" at bounding box center [747, 16] width 14 height 14
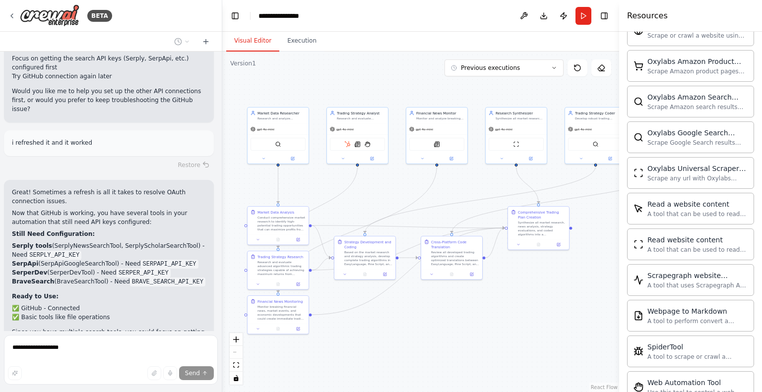
scroll to position [1770, 0]
click at [660, 354] on div "SpiderTool A tool to scrape or crawl a website and return LLM-ready content." at bounding box center [690, 352] width 127 height 32
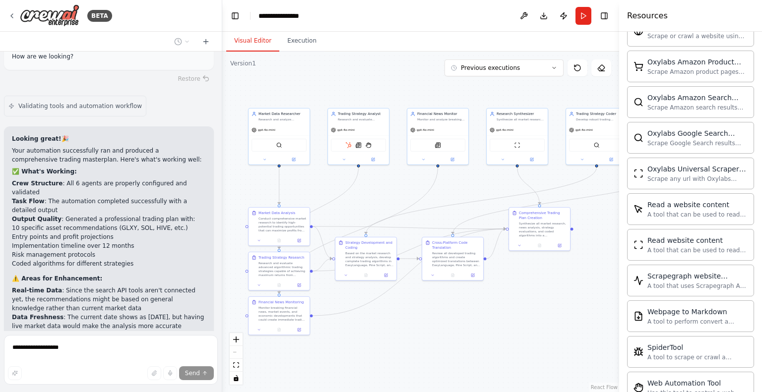
scroll to position [5139, 0]
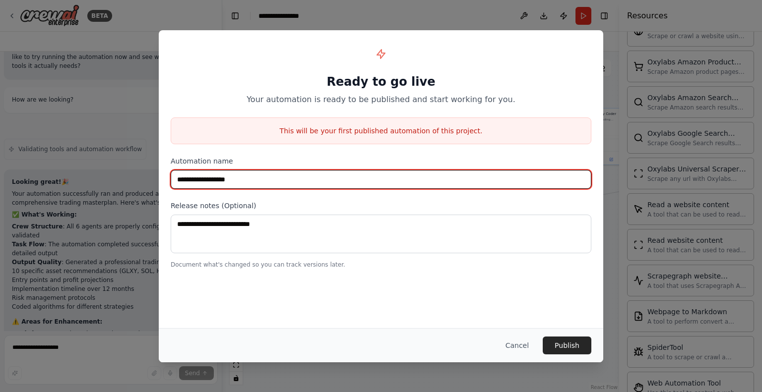
click at [296, 183] on input "**********" at bounding box center [381, 179] width 421 height 19
type input "**********"
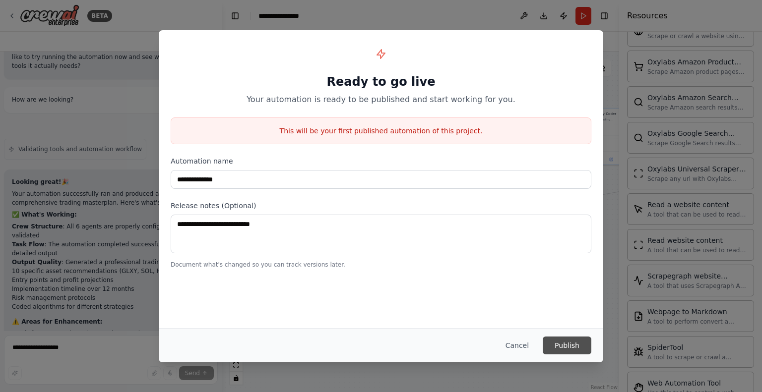
click at [576, 347] on button "Publish" at bounding box center [567, 346] width 49 height 18
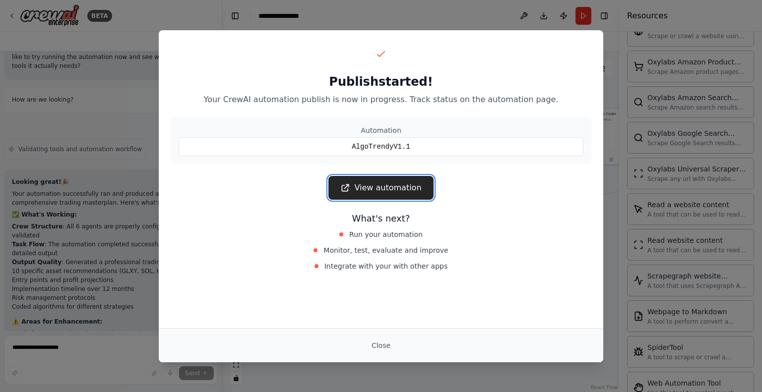
click at [373, 185] on link "View automation" at bounding box center [380, 188] width 105 height 24
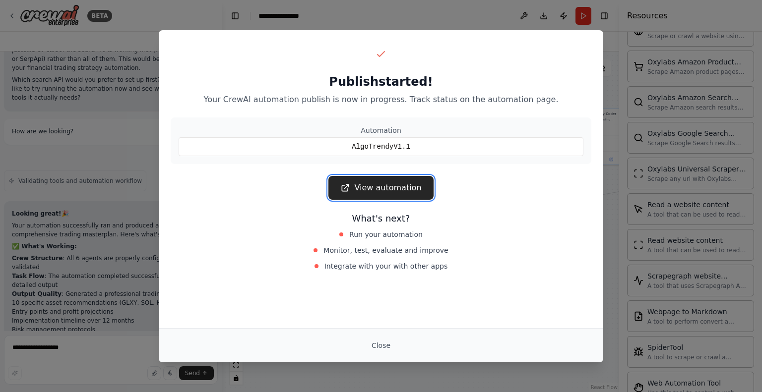
click at [389, 183] on link "View automation" at bounding box center [380, 188] width 105 height 24
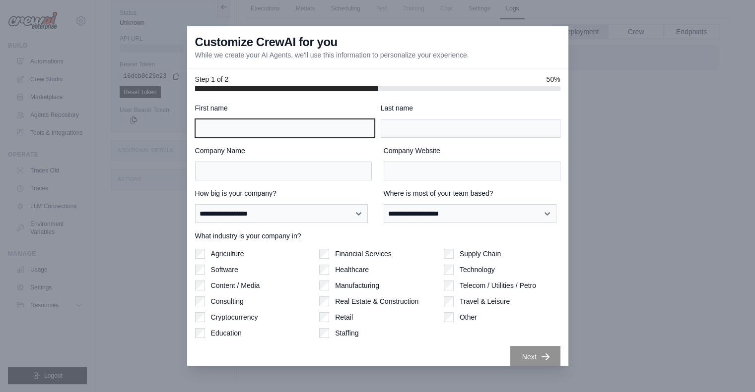
click at [324, 124] on input "First name" at bounding box center [285, 128] width 180 height 19
type input "*******"
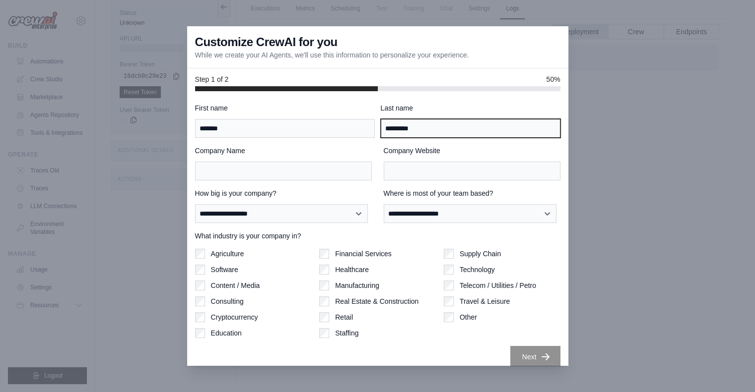
type input "*********"
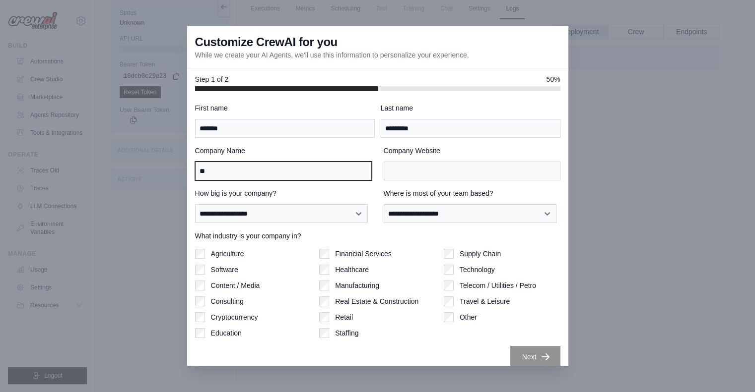
type input "*"
type input "**********"
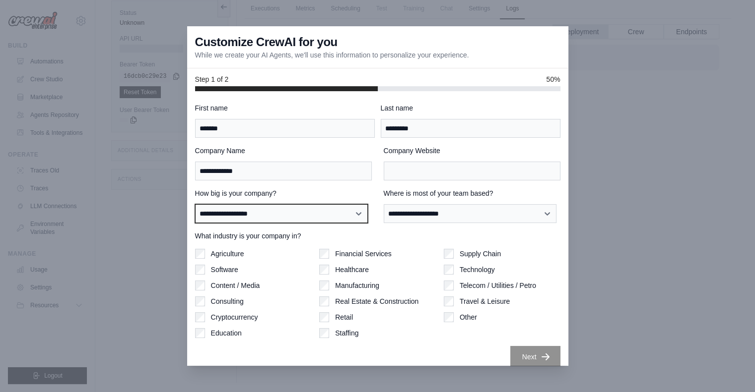
click at [281, 219] on select "**********" at bounding box center [281, 213] width 173 height 19
select select "**********"
click at [195, 204] on select "**********" at bounding box center [281, 213] width 173 height 19
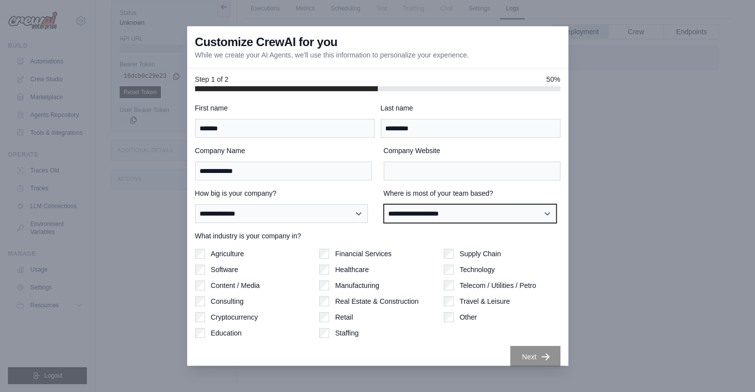
click at [400, 219] on select "**********" at bounding box center [470, 213] width 173 height 19
select select "**********"
click at [384, 204] on select "**********" at bounding box center [470, 213] width 173 height 19
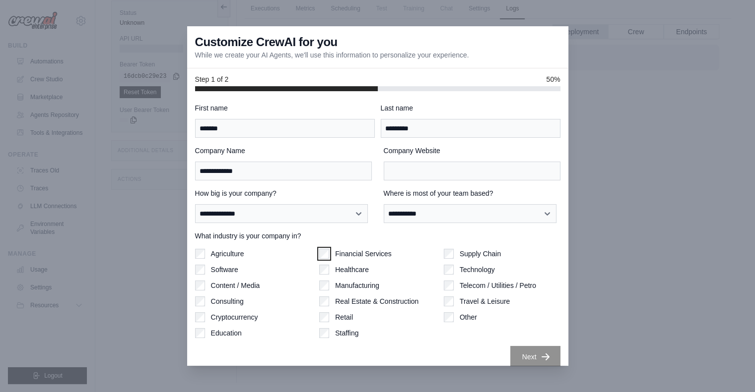
scroll to position [9, 0]
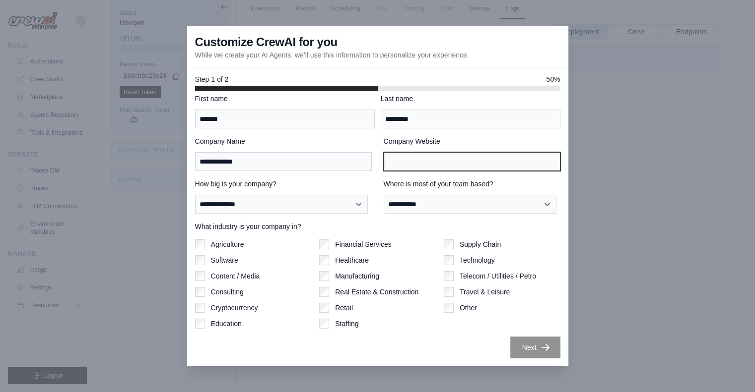
click at [459, 163] on input "Company Website" at bounding box center [472, 161] width 177 height 19
type input "**********"
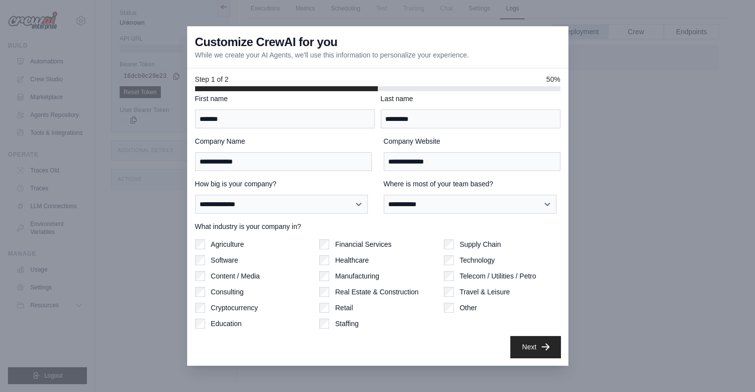
click at [524, 347] on button "Next" at bounding box center [535, 347] width 50 height 22
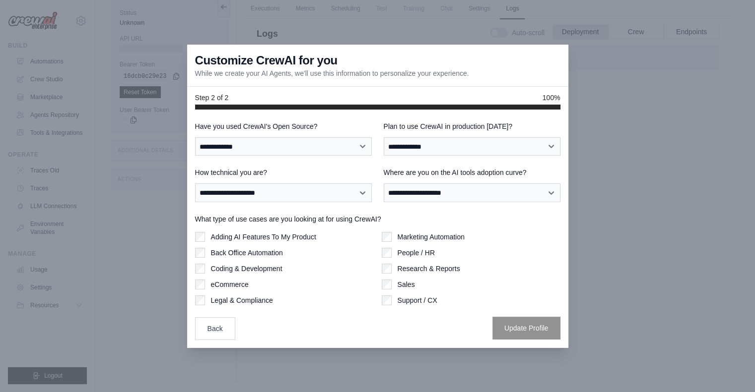
scroll to position [0, 0]
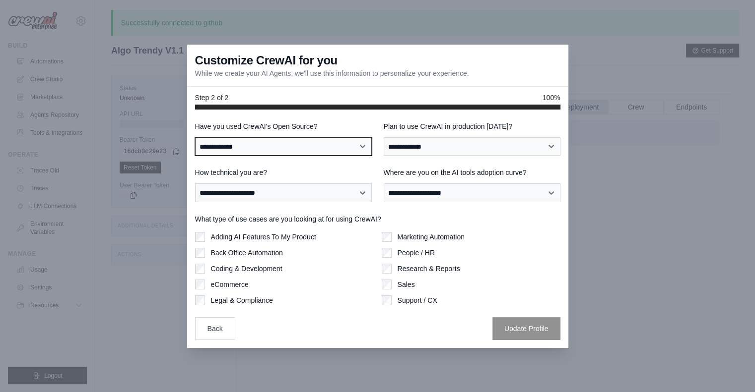
click at [325, 152] on select "**********" at bounding box center [283, 146] width 177 height 19
select select "**********"
click at [195, 137] on select "**********" at bounding box center [283, 146] width 177 height 19
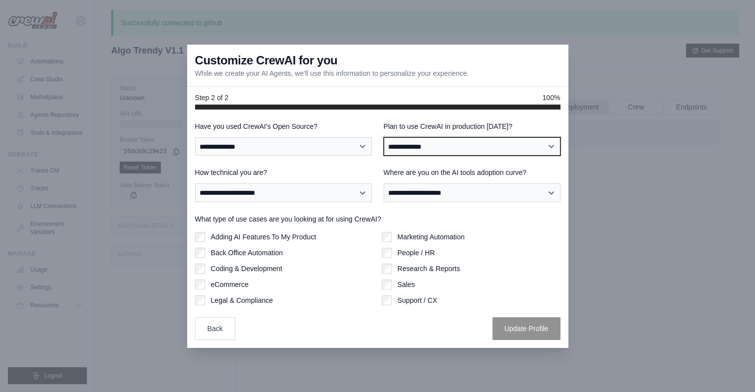
click at [427, 149] on select "**********" at bounding box center [472, 146] width 177 height 19
select select "****"
click at [384, 137] on select "**********" at bounding box center [472, 146] width 177 height 19
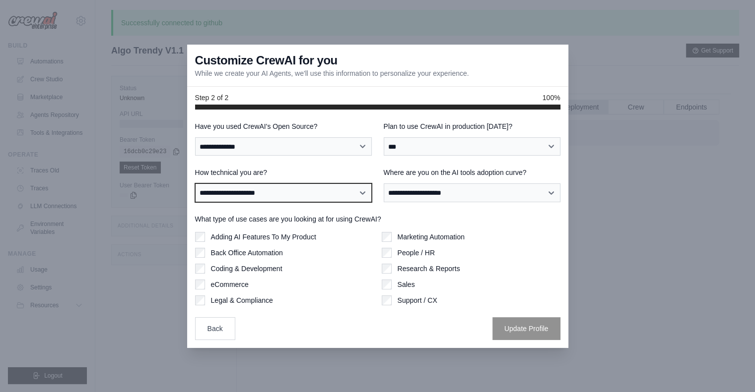
click at [332, 199] on select "**********" at bounding box center [283, 193] width 177 height 19
select select "**********"
click at [195, 184] on select "**********" at bounding box center [283, 193] width 177 height 19
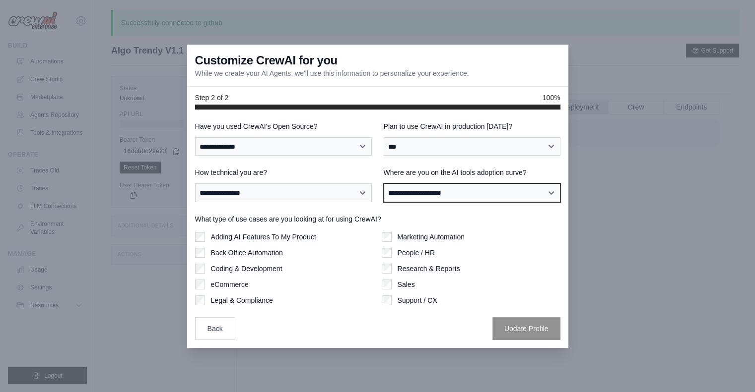
click at [448, 193] on select "**********" at bounding box center [472, 193] width 177 height 19
select select "**********"
click at [384, 184] on select "**********" at bounding box center [472, 193] width 177 height 19
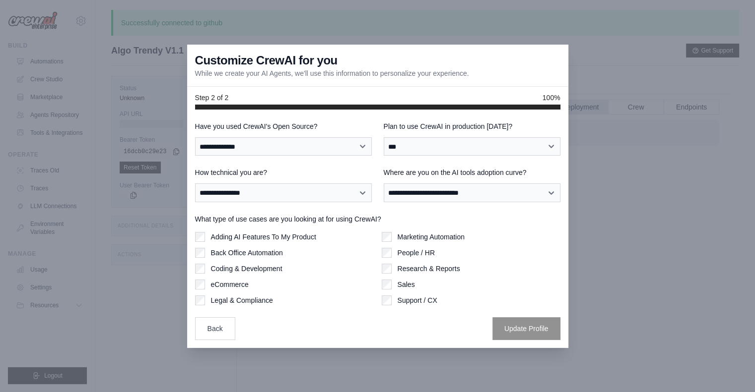
click at [266, 265] on label "Coding & Development" at bounding box center [246, 269] width 71 height 10
click at [283, 235] on label "Adding AI Features To My Product" at bounding box center [263, 237] width 105 height 10
click at [407, 269] on label "Research & Reports" at bounding box center [428, 269] width 63 height 10
click at [412, 285] on label "Sales" at bounding box center [405, 285] width 17 height 10
click at [415, 294] on div "Marketing Automation People / HR Research & Reports Sales Support / CX" at bounding box center [471, 268] width 179 height 73
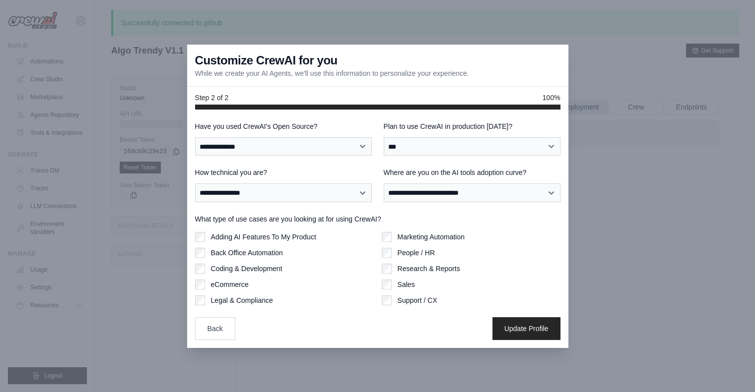
click at [435, 296] on label "Support / CX" at bounding box center [417, 301] width 40 height 10
click at [524, 313] on div "**********" at bounding box center [377, 231] width 365 height 219
click at [521, 327] on button "Update Profile" at bounding box center [526, 328] width 68 height 23
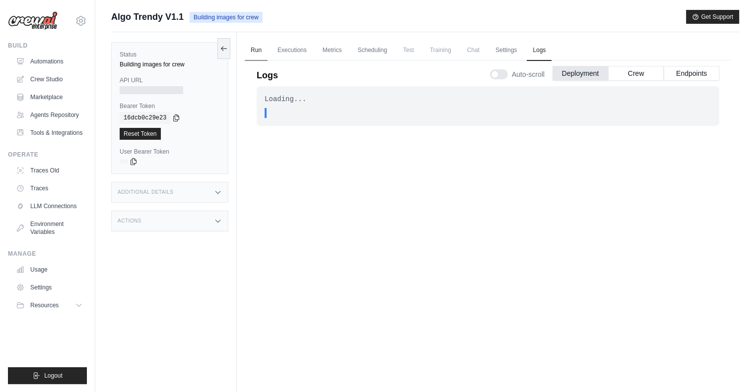
click at [256, 54] on link "Run" at bounding box center [256, 50] width 23 height 21
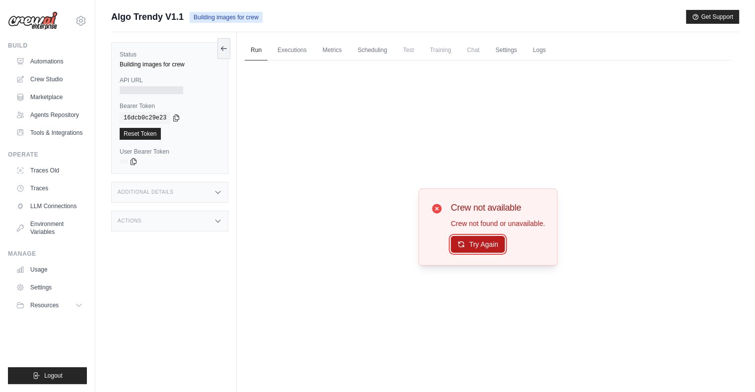
click at [463, 248] on icon at bounding box center [461, 245] width 8 height 8
click at [296, 48] on link "Executions" at bounding box center [291, 50] width 41 height 21
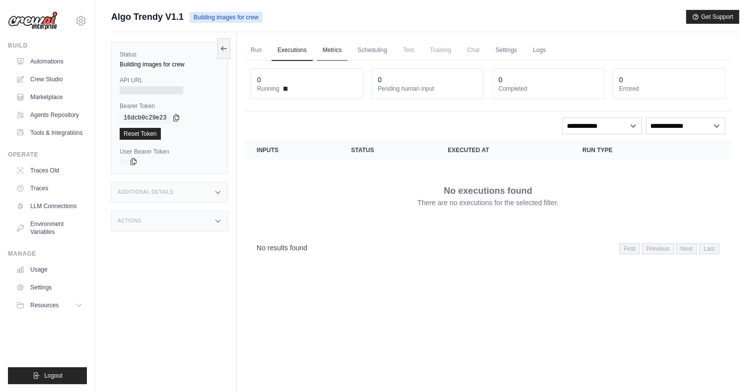
click at [322, 49] on link "Metrics" at bounding box center [332, 50] width 31 height 21
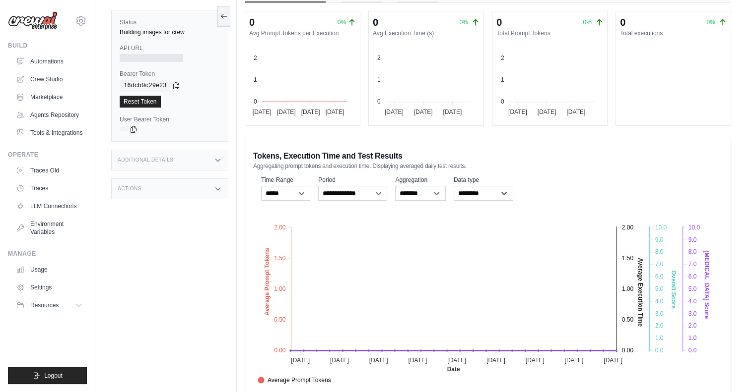
scroll to position [81, 0]
click at [472, 216] on foreignobject "Average Prompt Tokens Average Execution Time Score [MEDICAL_DATA] Score Crew Ve…" at bounding box center [487, 299] width 469 height 174
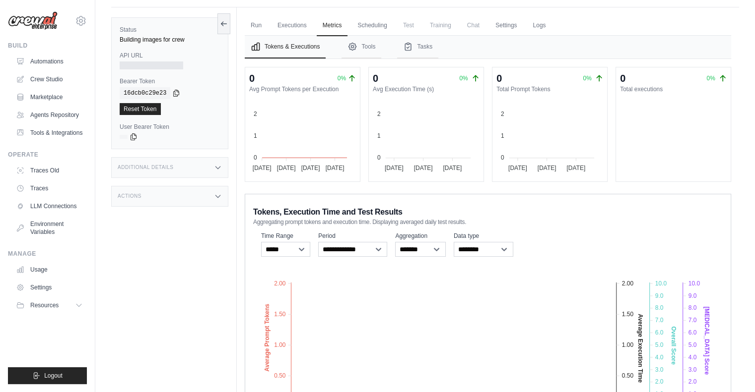
scroll to position [0, 0]
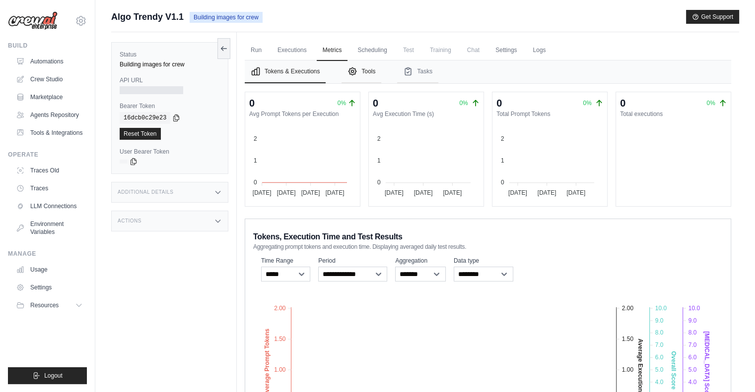
click at [362, 73] on button "Tools" at bounding box center [361, 72] width 40 height 23
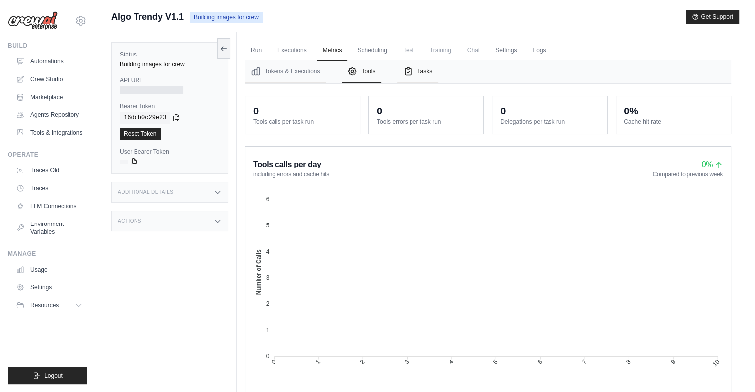
click at [418, 74] on button "Tasks" at bounding box center [417, 72] width 41 height 23
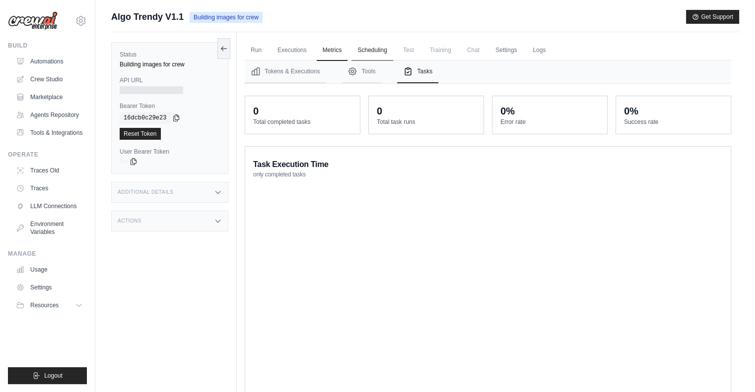
click at [371, 51] on link "Scheduling" at bounding box center [371, 50] width 41 height 21
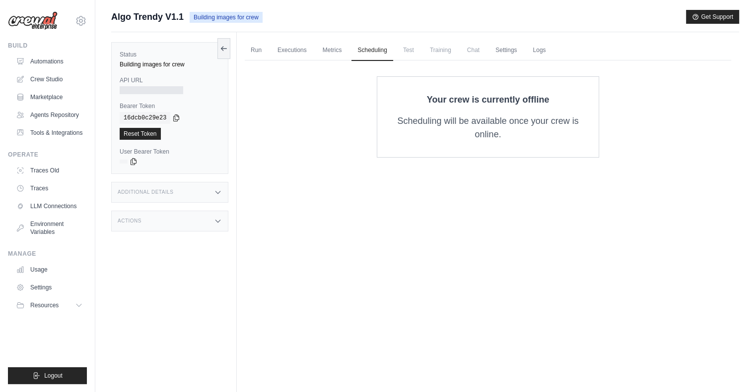
click at [410, 55] on span "Test" at bounding box center [408, 50] width 23 height 20
click at [410, 51] on span "Test" at bounding box center [408, 50] width 23 height 20
click at [152, 194] on h3 "Additional Details" at bounding box center [146, 193] width 56 height 6
click at [156, 281] on div "Actions" at bounding box center [169, 279] width 117 height 21
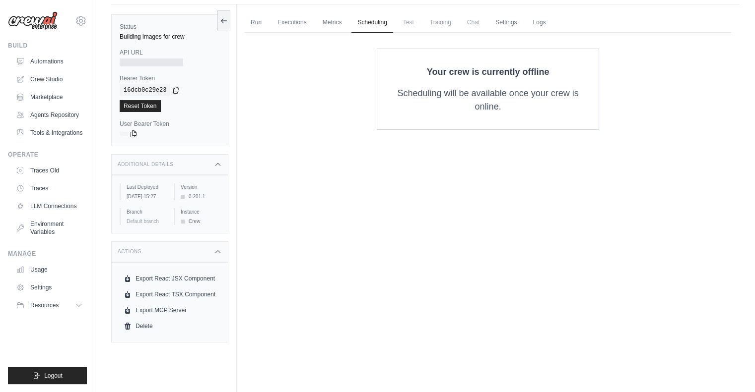
scroll to position [28, 0]
click at [52, 230] on link "Environment Variables" at bounding box center [50, 228] width 75 height 24
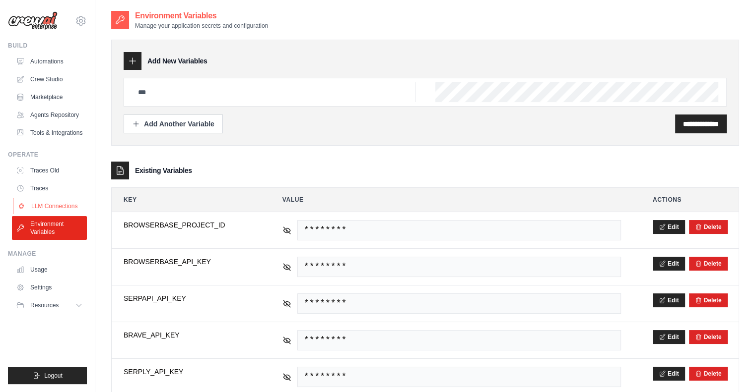
click at [40, 202] on link "LLM Connections" at bounding box center [50, 206] width 75 height 16
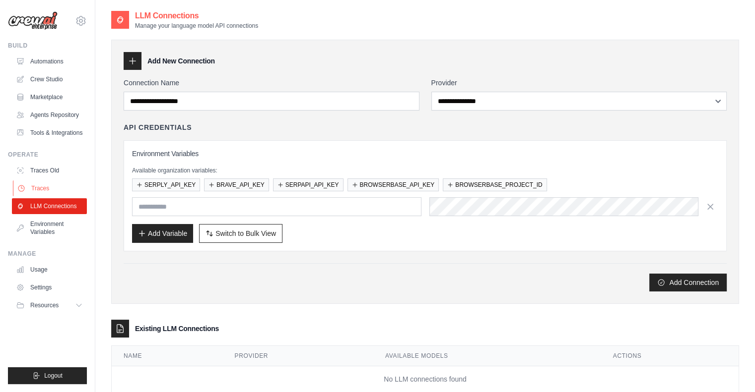
scroll to position [24, 0]
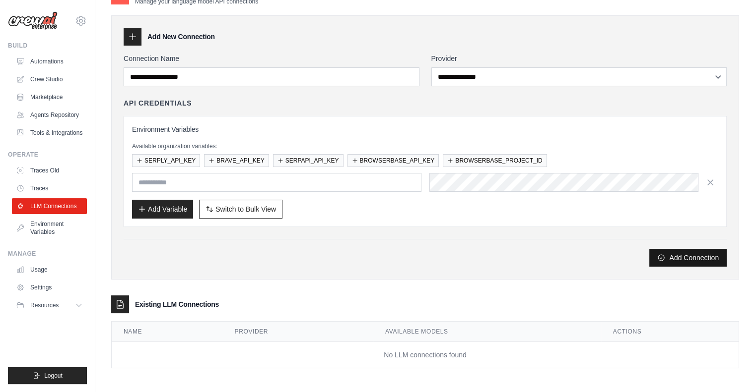
click at [672, 259] on button "Add Connection" at bounding box center [687, 258] width 77 height 18
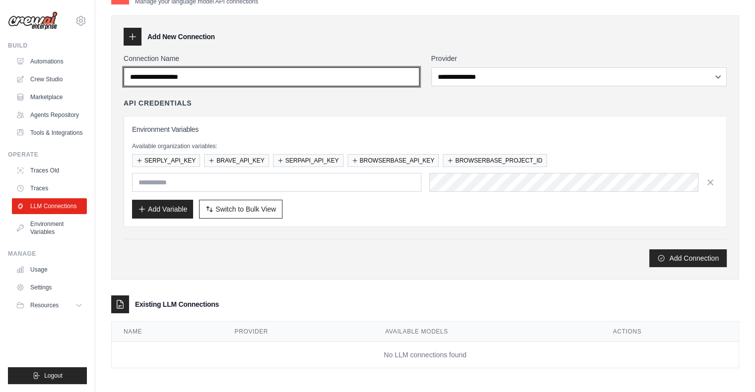
click at [250, 83] on input "Connection Name" at bounding box center [272, 76] width 296 height 19
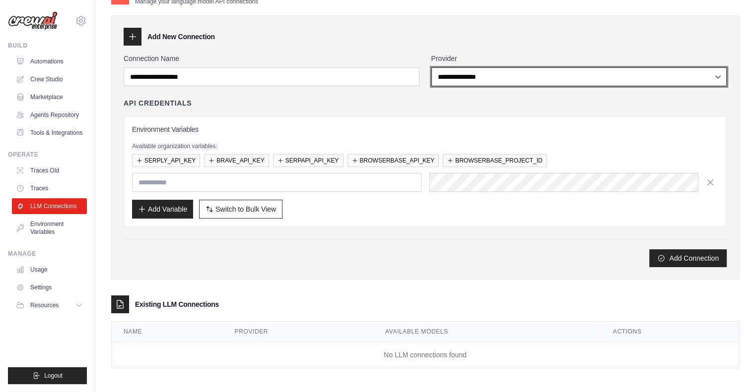
click at [486, 73] on select "**********" at bounding box center [579, 76] width 296 height 19
select select "******"
click at [431, 67] on select "**********" at bounding box center [579, 76] width 296 height 19
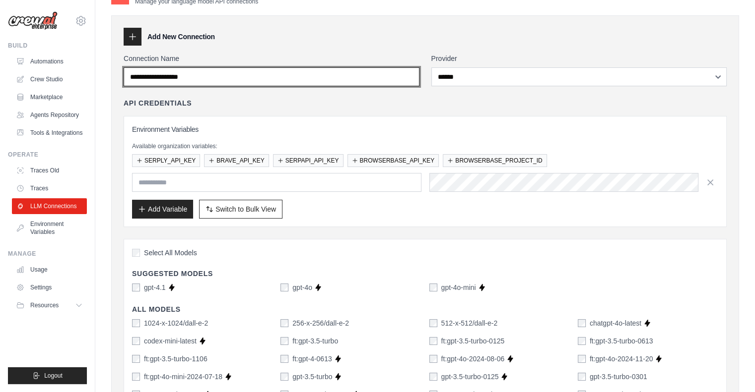
click at [302, 75] on input "Connection Name" at bounding box center [272, 76] width 296 height 19
type input "*"
type input "*******"
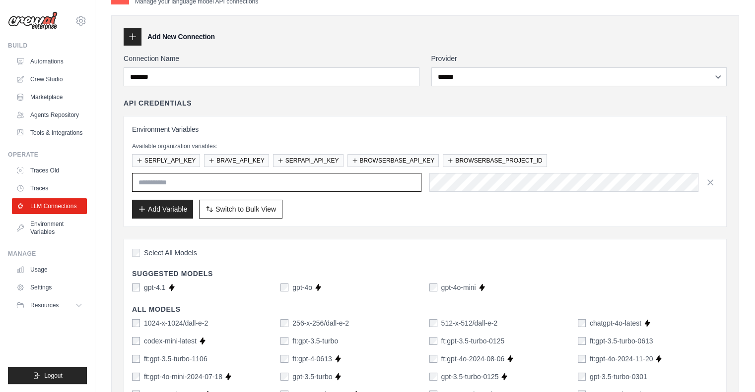
click at [222, 183] on input "text" at bounding box center [276, 182] width 289 height 19
paste input "**********"
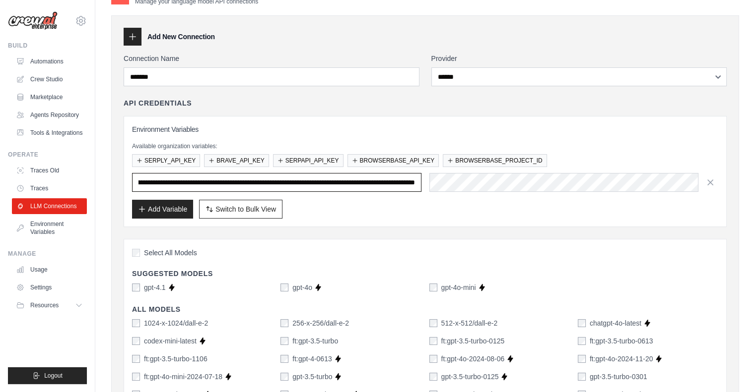
type input "**********"
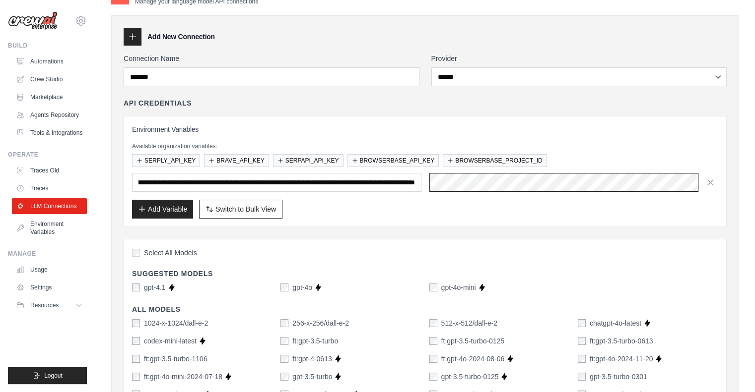
scroll to position [0, 0]
click at [147, 250] on span "Select All Models" at bounding box center [170, 253] width 53 height 10
click at [172, 209] on button "Add Variable" at bounding box center [162, 208] width 61 height 19
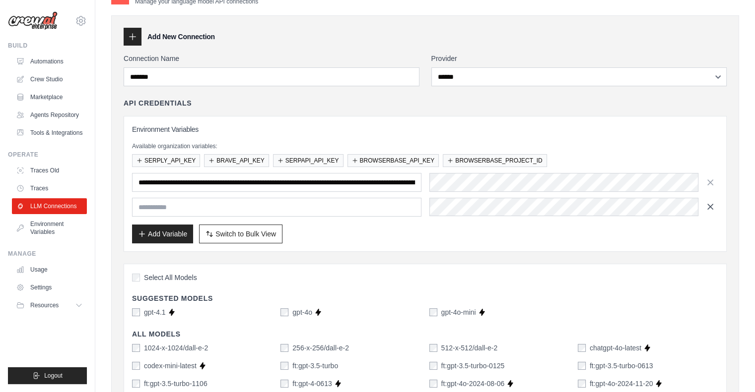
click at [711, 206] on icon "button" at bounding box center [710, 207] width 10 height 10
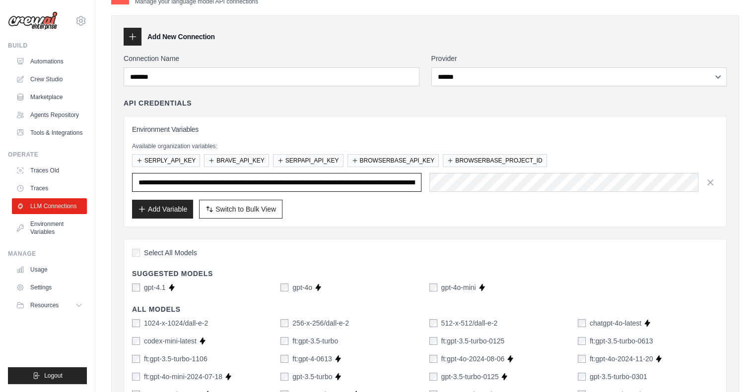
click at [373, 186] on input "**********" at bounding box center [276, 182] width 289 height 19
click at [137, 160] on icon "button" at bounding box center [139, 160] width 6 height 6
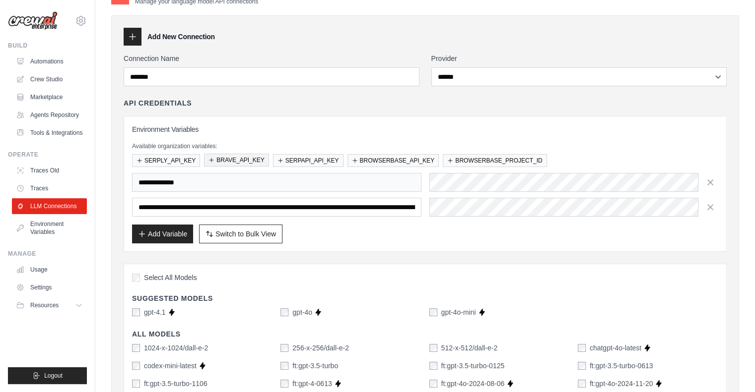
click at [216, 161] on button "BRAVE_API_KEY" at bounding box center [236, 160] width 65 height 13
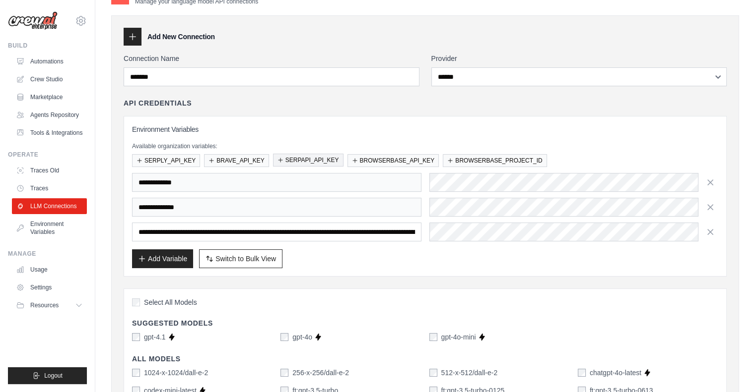
click at [299, 158] on button "SERPAPI_API_KEY" at bounding box center [308, 160] width 70 height 13
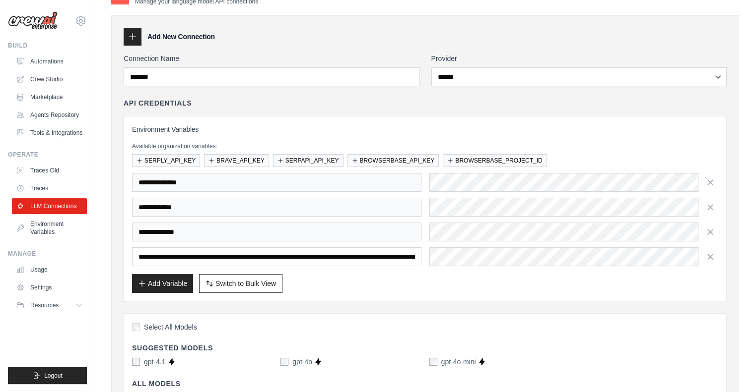
click at [361, 153] on div "Available organization variables: SERPLY_API_KEY BRAVE_API_KEY SERPAPI_API_KEY …" at bounding box center [425, 154] width 586 height 25
click at [415, 155] on button "BROWSERBASE_API_KEY" at bounding box center [393, 160] width 92 height 13
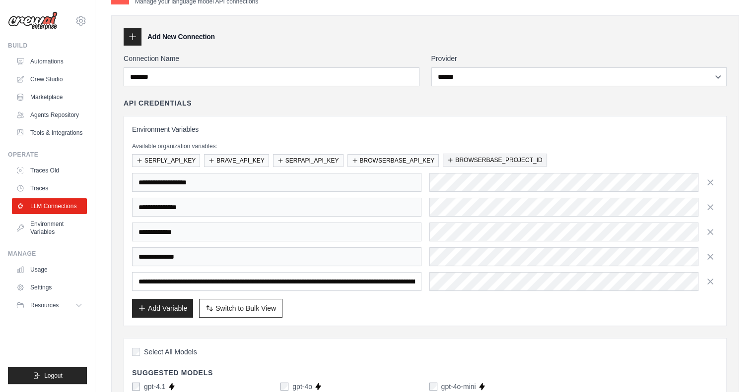
click at [485, 155] on button "BROWSERBASE_PROJECT_ID" at bounding box center [495, 160] width 104 height 13
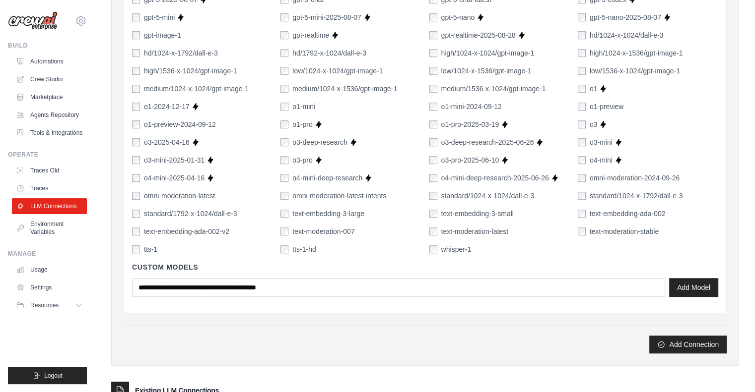
scroll to position [843, 0]
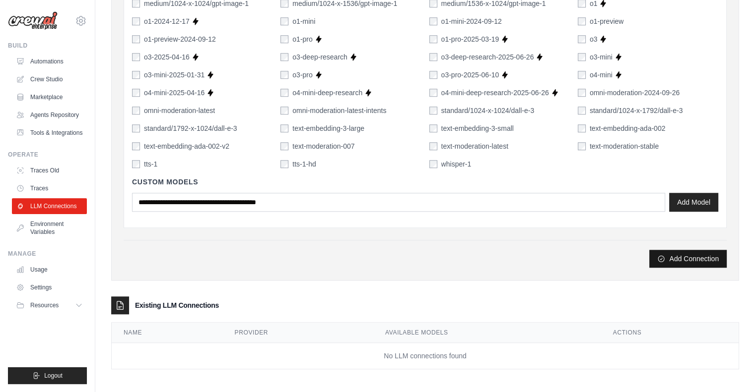
click at [706, 257] on button "Add Connection" at bounding box center [687, 259] width 77 height 18
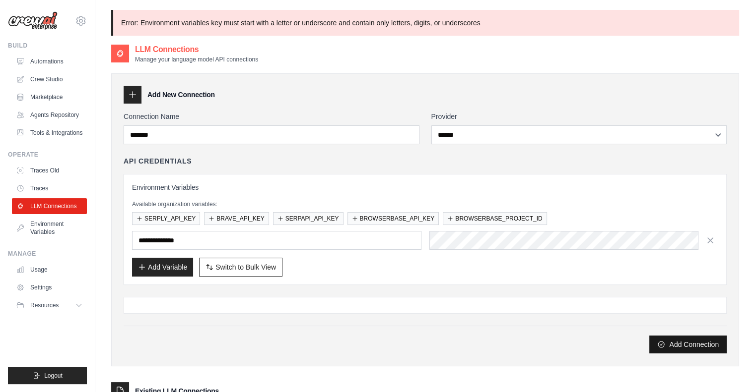
click at [714, 344] on button "Add Connection" at bounding box center [687, 345] width 77 height 18
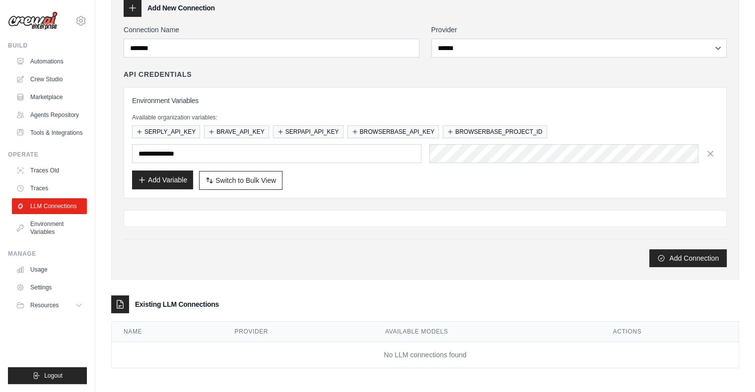
click at [182, 174] on button "Add Variable" at bounding box center [162, 180] width 61 height 19
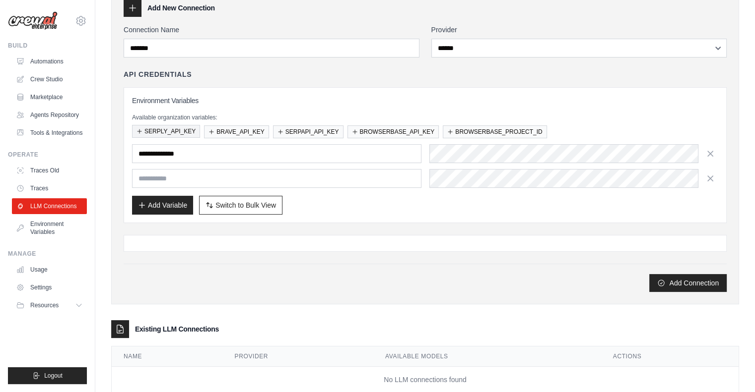
click at [179, 132] on button "SERPLY_API_KEY" at bounding box center [166, 131] width 68 height 13
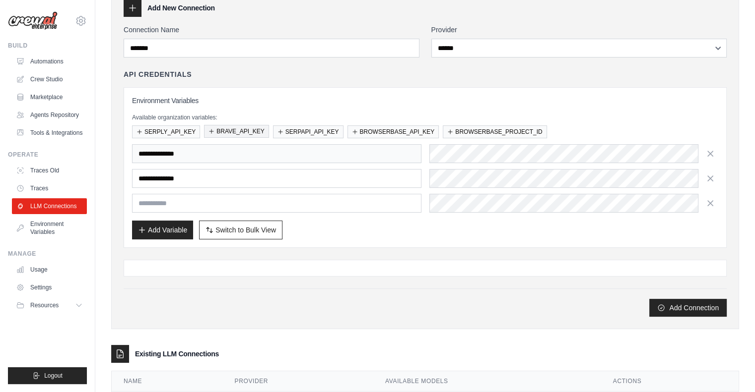
click at [232, 130] on button "BRAVE_API_KEY" at bounding box center [236, 131] width 65 height 13
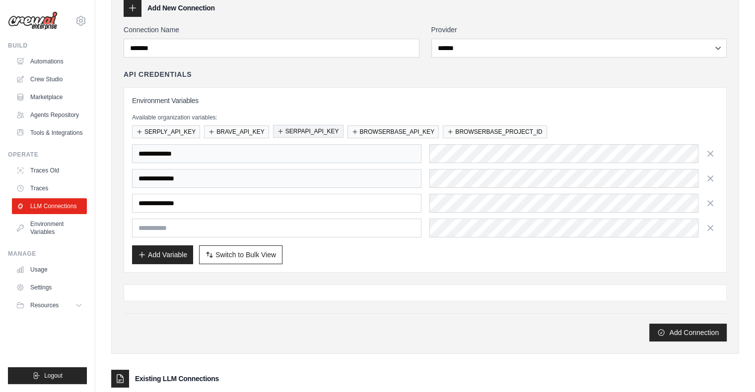
click at [278, 131] on icon "button" at bounding box center [280, 132] width 6 height 6
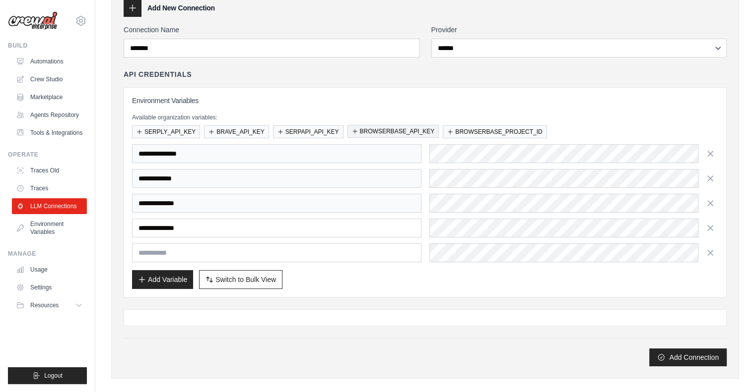
click at [381, 129] on button "BROWSERBASE_API_KEY" at bounding box center [393, 131] width 92 height 13
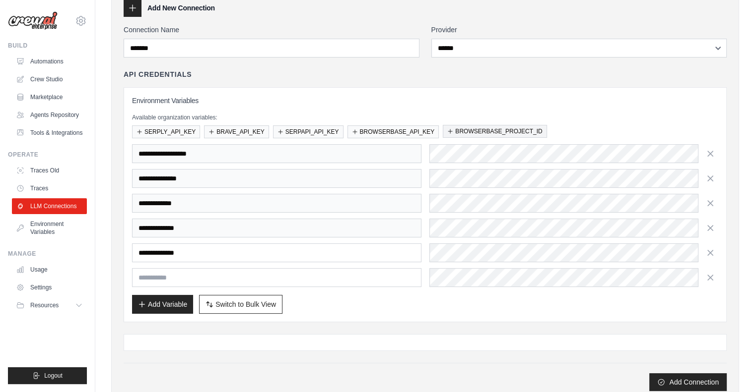
click at [490, 129] on button "BROWSERBASE_PROJECT_ID" at bounding box center [495, 131] width 104 height 13
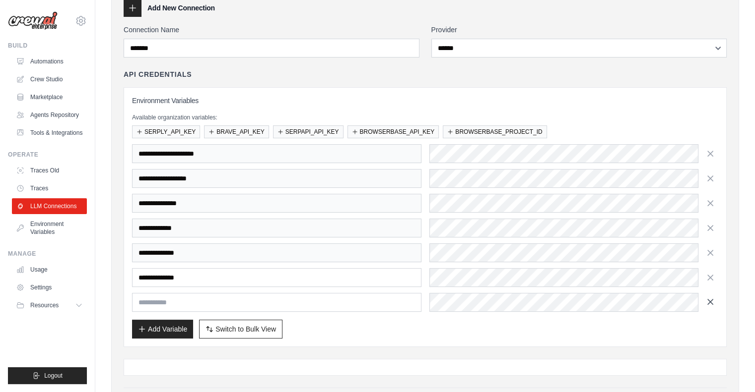
click at [708, 297] on icon "button" at bounding box center [710, 302] width 10 height 10
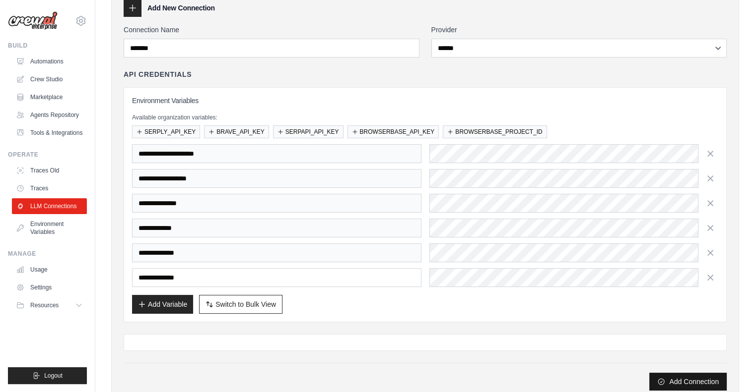
click at [667, 380] on button "Add Connection" at bounding box center [687, 382] width 77 height 18
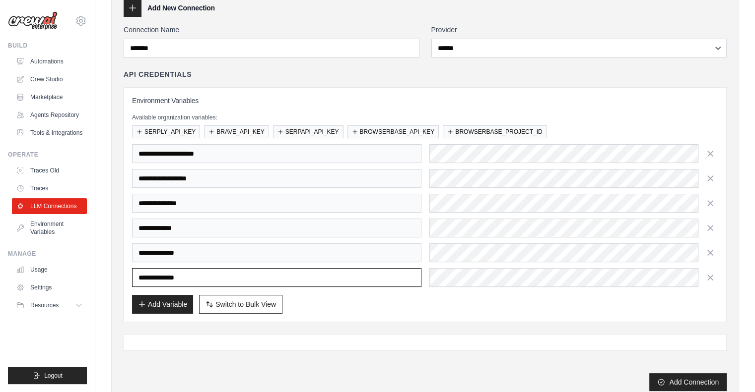
click at [193, 278] on input "**********" at bounding box center [276, 277] width 289 height 19
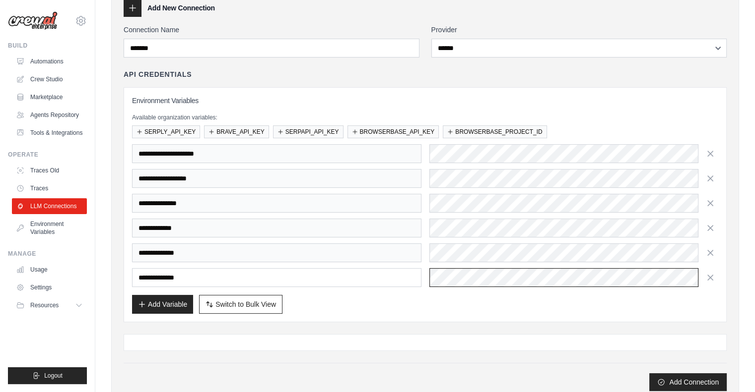
scroll to position [0, 369]
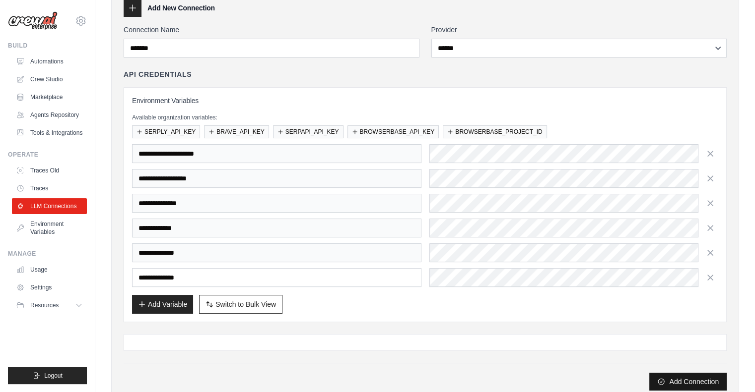
click at [694, 378] on button "Add Connection" at bounding box center [687, 382] width 77 height 18
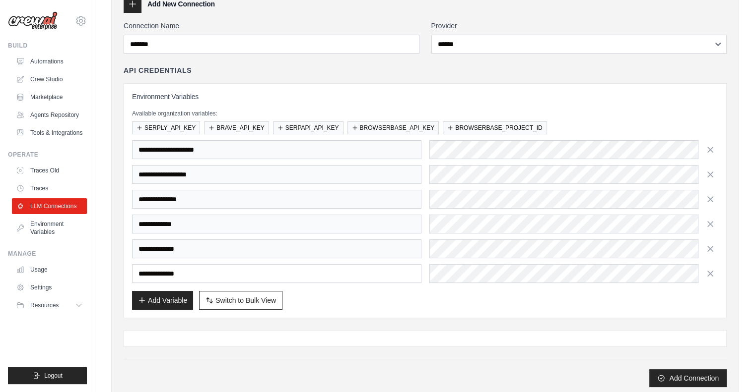
scroll to position [210, 0]
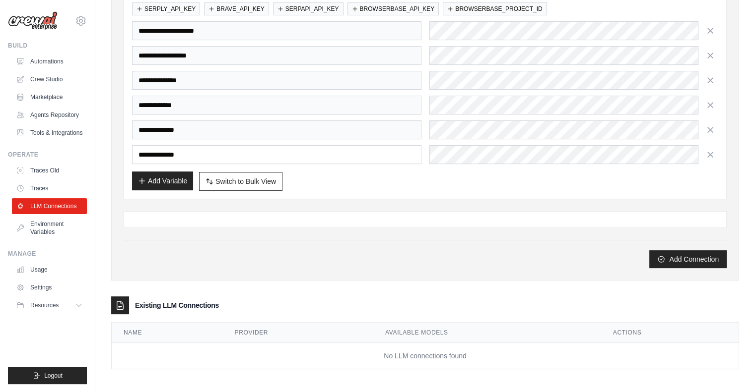
click at [177, 182] on button "Add Variable" at bounding box center [162, 181] width 61 height 19
click at [236, 184] on button "Switch to Bulk View Switch to Table View" at bounding box center [240, 181] width 83 height 19
type textarea "**********"
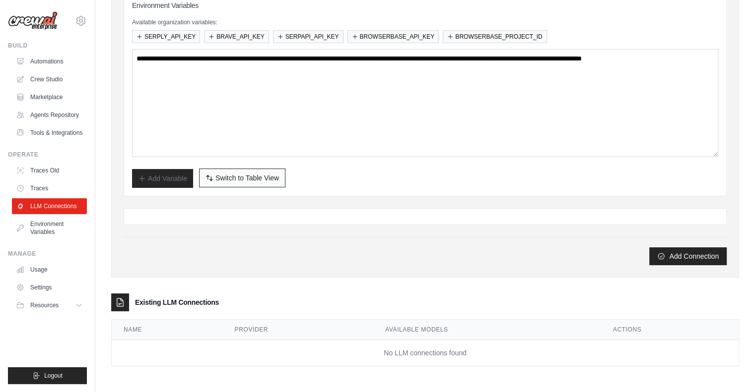
scroll to position [180, 0]
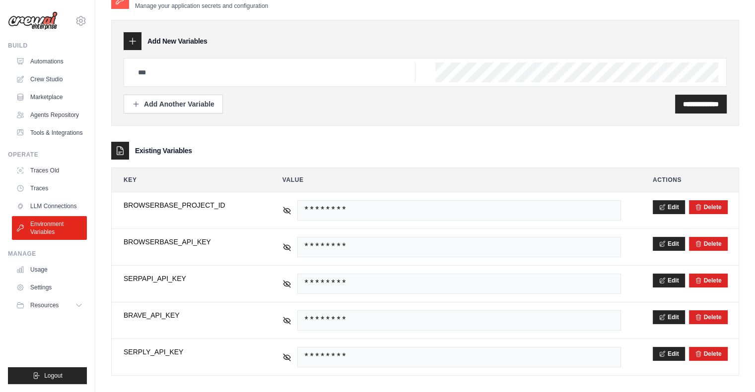
scroll to position [0, 399]
click at [367, 75] on input "text" at bounding box center [273, 73] width 283 height 20
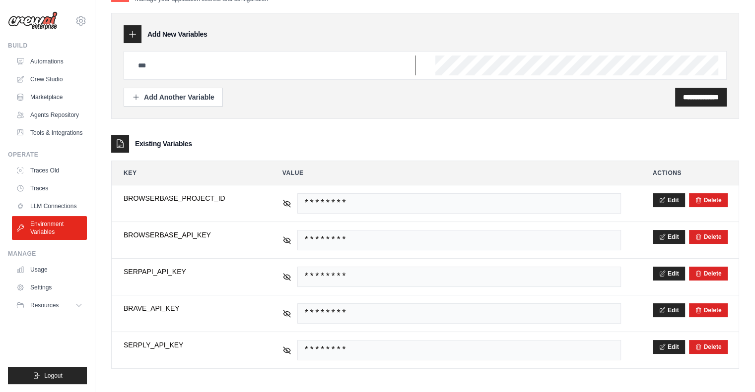
scroll to position [0, 0]
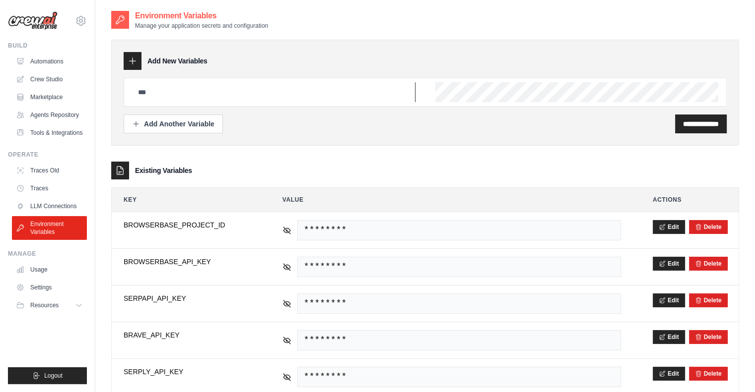
click at [246, 93] on input "text" at bounding box center [273, 92] width 283 height 20
paste input "**********"
type input "**********"
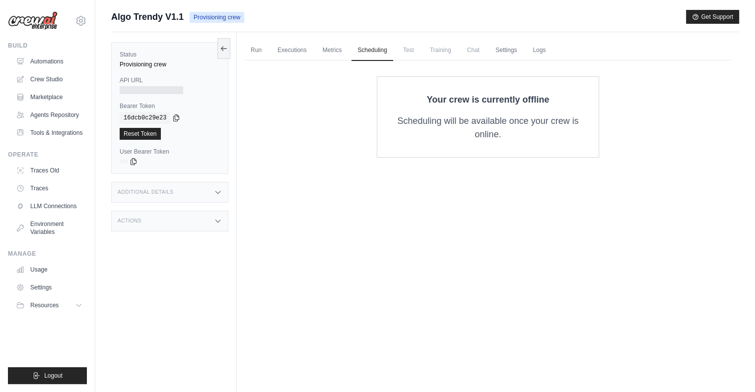
scroll to position [42, 0]
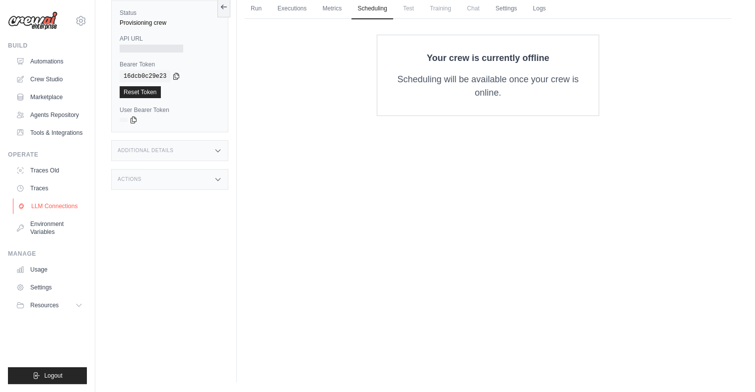
click at [52, 204] on link "LLM Connections" at bounding box center [50, 206] width 75 height 16
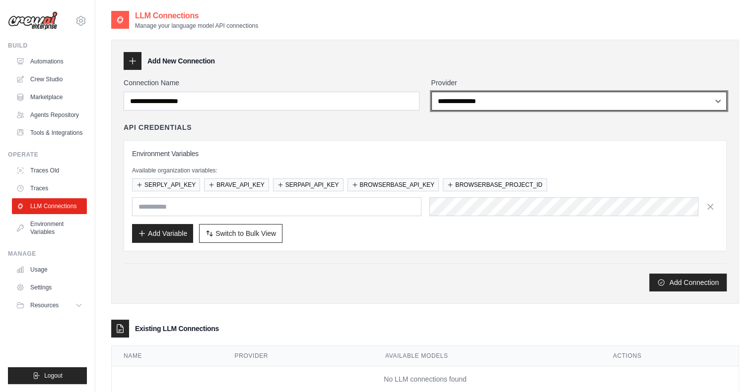
click at [491, 97] on select "**********" at bounding box center [579, 101] width 296 height 19
select select "******"
click at [431, 92] on select "**********" at bounding box center [579, 101] width 296 height 19
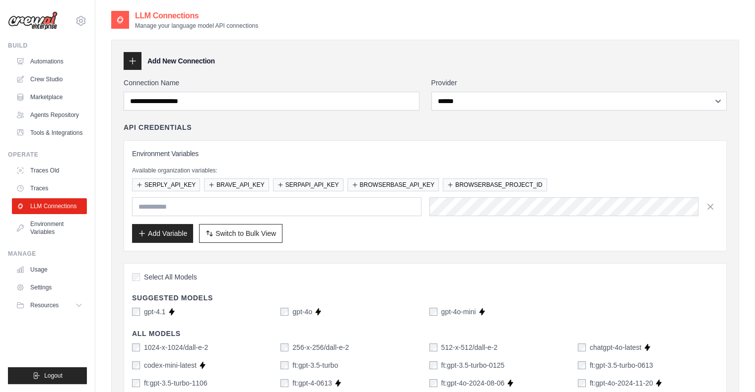
click at [299, 312] on label "gpt-4o" at bounding box center [302, 312] width 20 height 10
click at [447, 313] on label "gpt-4o-mini" at bounding box center [458, 312] width 35 height 10
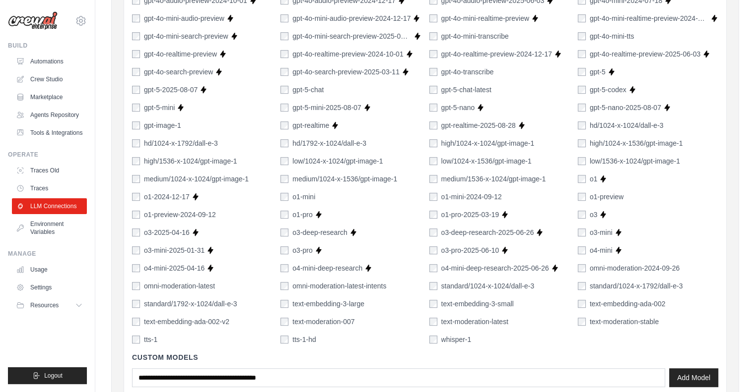
scroll to position [552, 0]
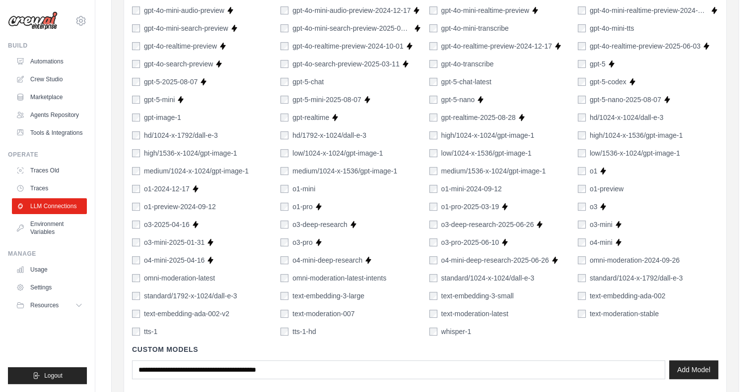
click at [591, 63] on label "gpt-5" at bounding box center [597, 64] width 16 height 10
click at [602, 82] on label "gpt-5-codex" at bounding box center [607, 82] width 37 height 10
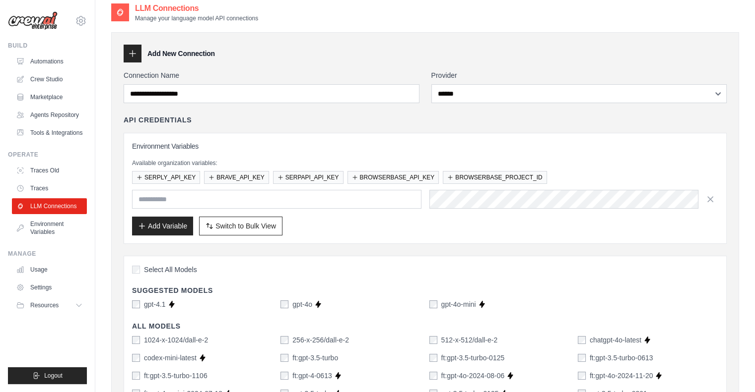
scroll to position [0, 0]
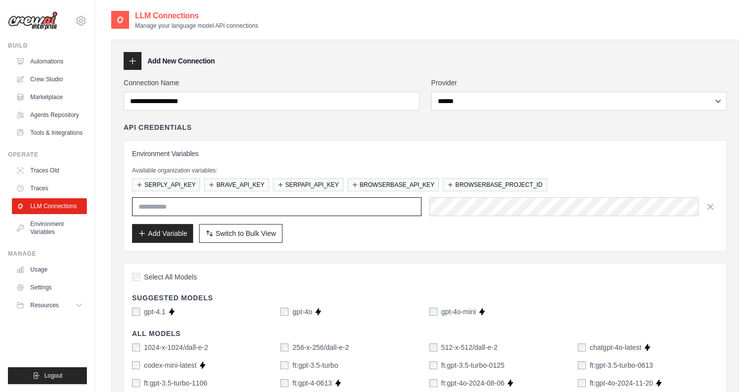
click at [379, 207] on input "text" at bounding box center [276, 206] width 289 height 19
paste input "**********"
type input "**********"
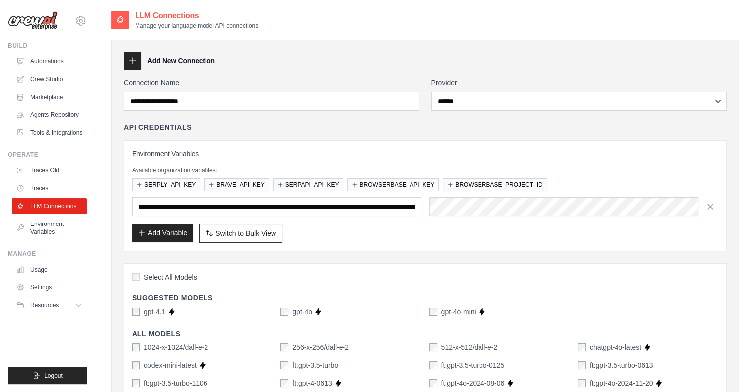
click at [147, 233] on button "Add Variable" at bounding box center [162, 233] width 61 height 19
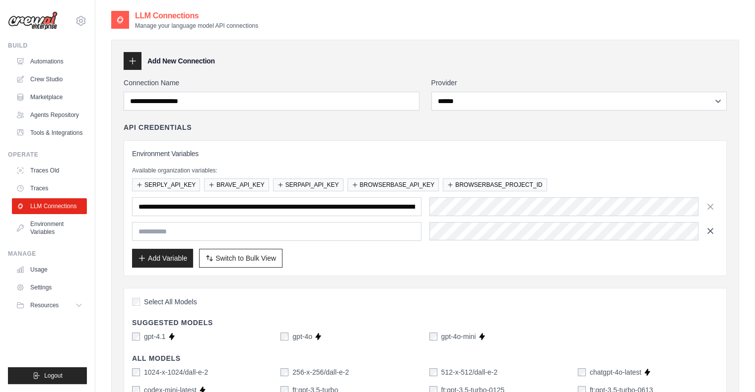
click at [711, 229] on icon "button" at bounding box center [709, 231] width 5 height 5
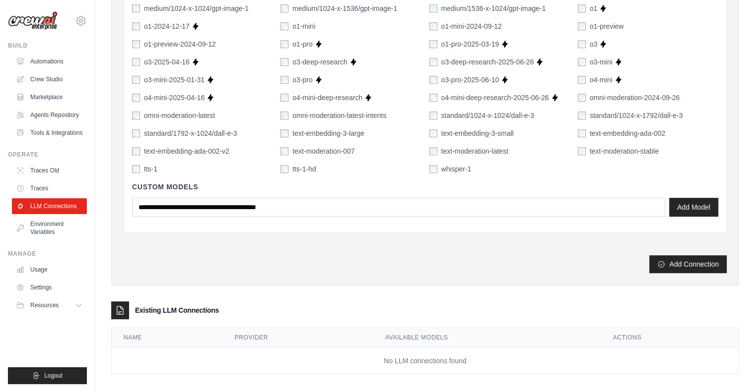
scroll to position [720, 0]
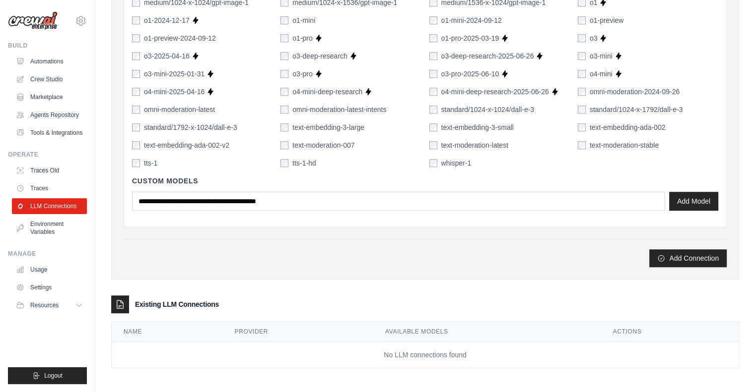
click at [682, 256] on button "Add Connection" at bounding box center [687, 258] width 77 height 18
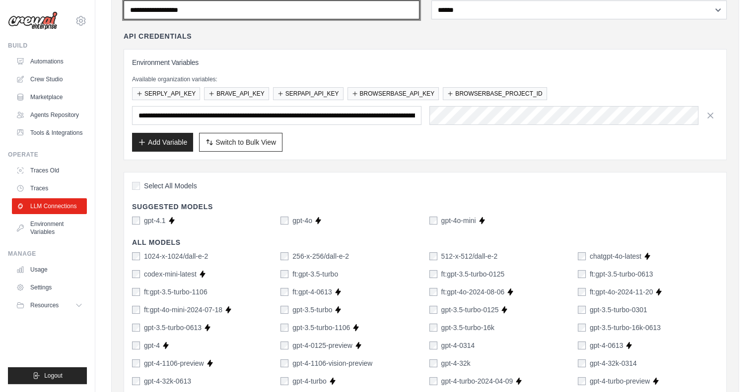
scroll to position [0, 0]
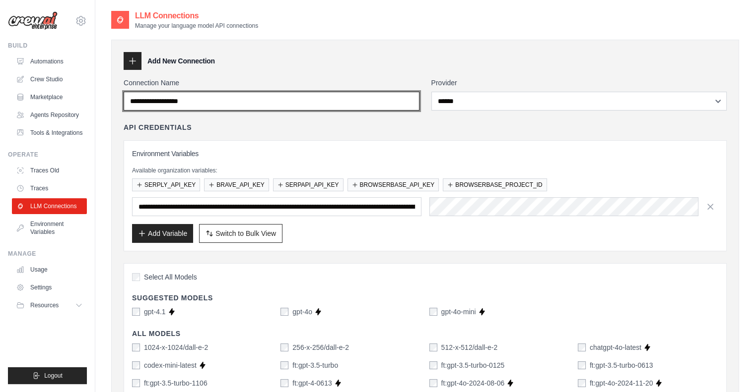
click at [247, 102] on input "Connection Name" at bounding box center [272, 101] width 296 height 19
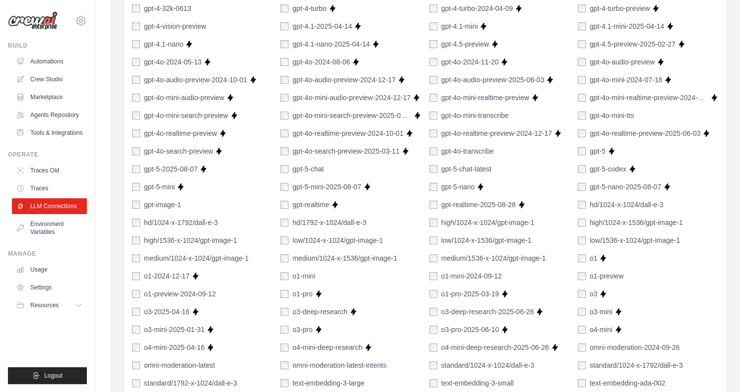
scroll to position [720, 0]
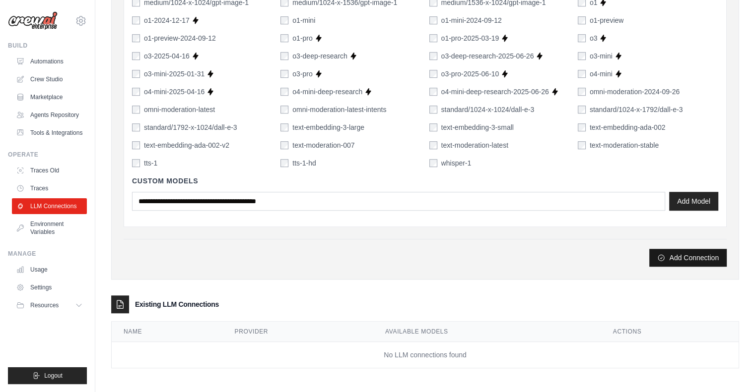
type input "**********"
click at [691, 254] on button "Add Connection" at bounding box center [687, 258] width 77 height 18
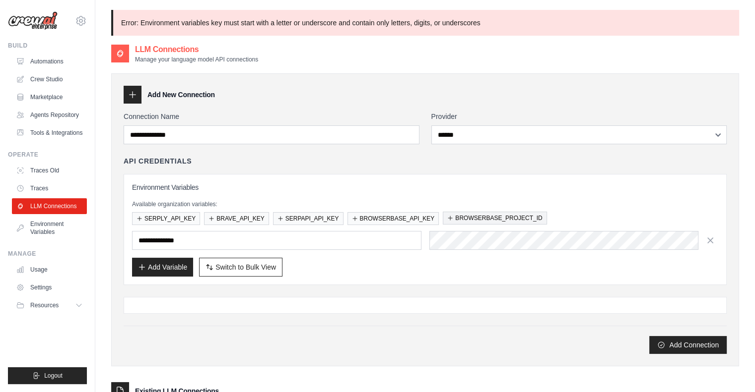
click at [480, 218] on button "BROWSERBASE_PROJECT_ID" at bounding box center [495, 218] width 104 height 13
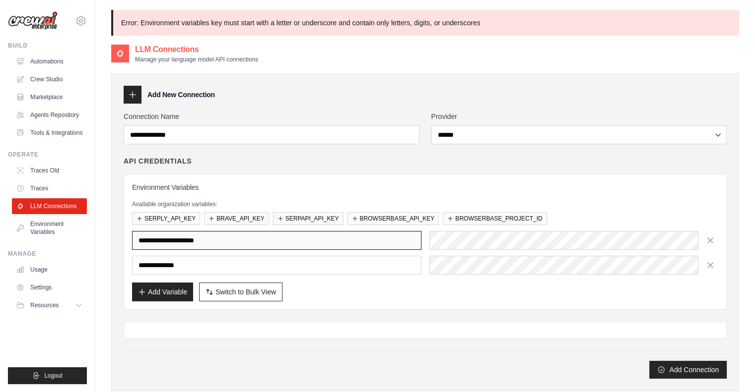
drag, startPoint x: 317, startPoint y: 244, endPoint x: 556, endPoint y: 47, distance: 309.8
click at [556, 47] on div "**********" at bounding box center [425, 270] width 628 height 452
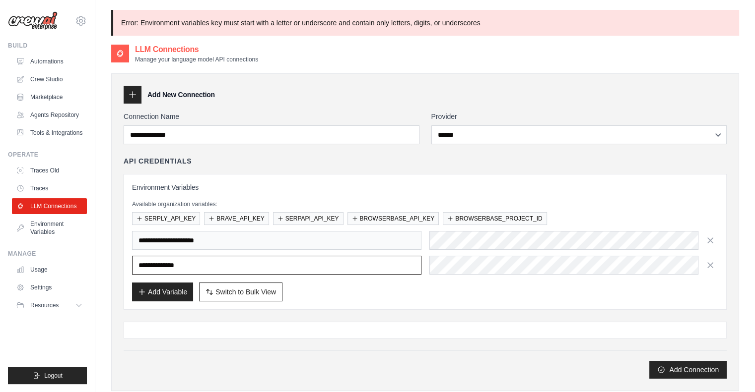
click at [308, 266] on input "**********" at bounding box center [276, 265] width 289 height 19
paste input "**********"
click at [305, 267] on input "**********" at bounding box center [276, 265] width 289 height 19
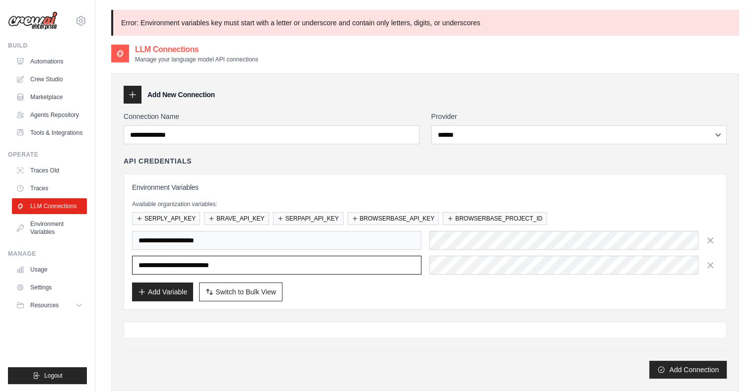
paste input "text"
type input "**********"
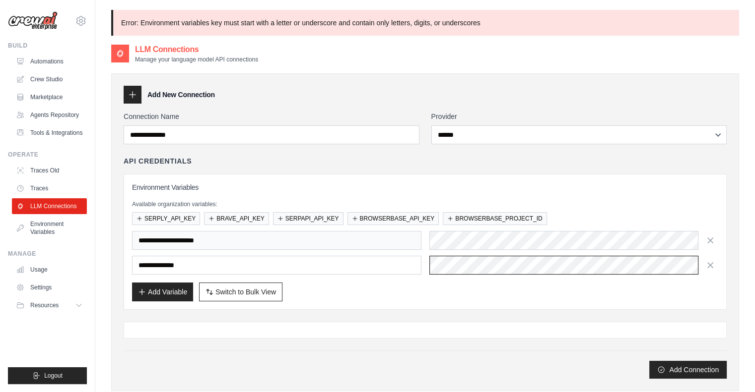
scroll to position [0, 369]
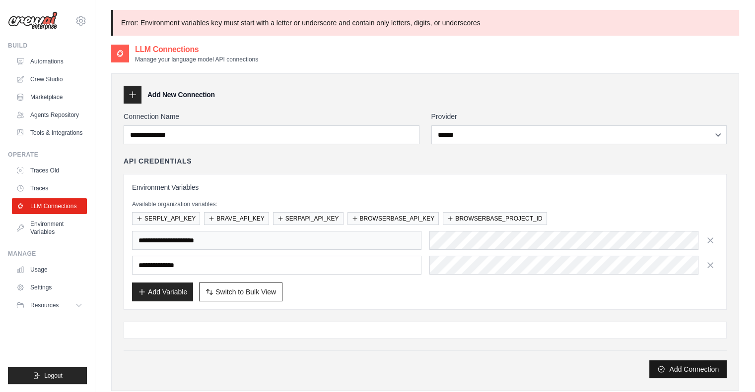
click at [674, 373] on button "Add Connection" at bounding box center [687, 370] width 77 height 18
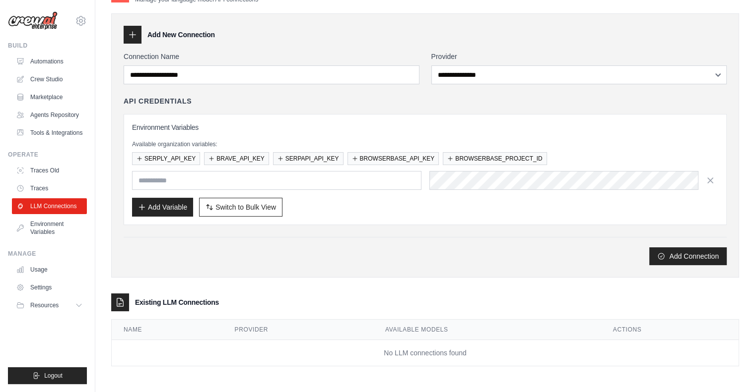
scroll to position [24, 0]
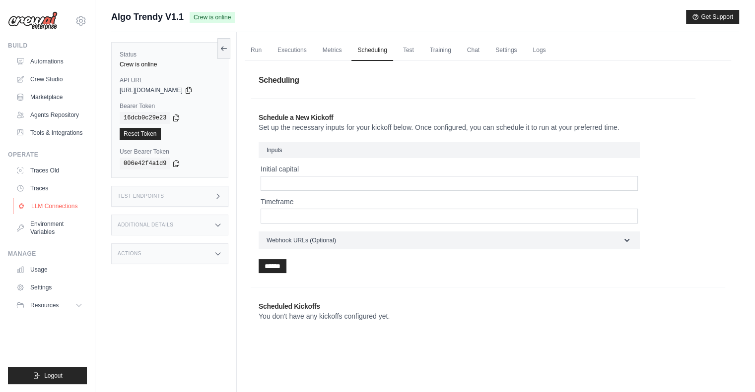
click at [58, 203] on link "LLM Connections" at bounding box center [50, 206] width 75 height 16
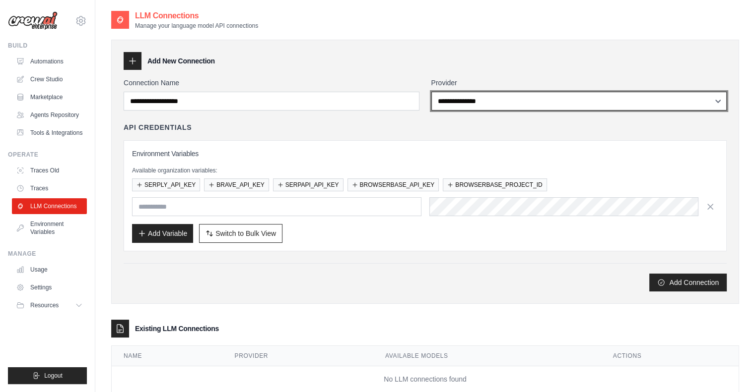
click at [496, 92] on select "**********" at bounding box center [579, 101] width 296 height 19
select select "******"
click at [431, 92] on select "**********" at bounding box center [579, 101] width 296 height 19
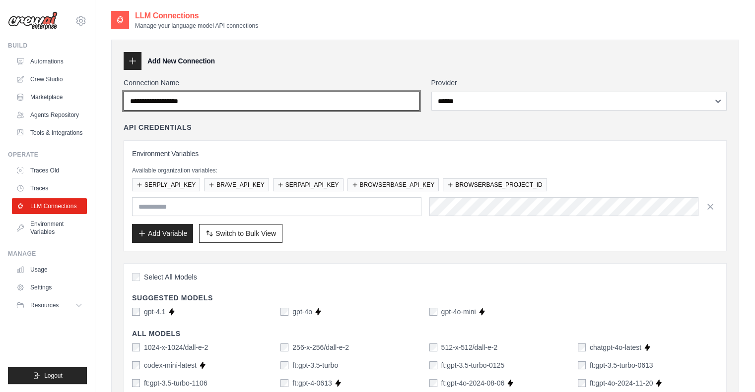
click at [228, 103] on input "Connection Name" at bounding box center [272, 101] width 296 height 19
type input "*******"
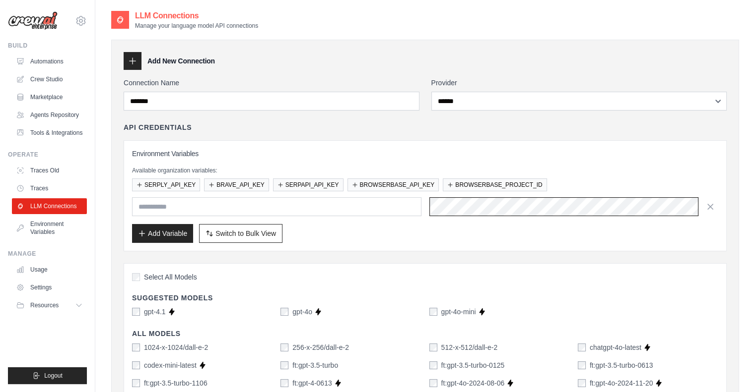
scroll to position [0, 369]
click at [140, 237] on button "Add Variable" at bounding box center [162, 233] width 61 height 19
click at [149, 233] on button "Add Variable" at bounding box center [162, 233] width 61 height 19
click at [383, 226] on div "Add Variable Switch to Bulk View Switch to Table View" at bounding box center [425, 233] width 586 height 19
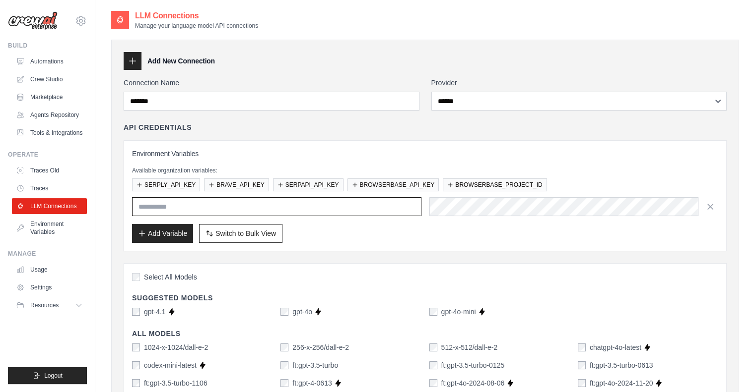
click at [198, 206] on input "text" at bounding box center [276, 206] width 289 height 19
paste input "**********"
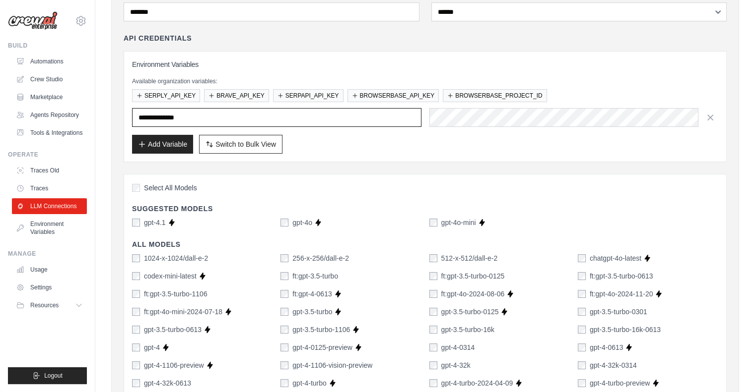
scroll to position [91, 0]
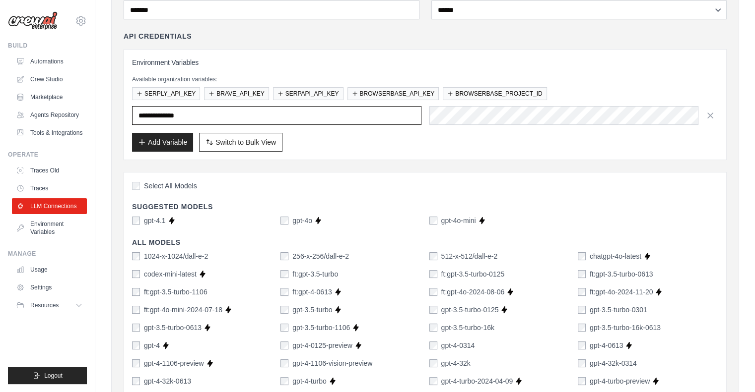
type input "**********"
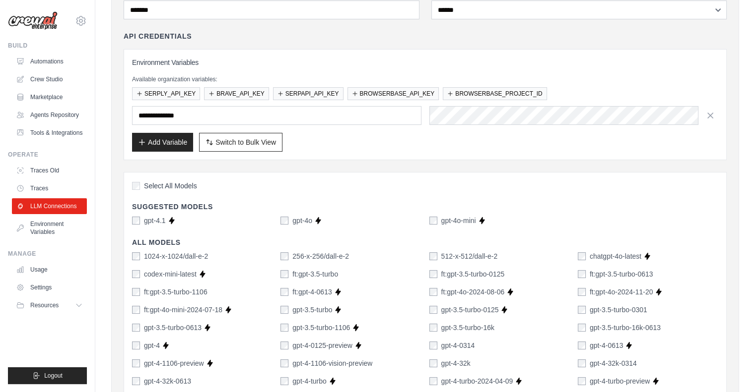
click at [178, 184] on span "Select All Models" at bounding box center [170, 186] width 53 height 10
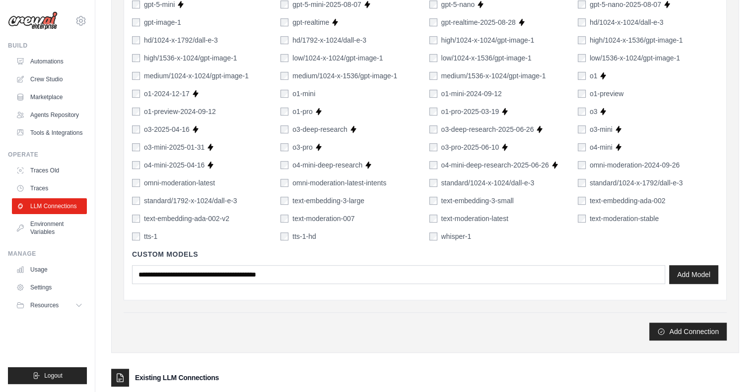
scroll to position [663, 0]
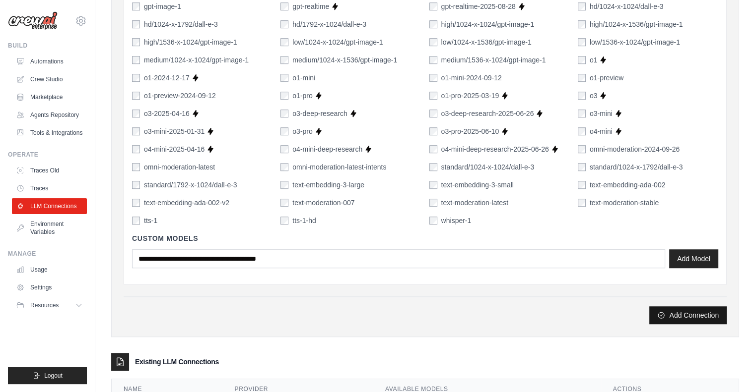
click at [681, 312] on button "Add Connection" at bounding box center [687, 316] width 77 height 18
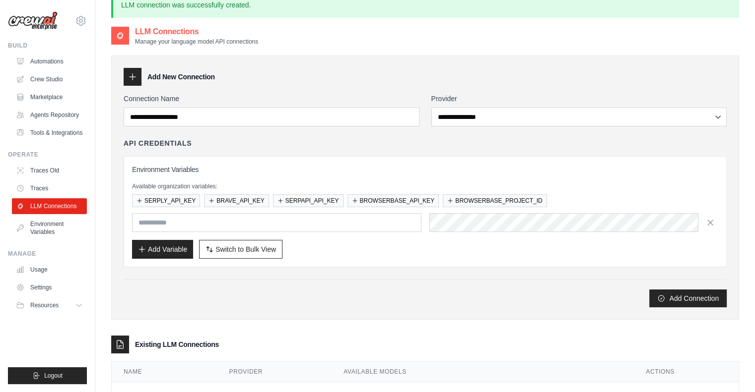
scroll to position [58, 0]
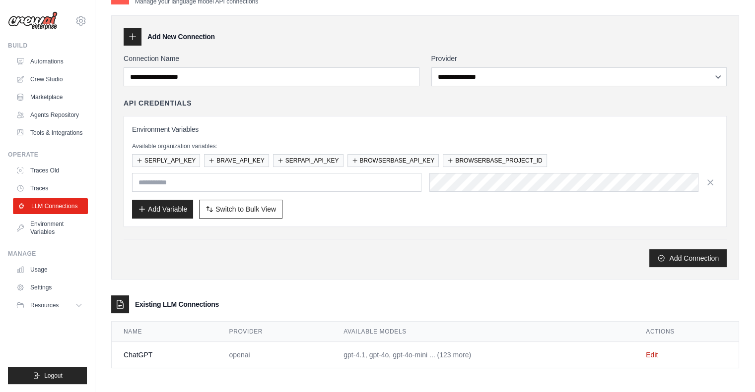
click at [66, 206] on link "LLM Connections" at bounding box center [50, 206] width 75 height 16
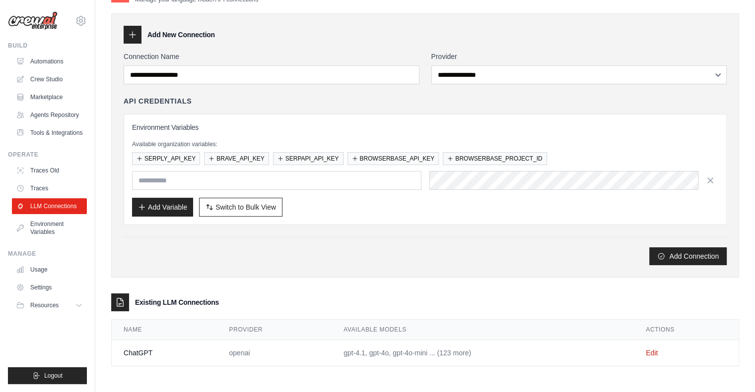
scroll to position [0, 0]
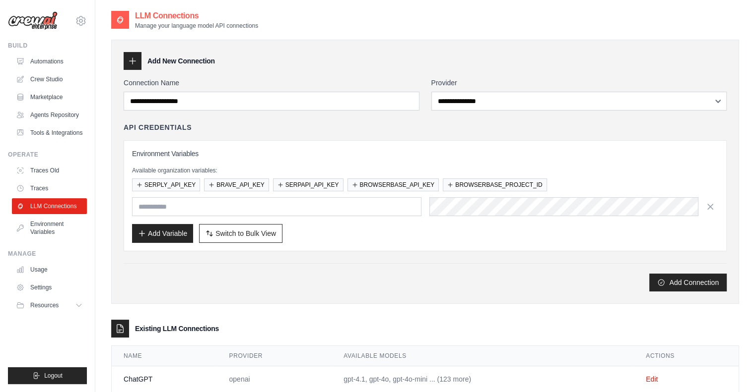
click at [135, 63] on icon at bounding box center [133, 61] width 10 height 10
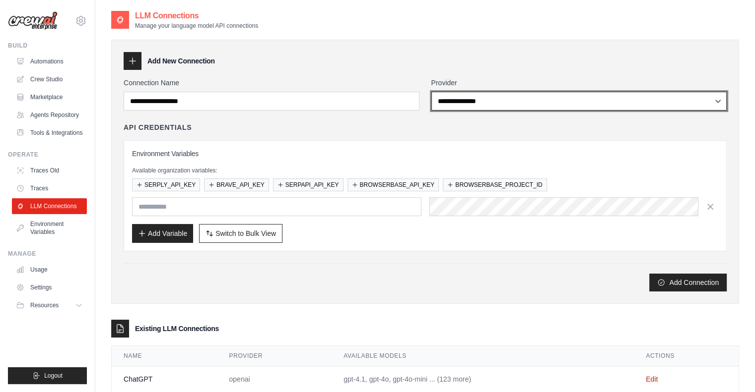
click at [464, 107] on select "**********" at bounding box center [579, 101] width 296 height 19
select select "*********"
click at [431, 92] on select "**********" at bounding box center [579, 101] width 296 height 19
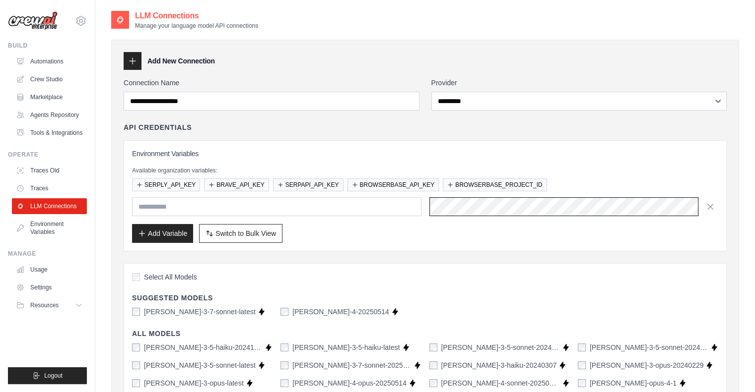
scroll to position [0, 155]
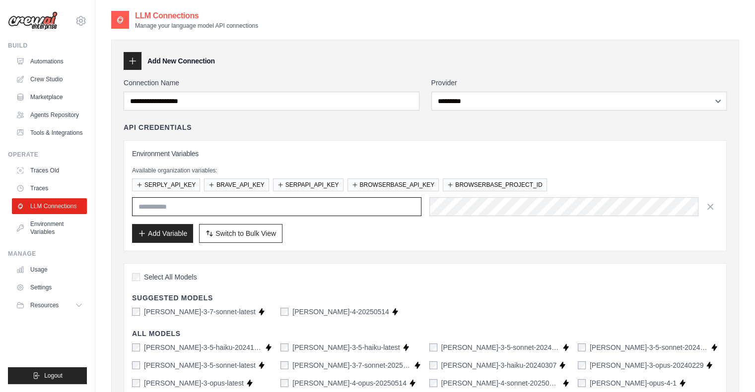
click at [330, 205] on input "text" at bounding box center [276, 206] width 289 height 19
type input "**********"
click at [161, 239] on button "Add Variable" at bounding box center [162, 233] width 61 height 19
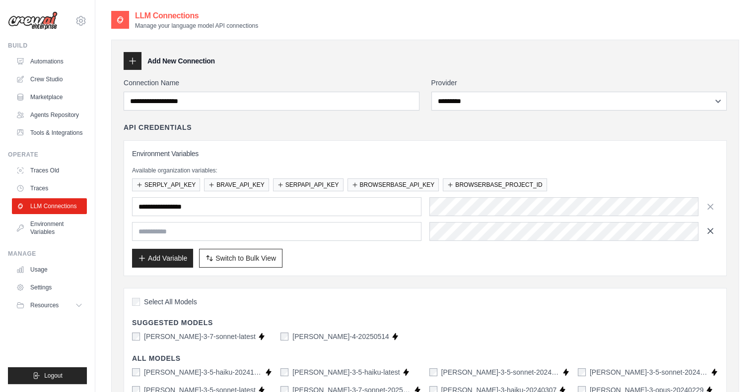
click at [712, 232] on icon "button" at bounding box center [710, 231] width 10 height 10
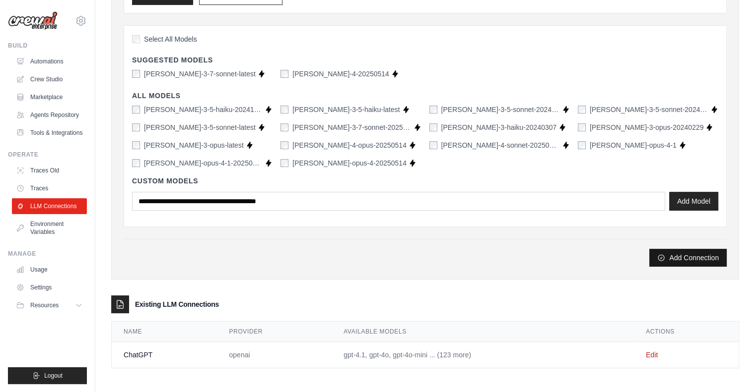
click at [691, 257] on button "Add Connection" at bounding box center [687, 258] width 77 height 18
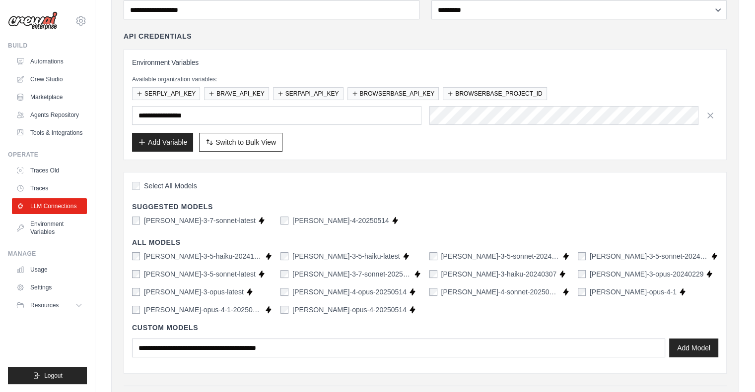
click at [146, 186] on span "Select All Models" at bounding box center [170, 186] width 53 height 10
click at [697, 353] on button "Add Model" at bounding box center [693, 347] width 49 height 19
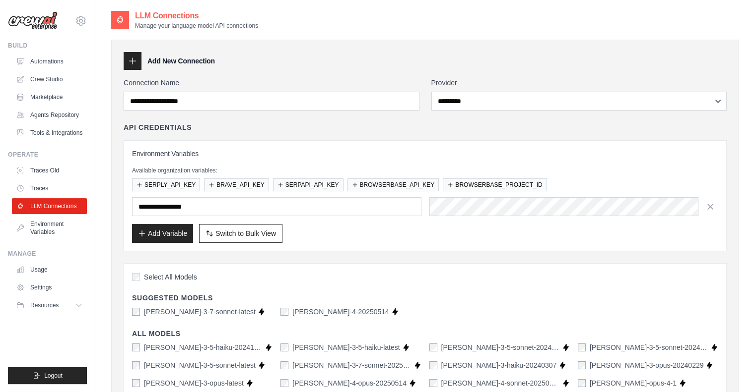
scroll to position [0, 0]
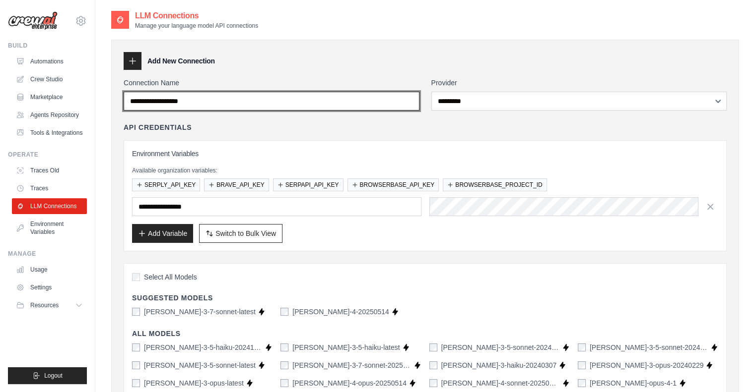
click at [206, 102] on input "Connection Name" at bounding box center [272, 101] width 296 height 19
type input "*"
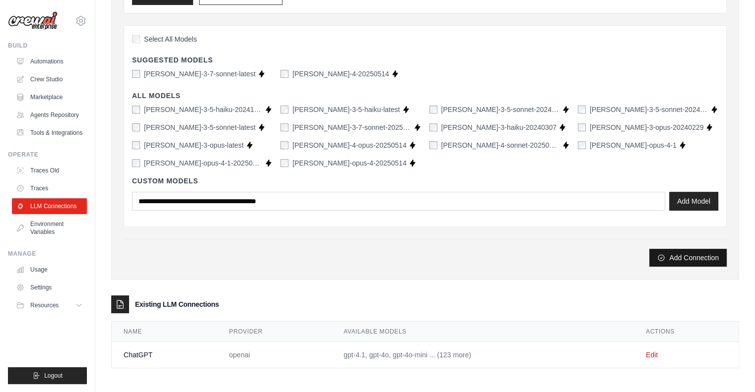
type input "**********"
click at [697, 256] on button "Add Connection" at bounding box center [687, 258] width 77 height 18
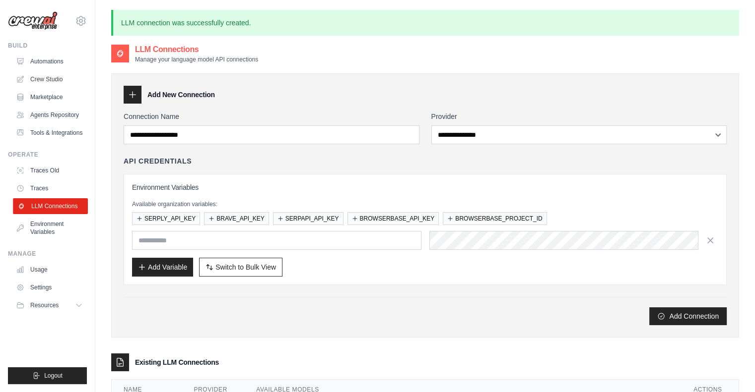
click at [65, 206] on link "LLM Connections" at bounding box center [50, 206] width 75 height 16
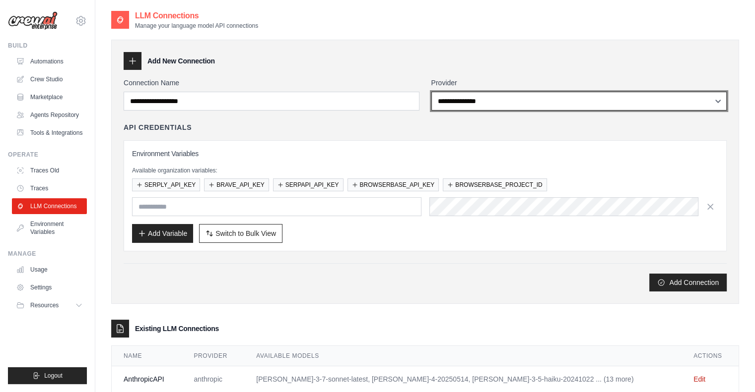
click at [488, 102] on select "**********" at bounding box center [579, 101] width 296 height 19
